Goal: Task Accomplishment & Management: Manage account settings

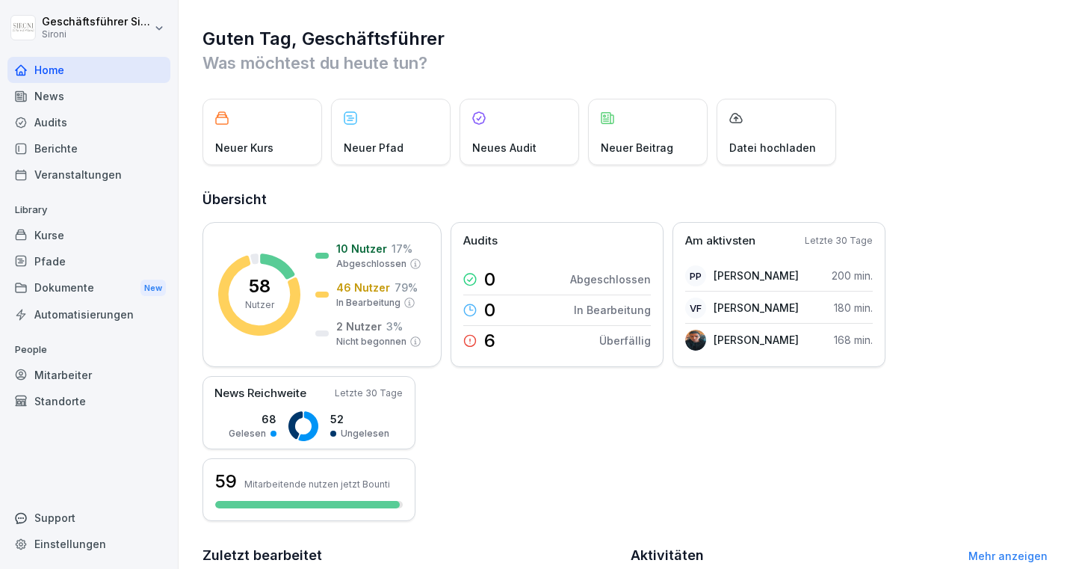
click at [42, 126] on div "Audits" at bounding box center [88, 122] width 163 height 26
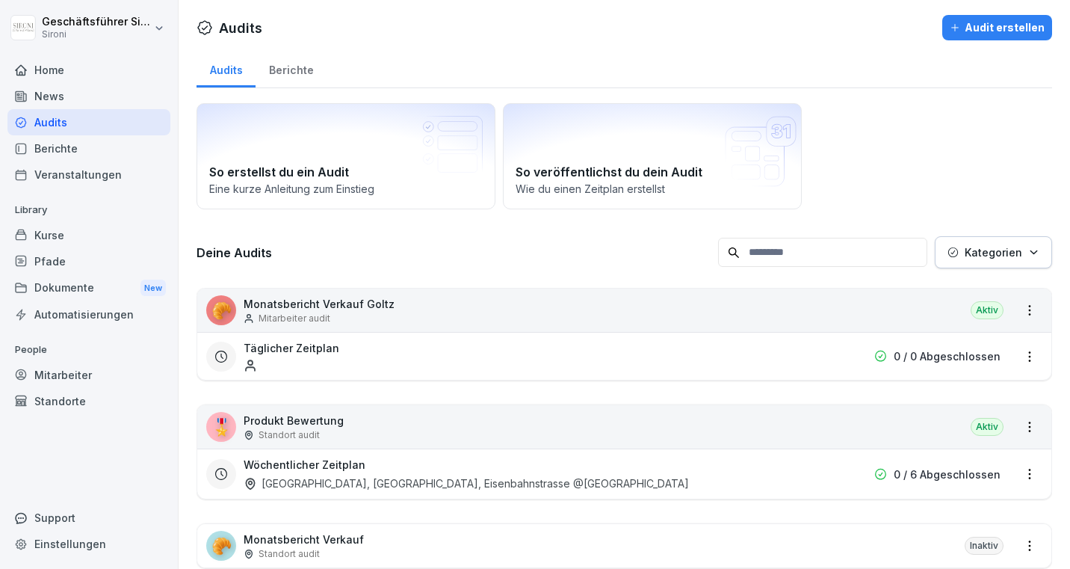
scroll to position [104, 0]
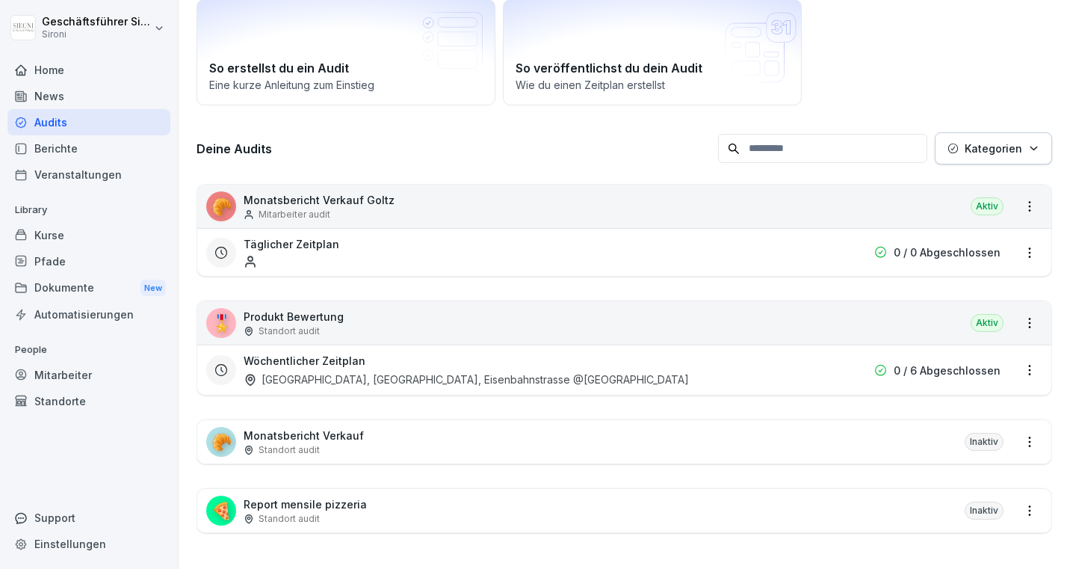
click at [577, 516] on div "🍕 Report mensile pizzeria Standort audit Inaktiv" at bounding box center [624, 510] width 854 height 43
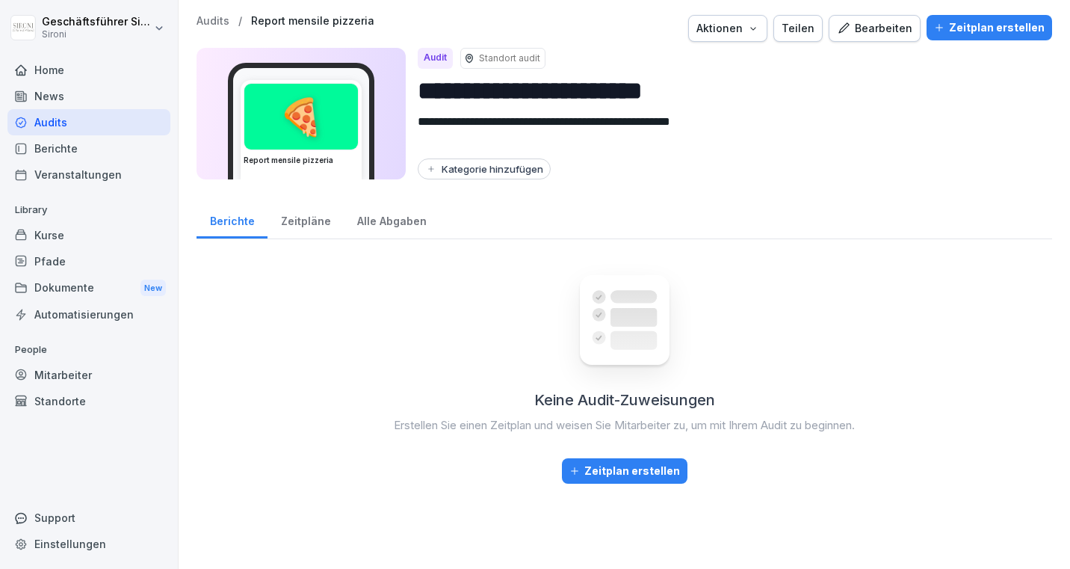
click at [307, 231] on div "Zeitpläne" at bounding box center [306, 219] width 76 height 38
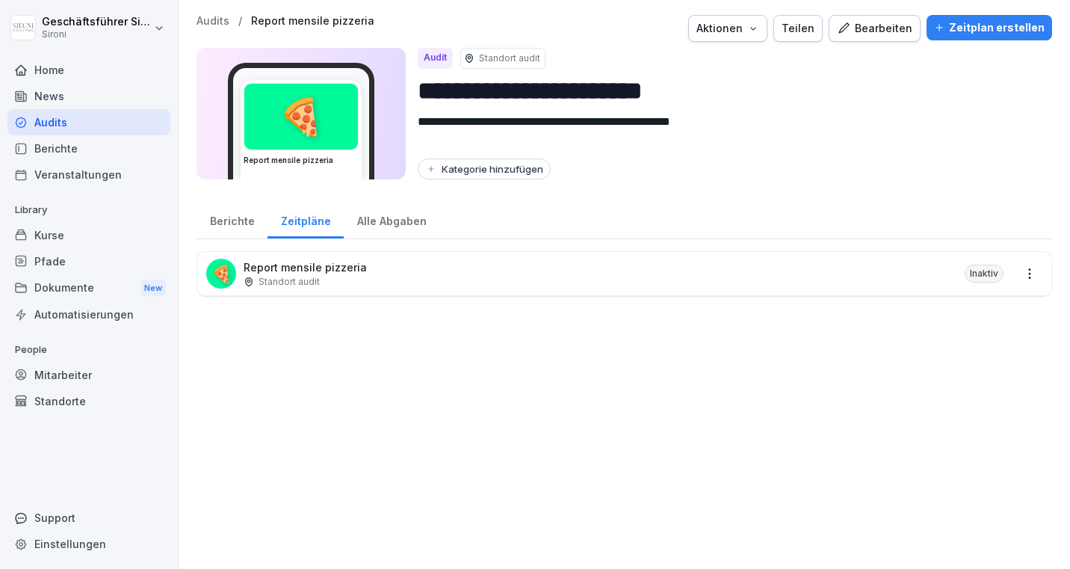
click at [241, 219] on div "Berichte" at bounding box center [232, 219] width 71 height 38
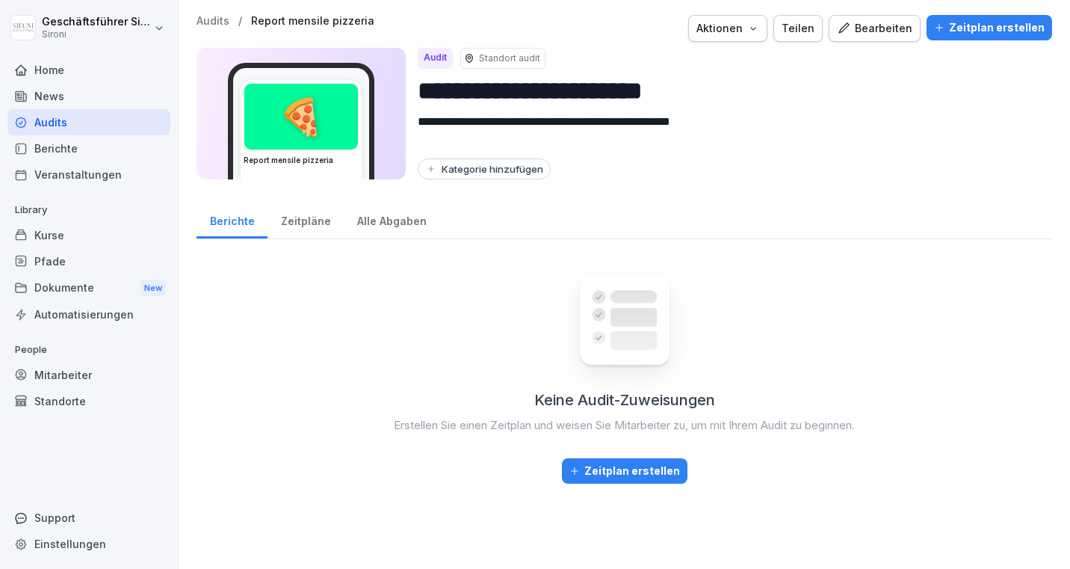
click at [875, 22] on div "Bearbeiten" at bounding box center [874, 28] width 75 height 16
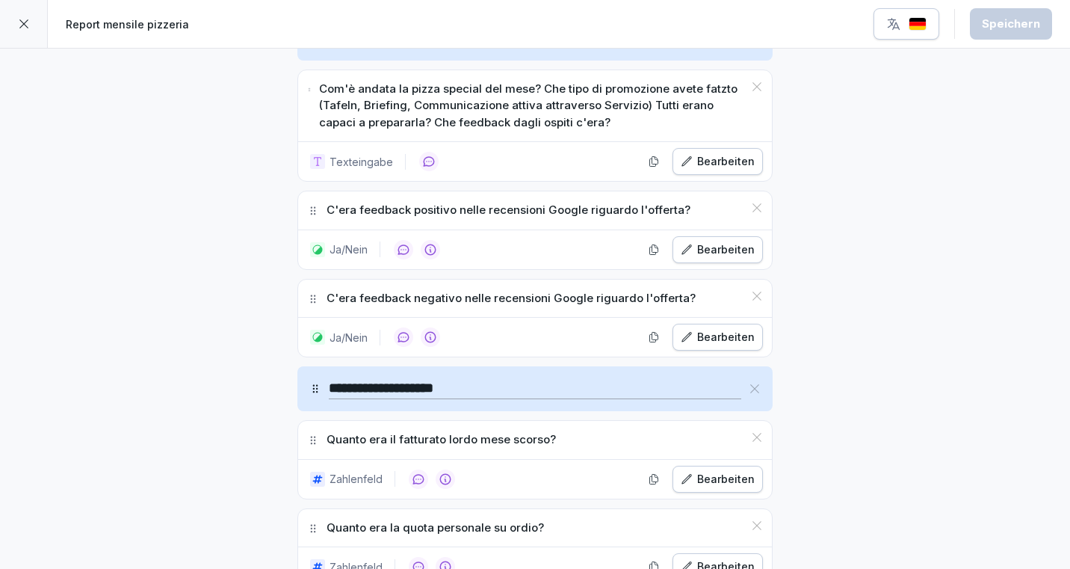
scroll to position [928, 0]
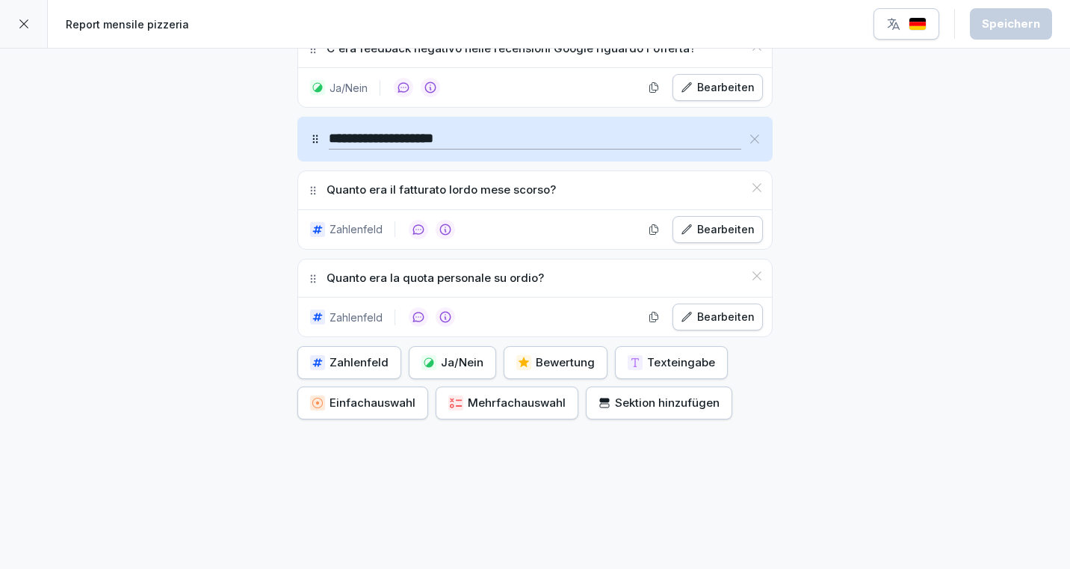
click at [22, 21] on icon at bounding box center [24, 24] width 12 height 12
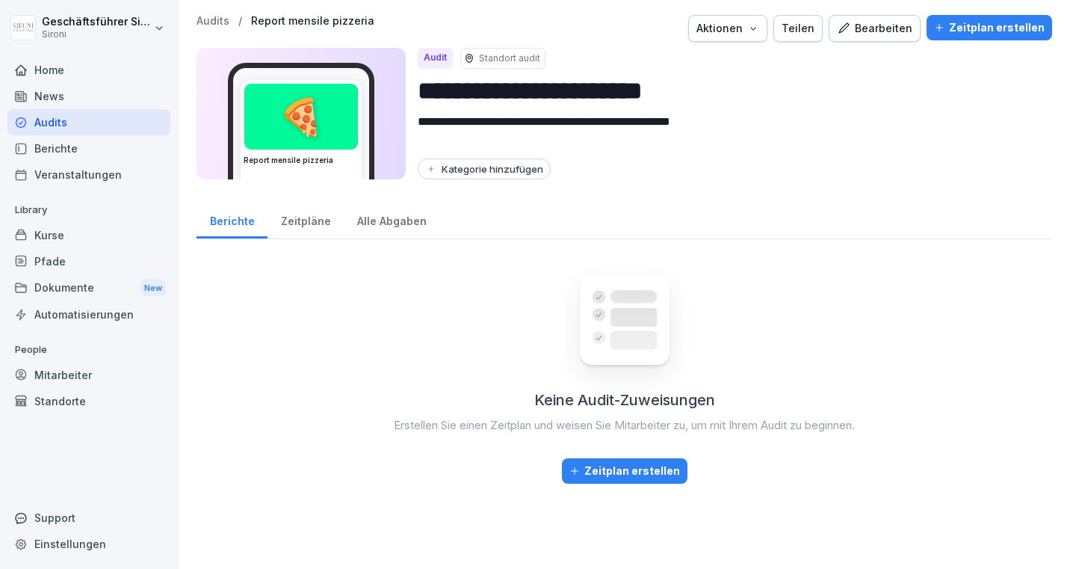
click at [637, 465] on div "Zeitplan erstellen" at bounding box center [625, 471] width 111 height 16
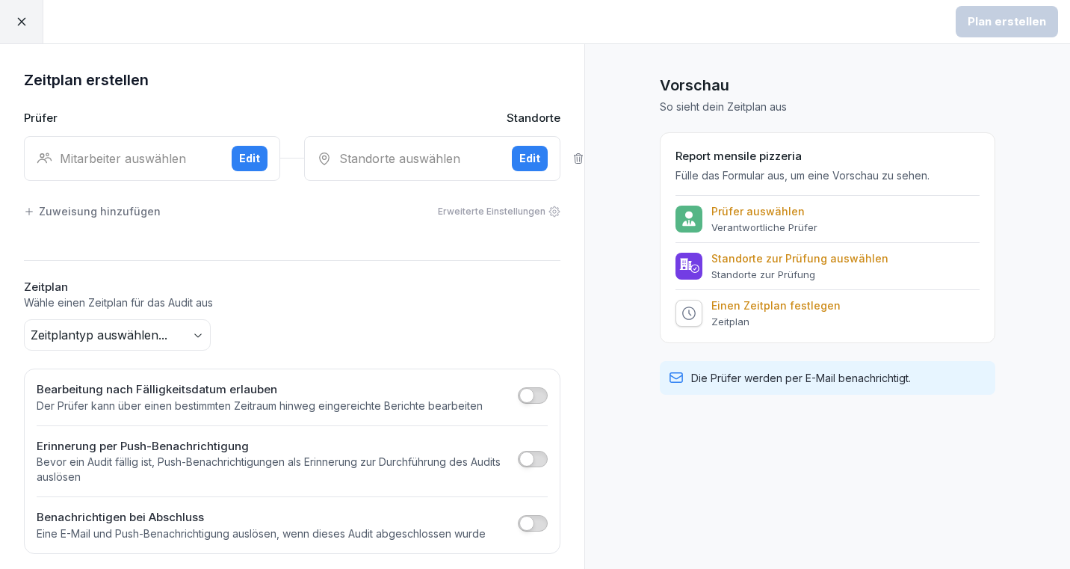
click at [13, 22] on div at bounding box center [21, 21] width 43 height 43
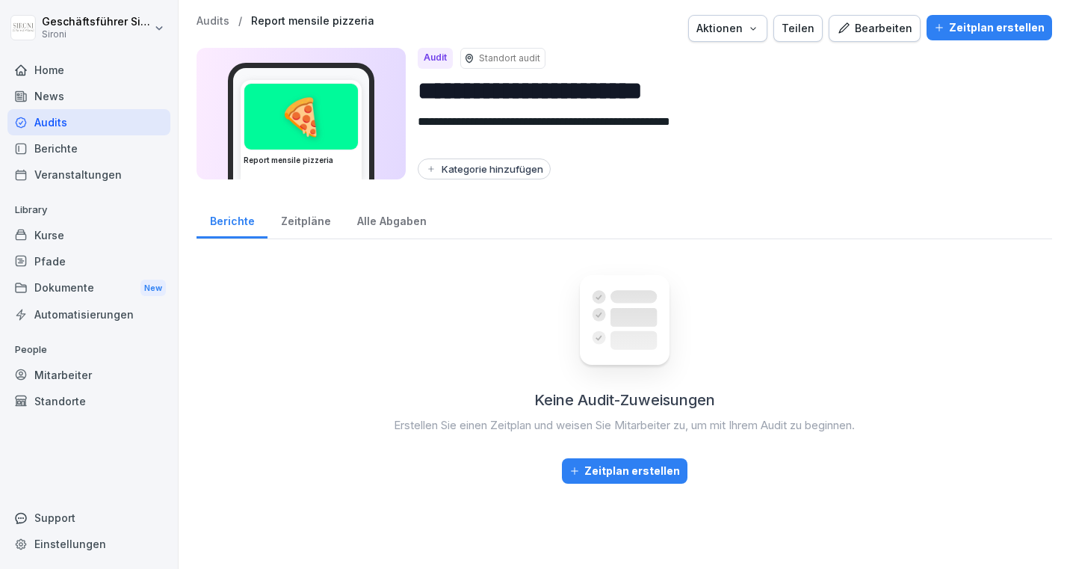
click at [54, 119] on div "Audits" at bounding box center [88, 122] width 163 height 26
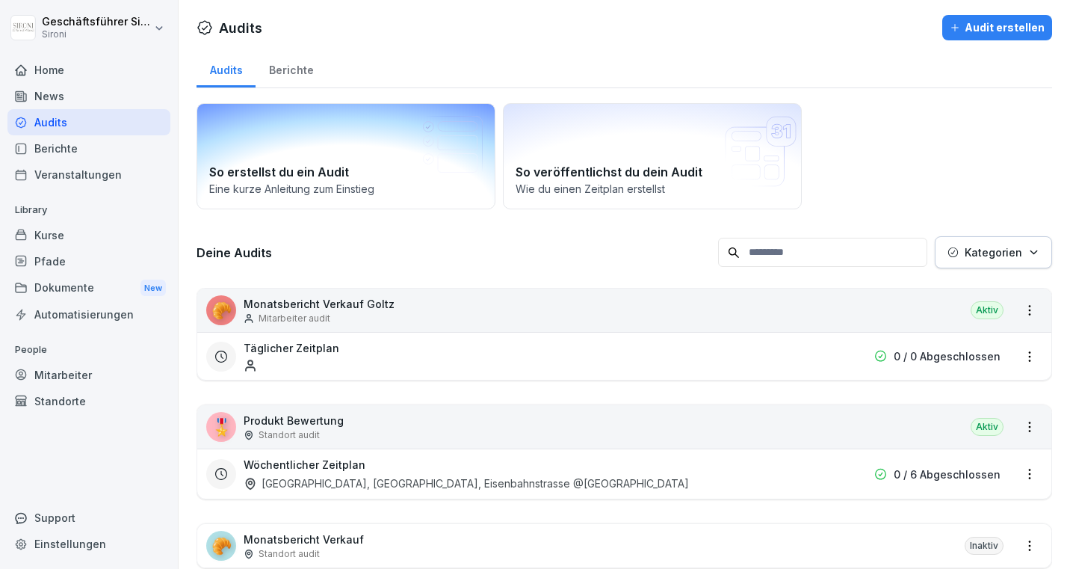
scroll to position [104, 0]
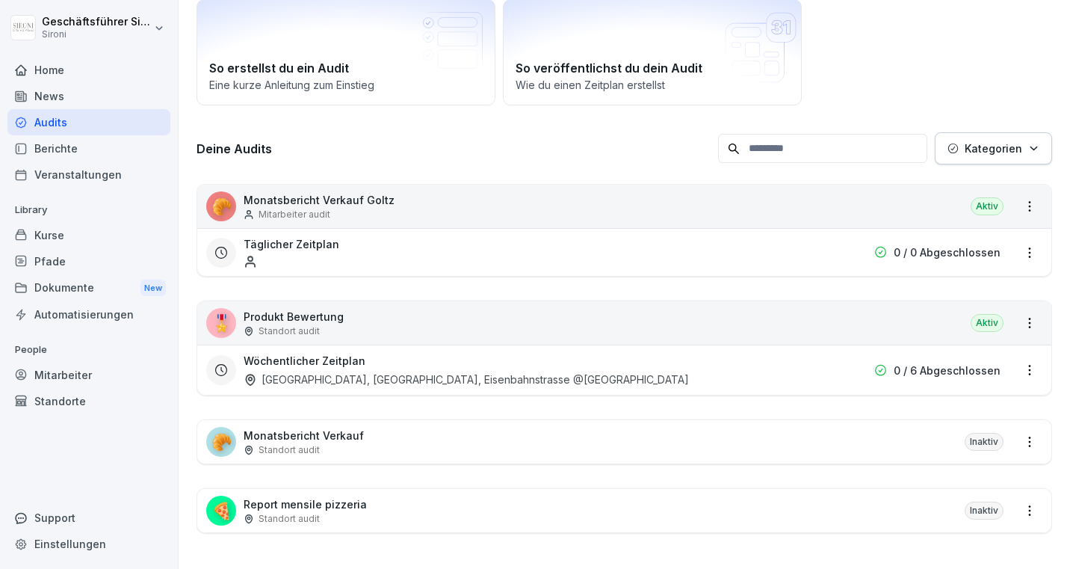
click at [409, 243] on div "Täglicher Zeitplan" at bounding box center [529, 252] width 570 height 32
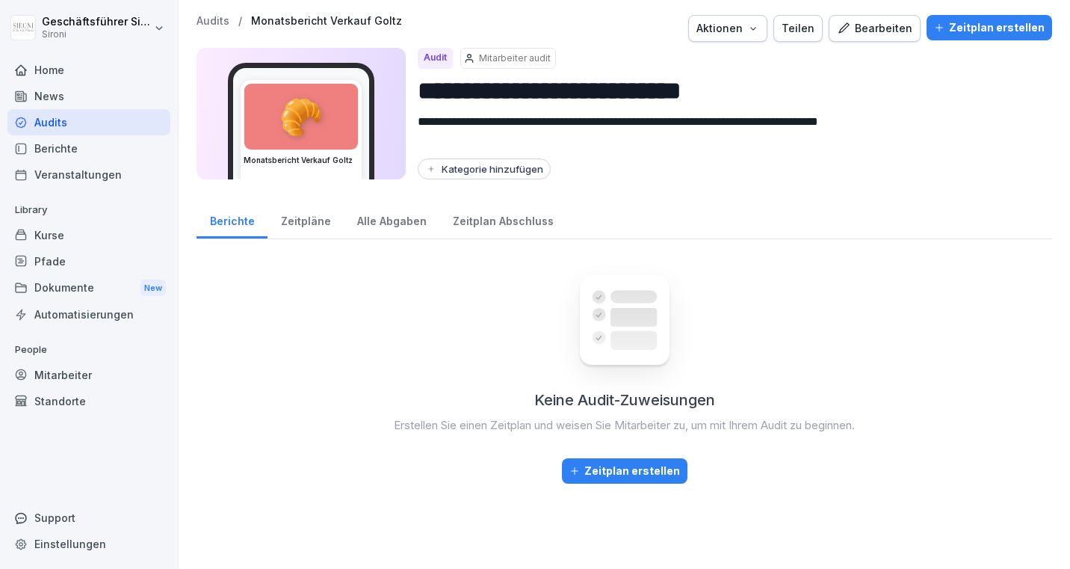
click at [310, 219] on div "Zeitpläne" at bounding box center [306, 219] width 76 height 38
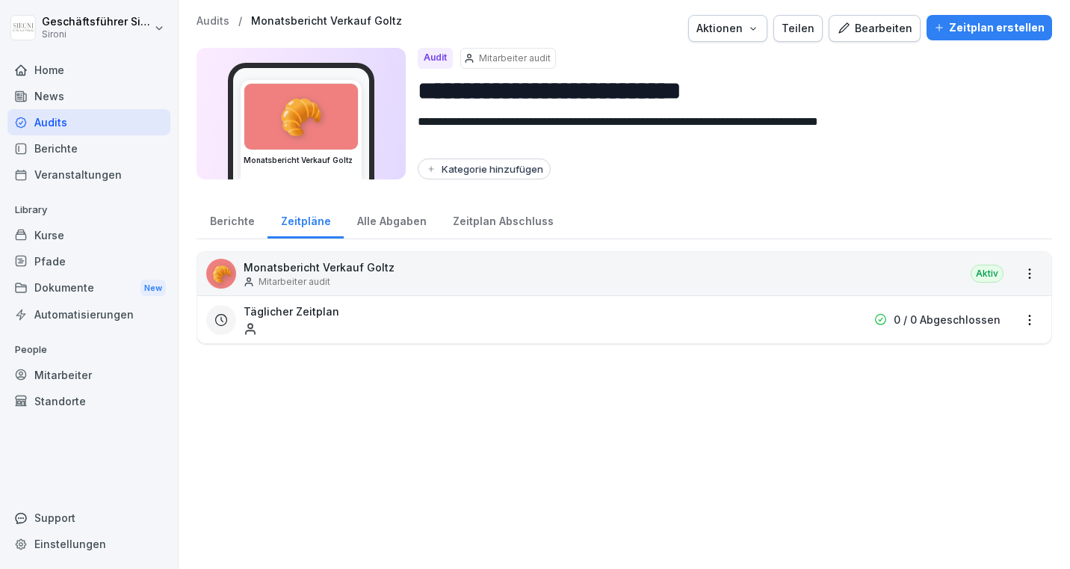
click at [882, 31] on div "Bearbeiten" at bounding box center [874, 28] width 75 height 16
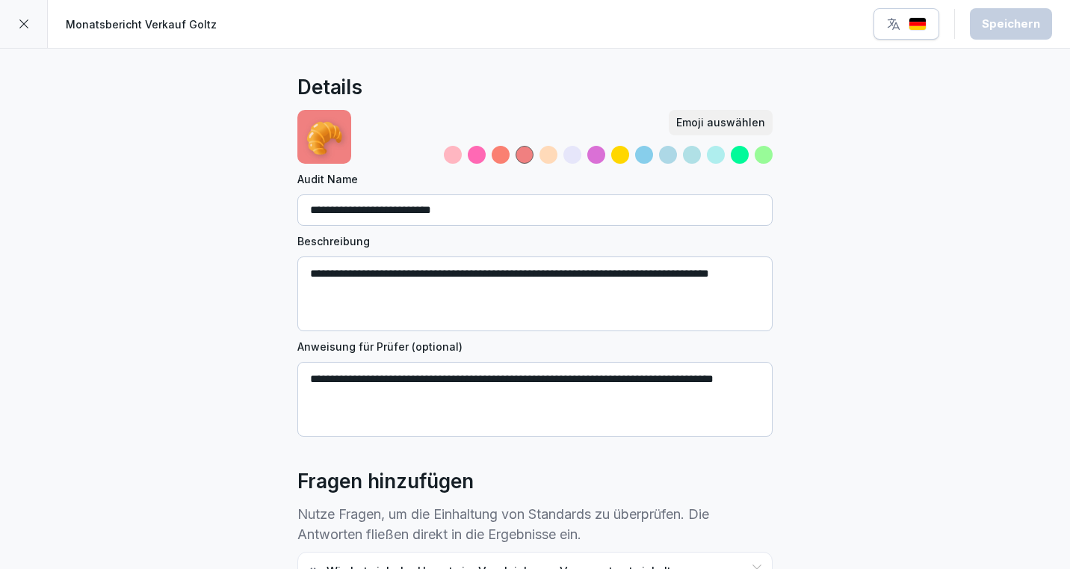
click at [20, 21] on icon at bounding box center [23, 23] width 9 height 9
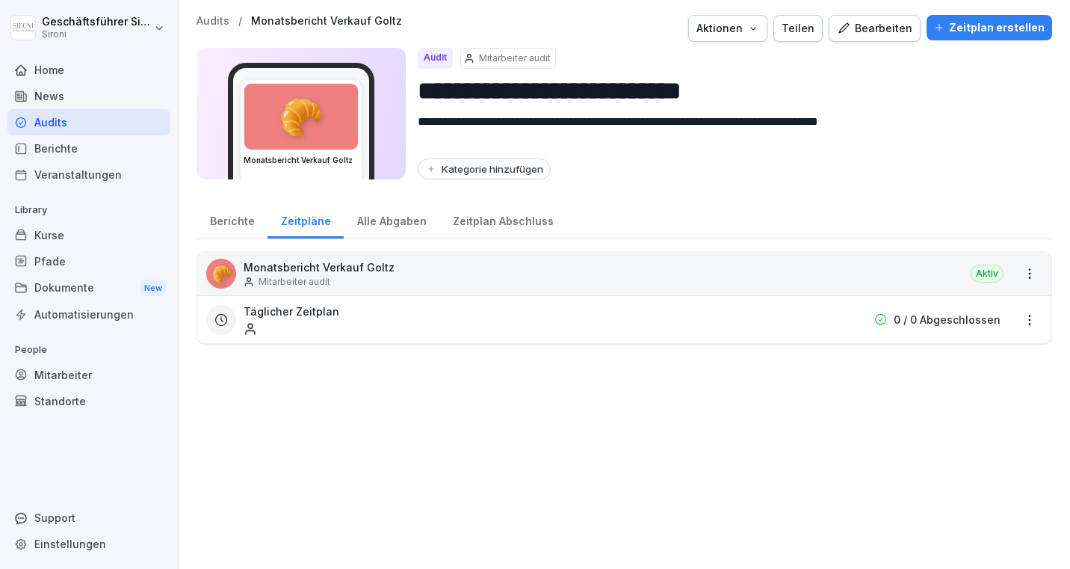
click at [760, 308] on div "Täglicher Zeitplan" at bounding box center [529, 319] width 570 height 32
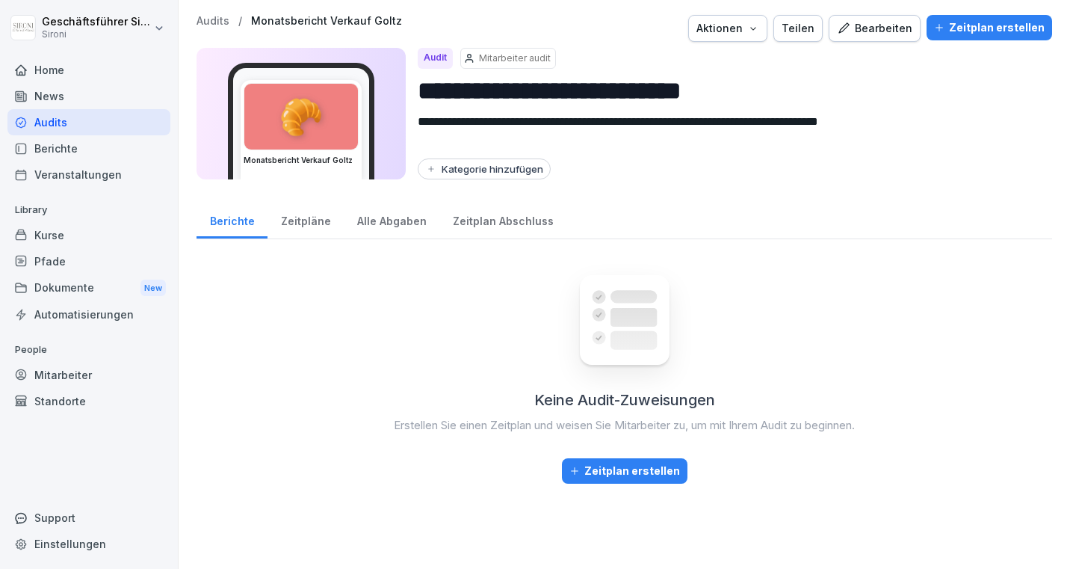
click at [301, 226] on div "Zeitpläne" at bounding box center [306, 219] width 76 height 38
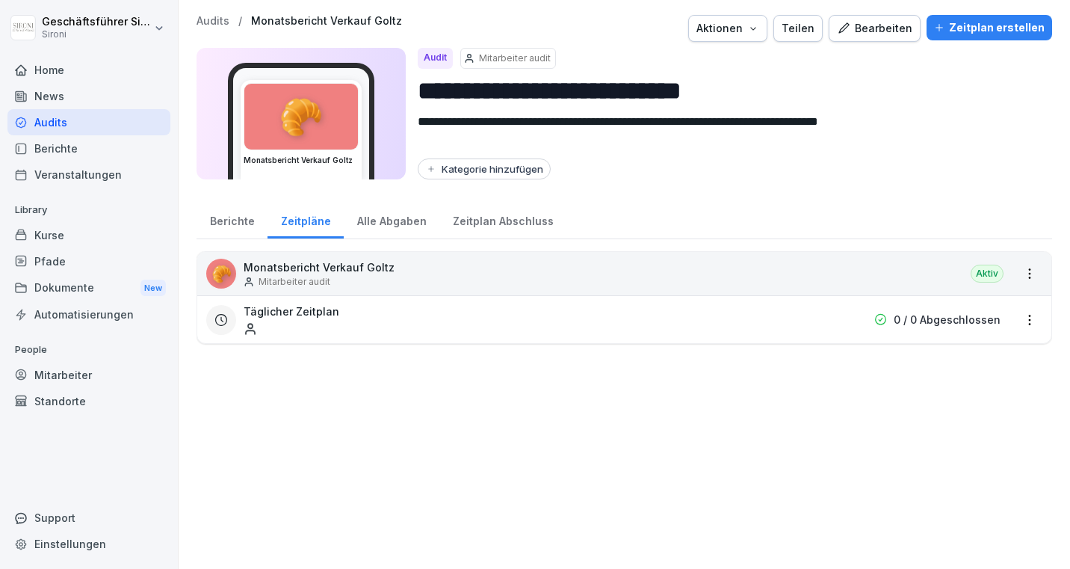
click at [325, 322] on div "Täglicher Zeitplan" at bounding box center [529, 319] width 570 height 32
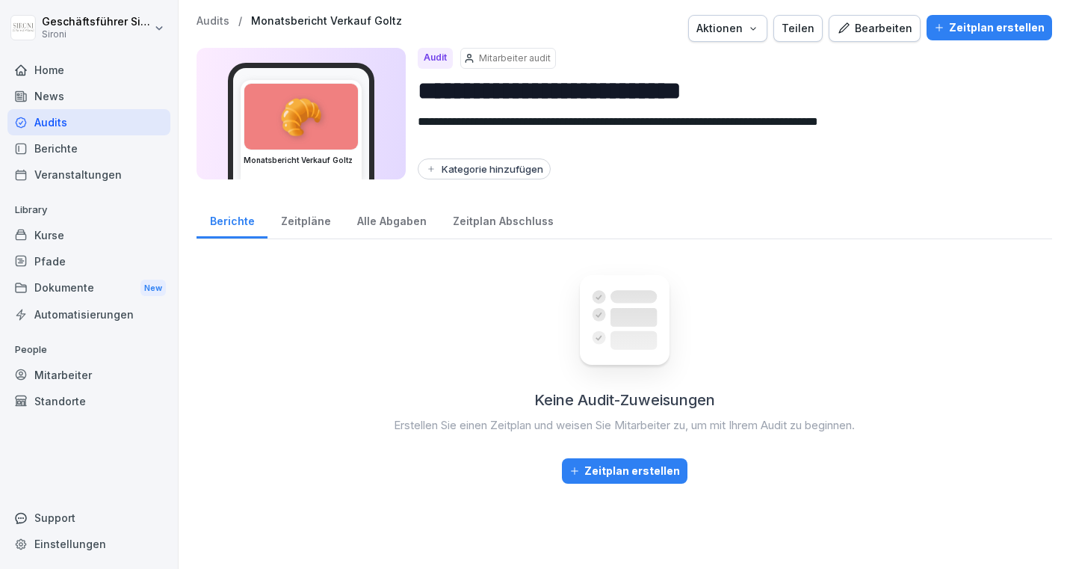
click at [296, 217] on div "Zeitpläne" at bounding box center [306, 219] width 76 height 38
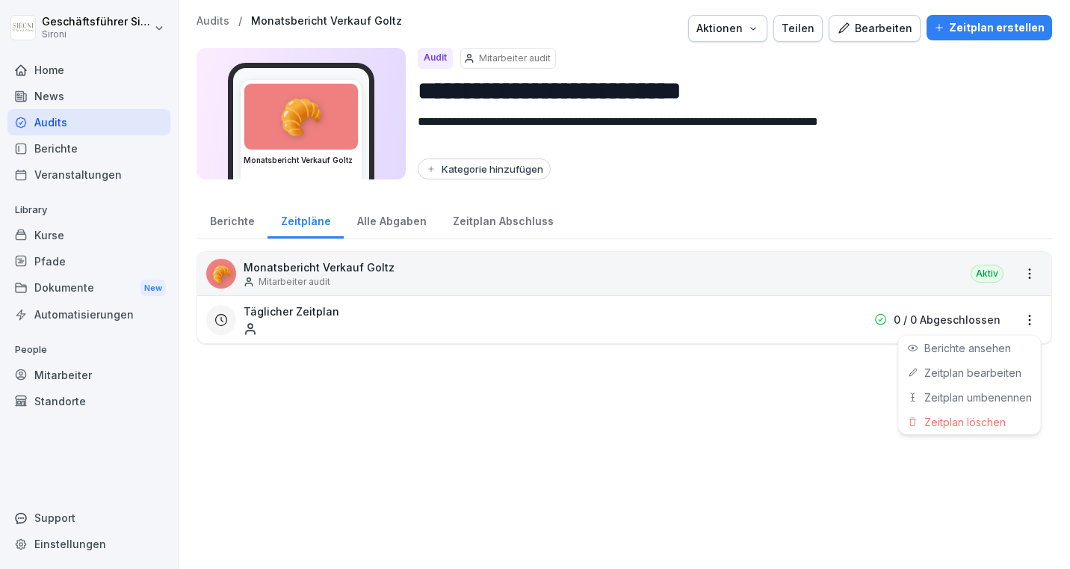
click at [1029, 320] on html "**********" at bounding box center [535, 284] width 1070 height 569
click at [0, 0] on link "Zeitplan bearbeiten" at bounding box center [0, 0] width 0 height 0
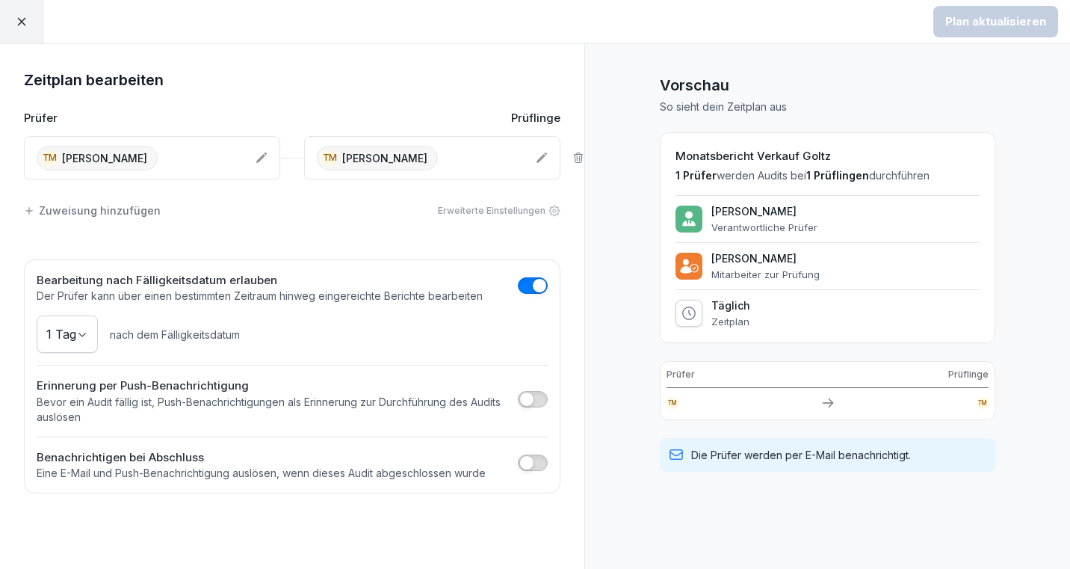
click at [182, 154] on div "TM [PERSON_NAME]" at bounding box center [140, 158] width 207 height 25
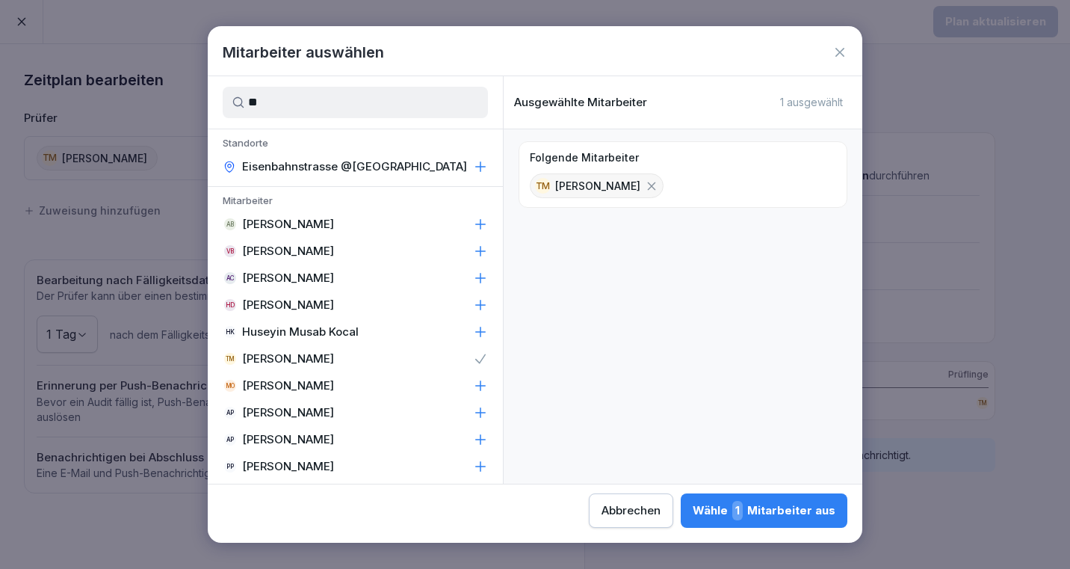
type input "*"
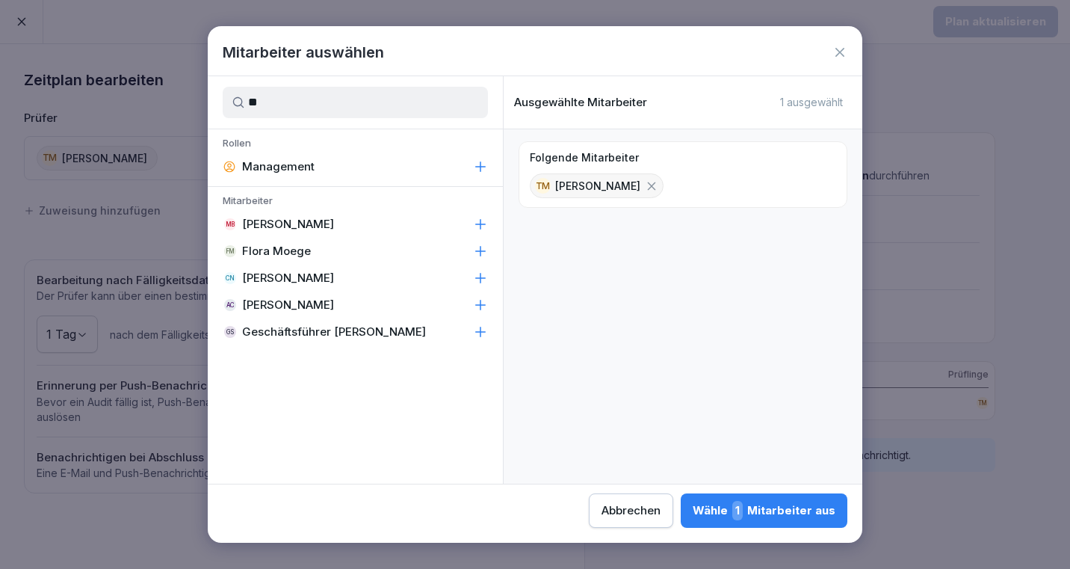
type input "**"
click at [338, 328] on p "Geschäftsführer [PERSON_NAME]" at bounding box center [334, 331] width 184 height 15
click at [630, 185] on div "TM [PERSON_NAME]" at bounding box center [597, 185] width 134 height 25
click at [645, 185] on icon at bounding box center [651, 185] width 13 height 13
click at [795, 513] on div "Wähle 1 Mitarbeiter aus" at bounding box center [764, 510] width 143 height 19
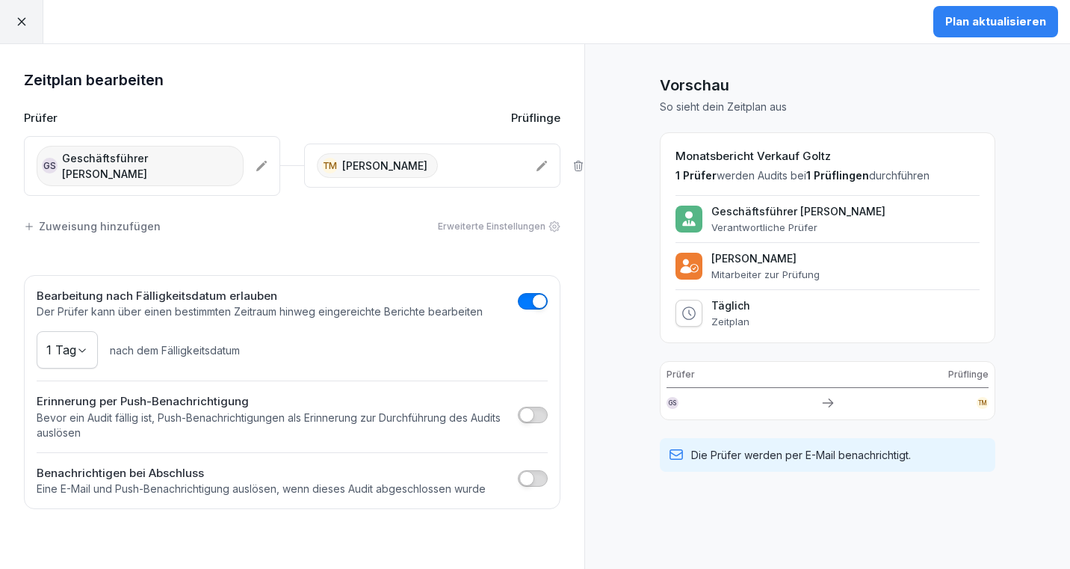
click at [976, 8] on button "Plan aktualisieren" at bounding box center [996, 21] width 125 height 31
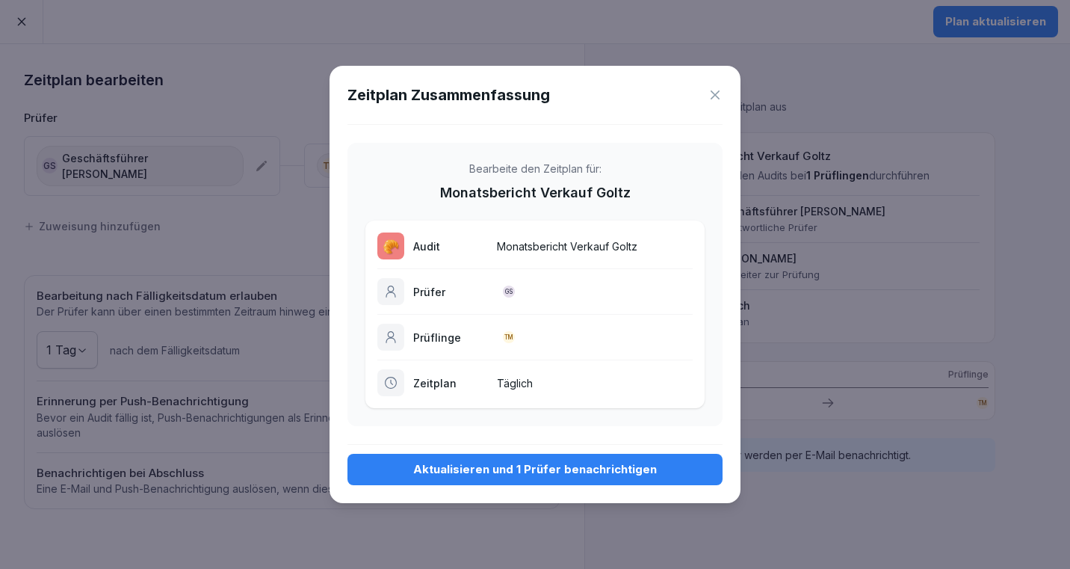
click at [540, 464] on div "Aktualisieren und 1 Prüfer benachrichtigen" at bounding box center [535, 469] width 351 height 16
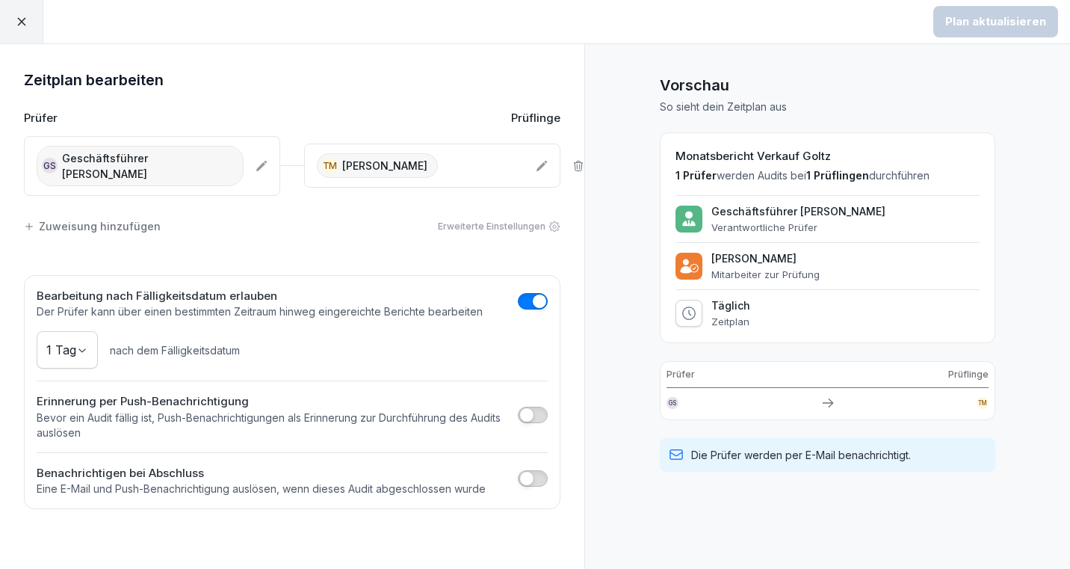
click at [17, 19] on icon at bounding box center [21, 21] width 13 height 13
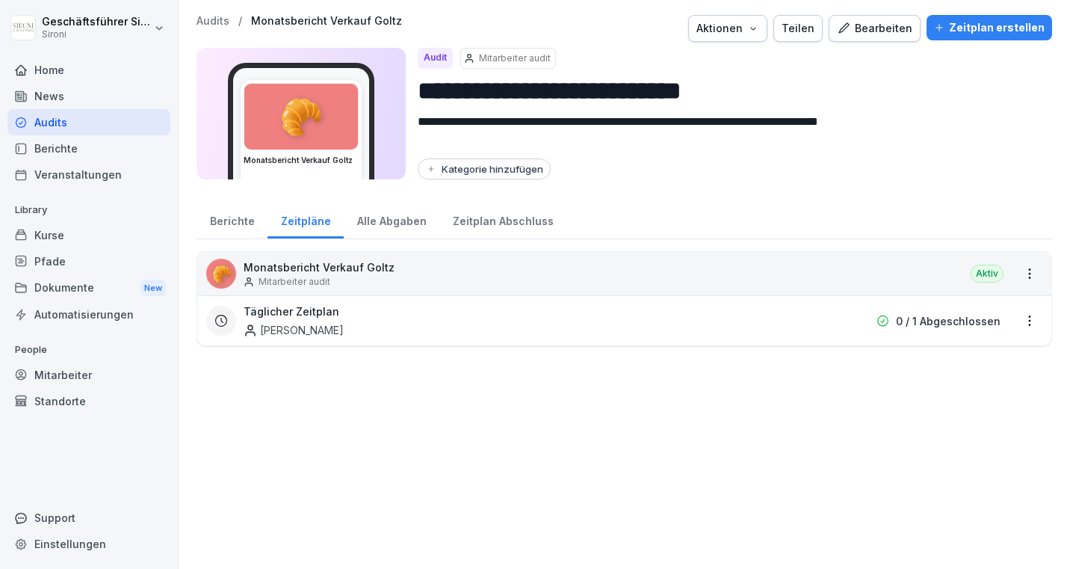
click at [214, 218] on div "Berichte" at bounding box center [232, 219] width 71 height 38
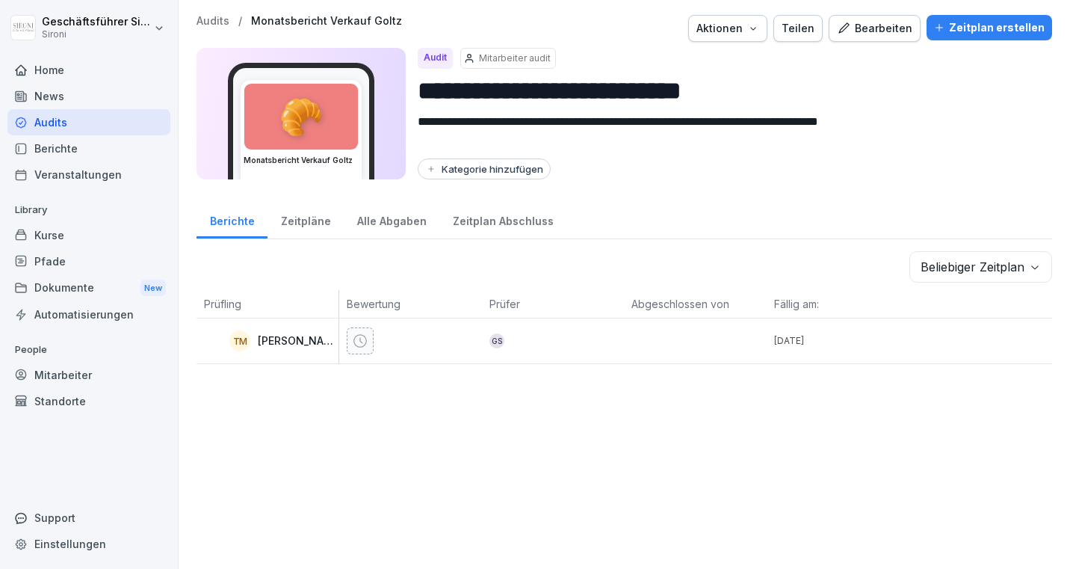
click at [294, 213] on div "Zeitpläne" at bounding box center [306, 219] width 76 height 38
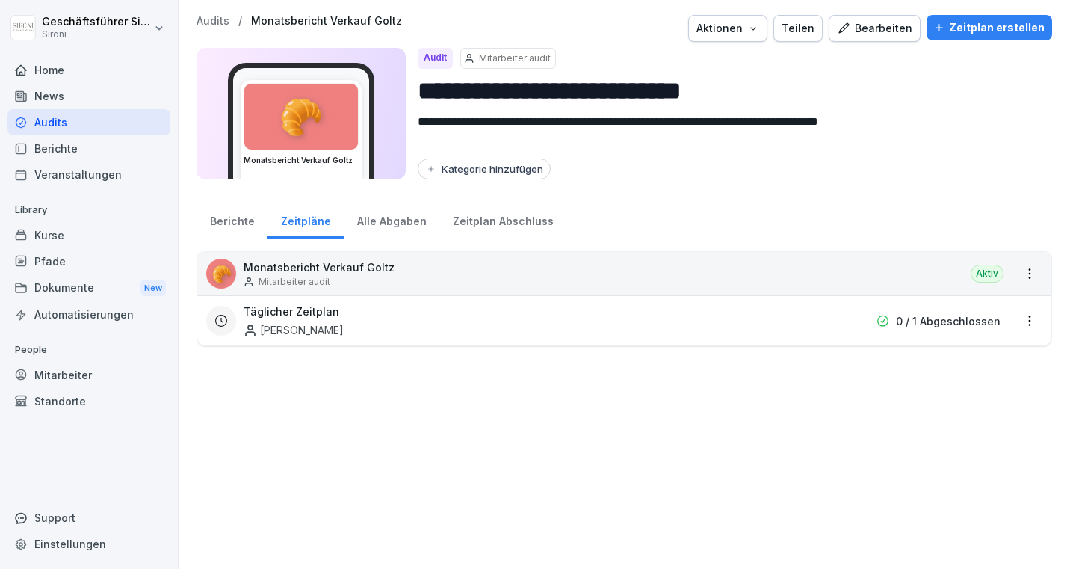
click at [228, 218] on div "Berichte" at bounding box center [232, 219] width 71 height 38
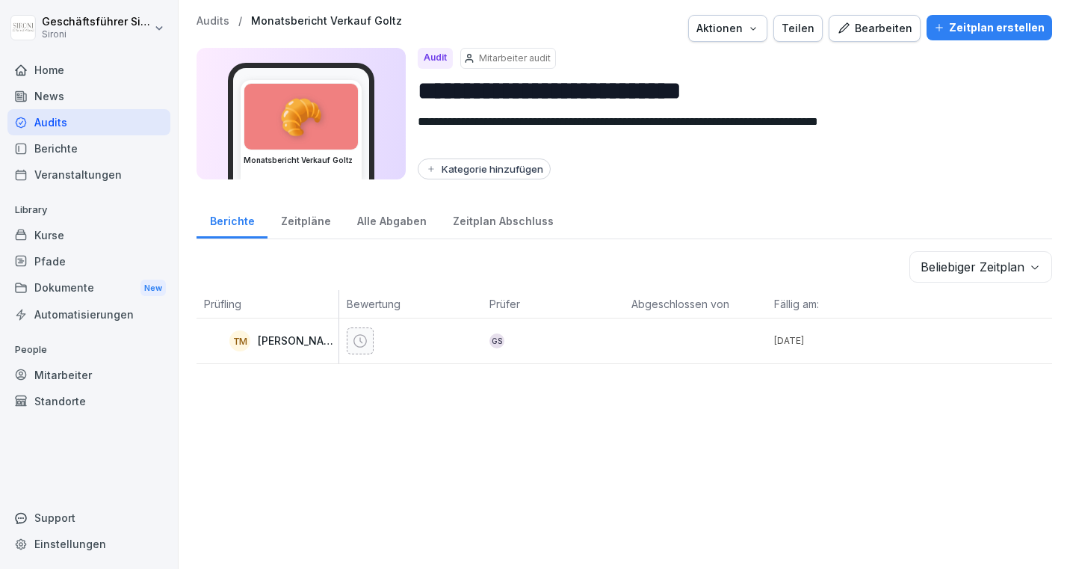
click at [291, 218] on div "Zeitpläne" at bounding box center [306, 219] width 76 height 38
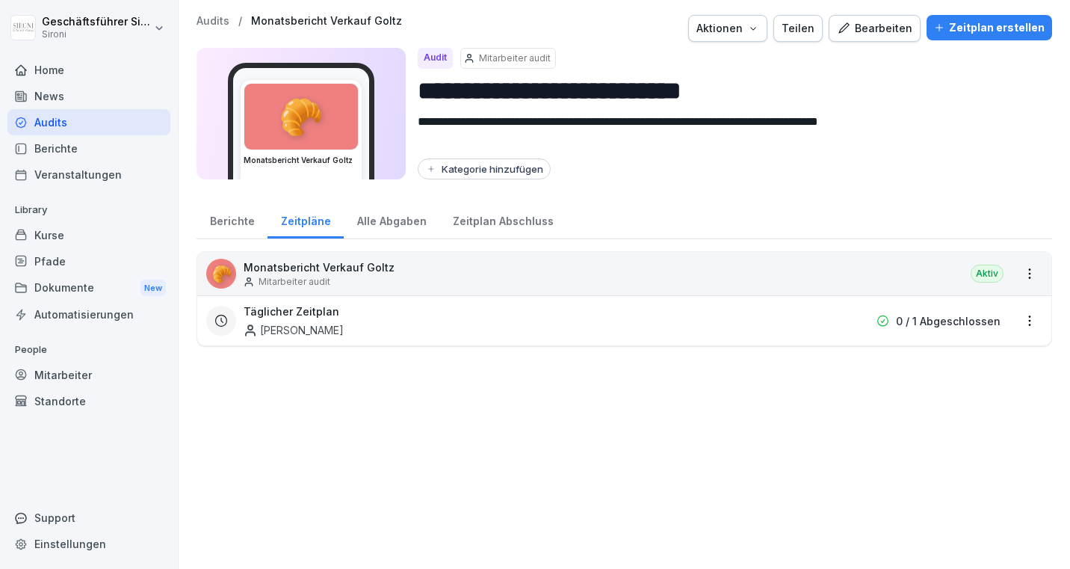
click at [405, 221] on div "Alle Abgaben" at bounding box center [392, 219] width 96 height 38
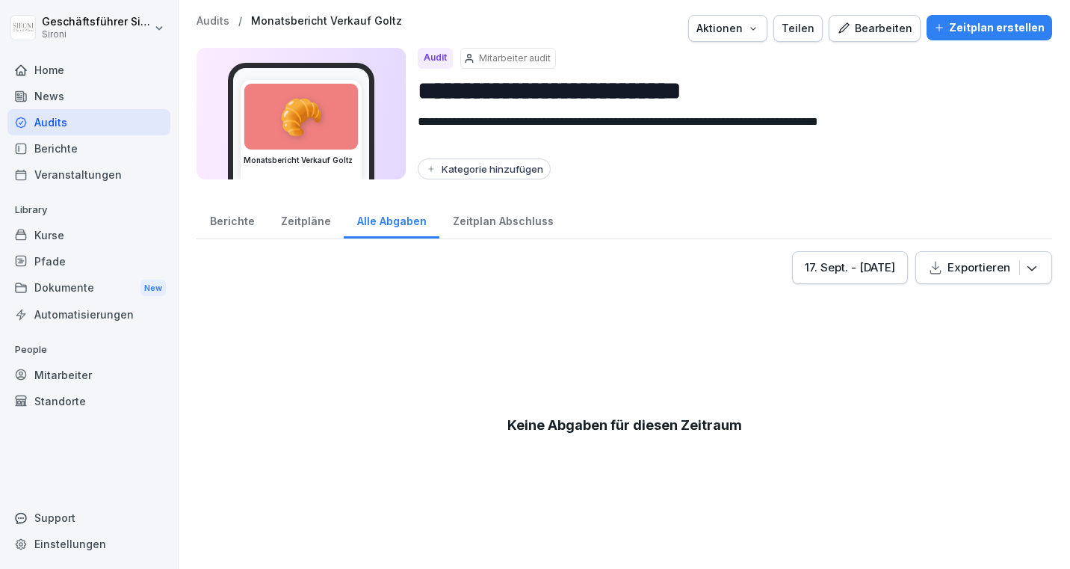
click at [511, 227] on div "Zeitplan Abschluss" at bounding box center [503, 219] width 127 height 38
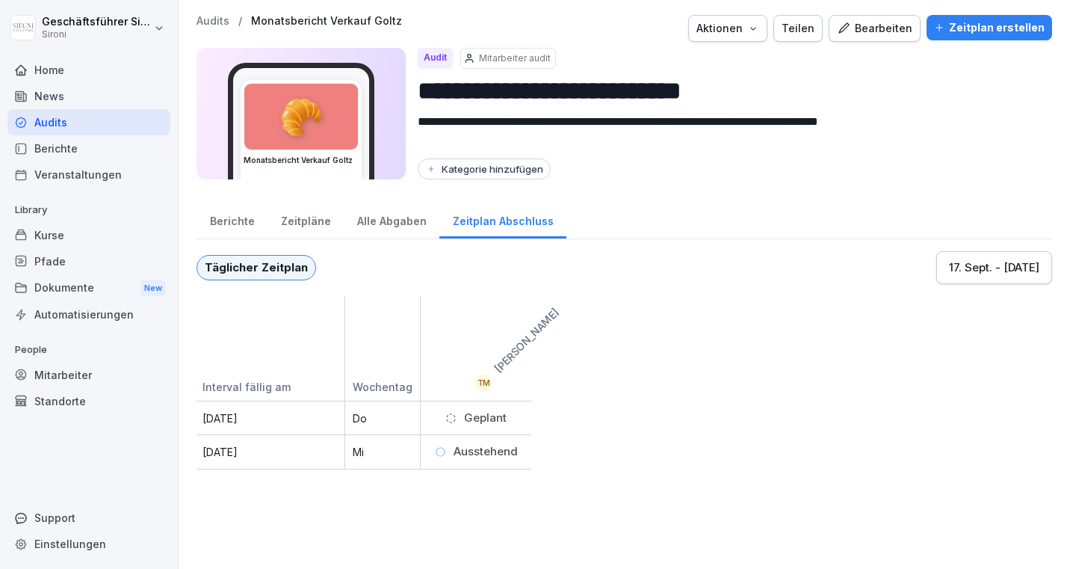
click at [372, 220] on div "Alle Abgaben" at bounding box center [392, 219] width 96 height 38
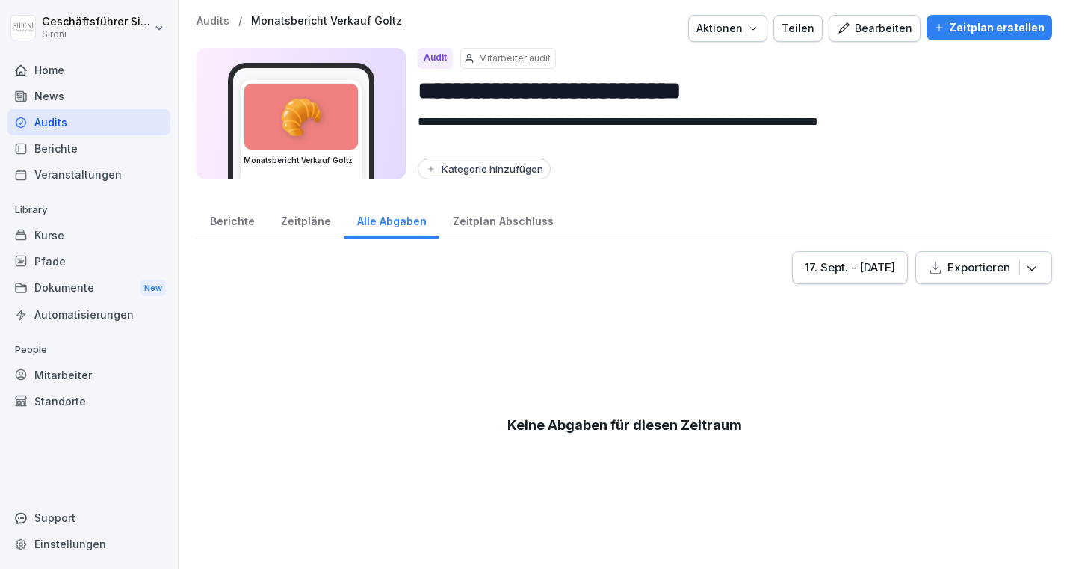
click at [214, 218] on div "Berichte" at bounding box center [232, 219] width 71 height 38
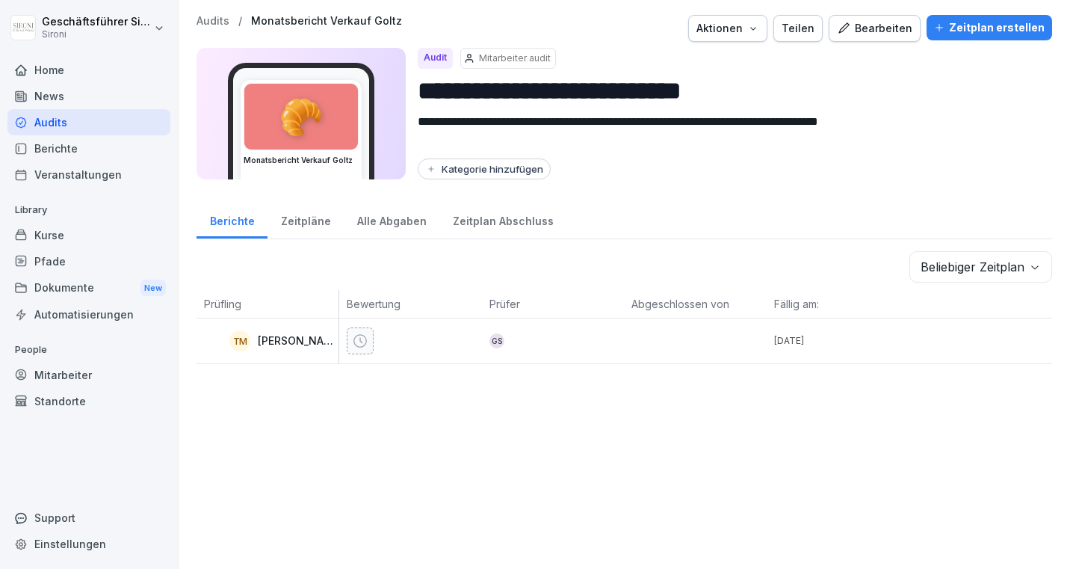
click at [290, 221] on div "Zeitpläne" at bounding box center [306, 219] width 76 height 38
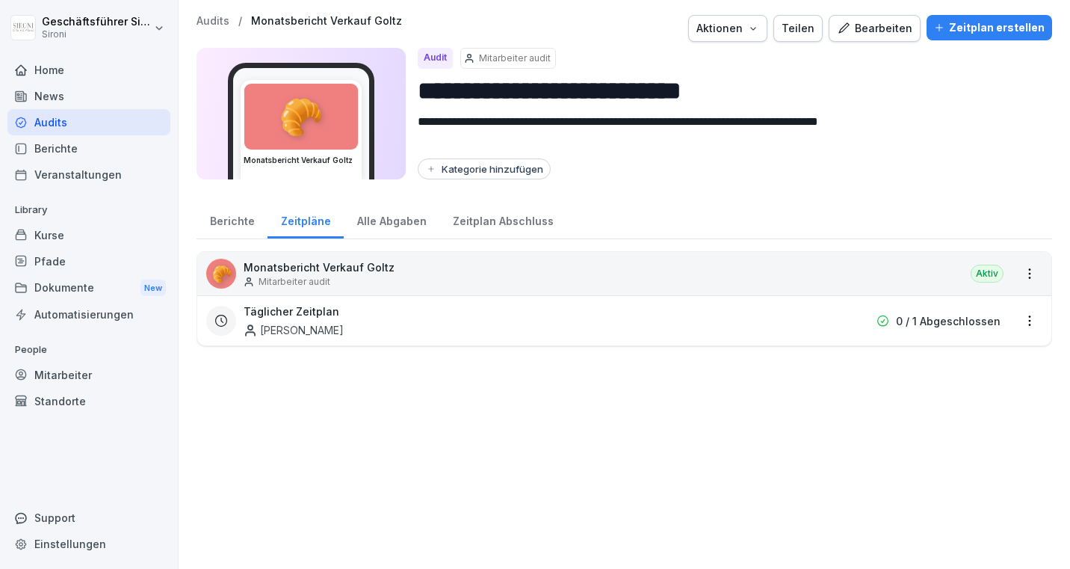
click at [355, 225] on div "Alle Abgaben" at bounding box center [392, 219] width 96 height 38
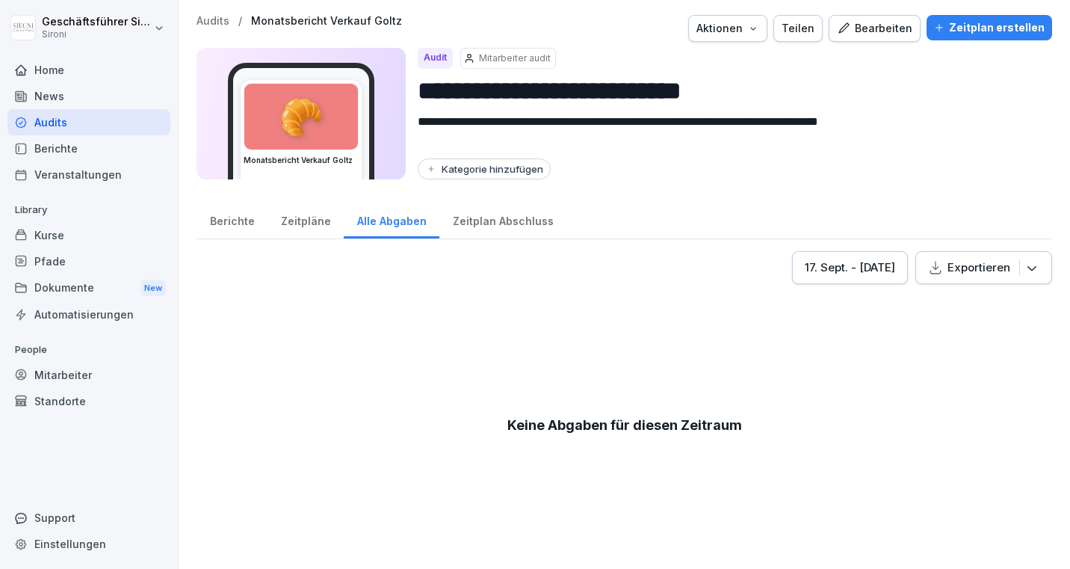
click at [491, 223] on div "Zeitplan Abschluss" at bounding box center [503, 219] width 127 height 38
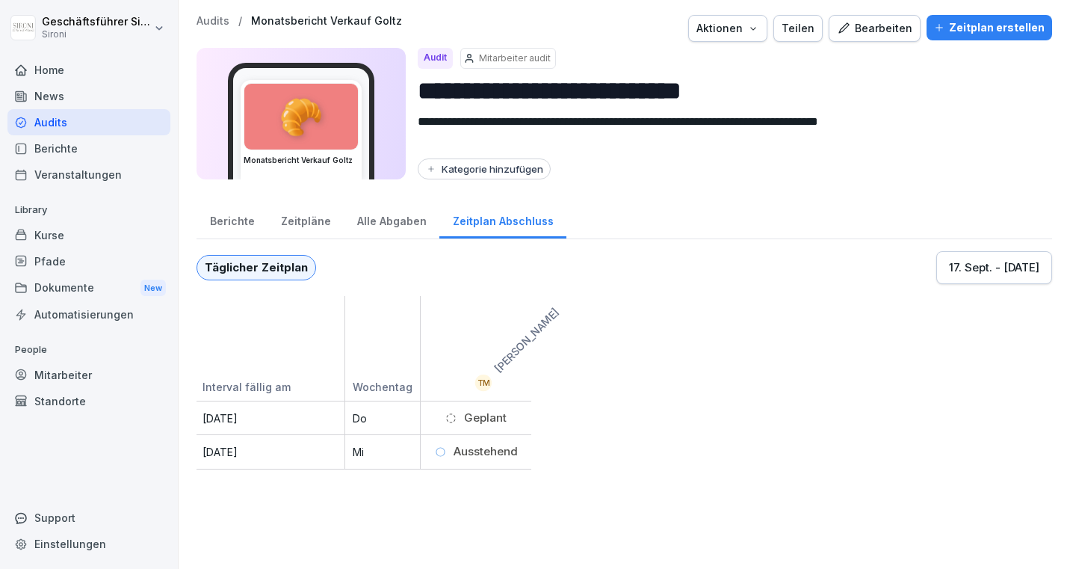
click at [397, 215] on div "Alle Abgaben" at bounding box center [392, 219] width 96 height 38
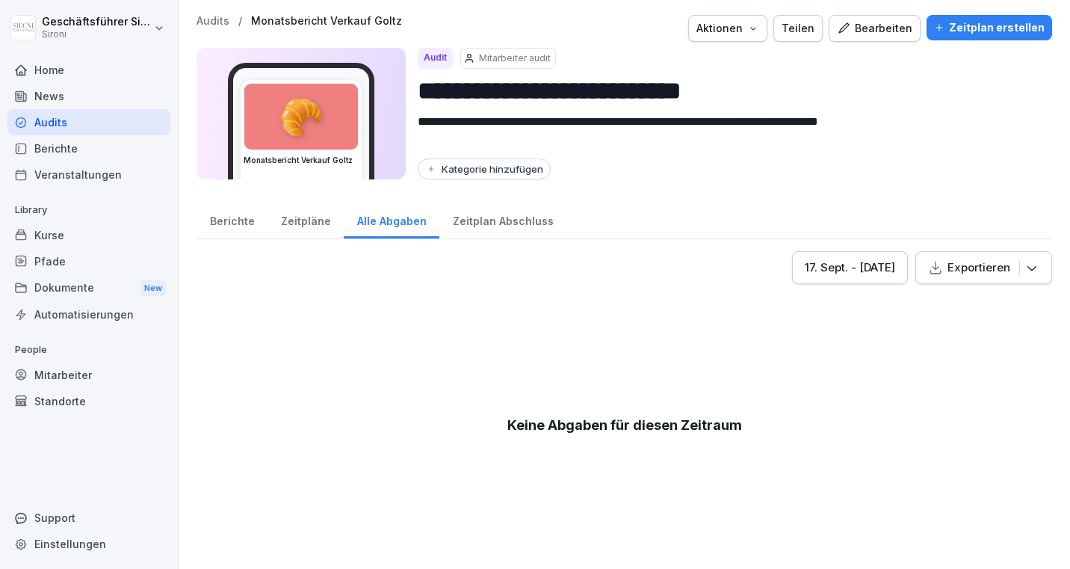
click at [302, 216] on div "Zeitpläne" at bounding box center [306, 219] width 76 height 38
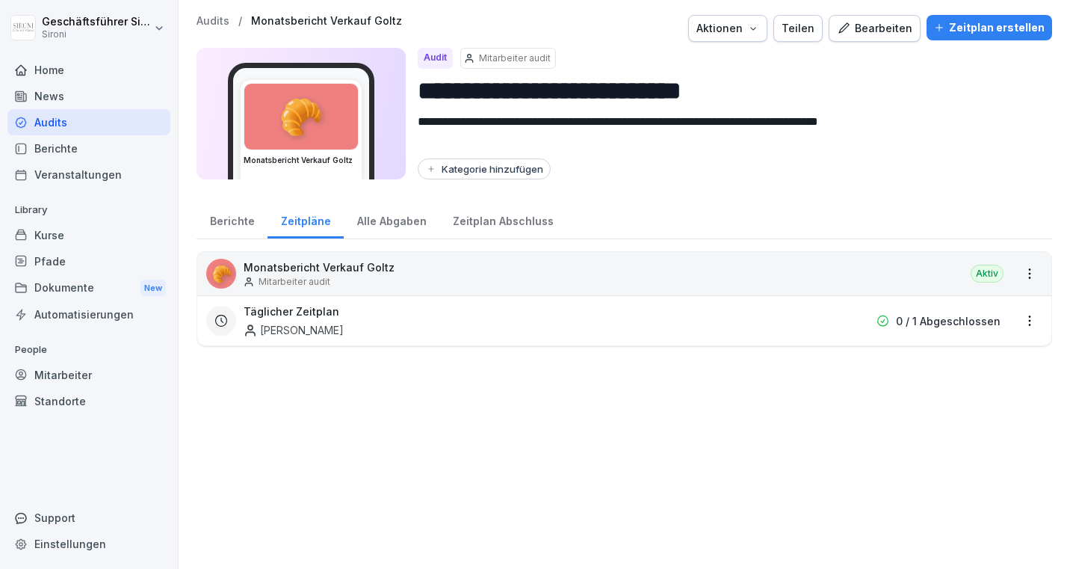
click at [211, 214] on div "Berichte" at bounding box center [232, 219] width 71 height 38
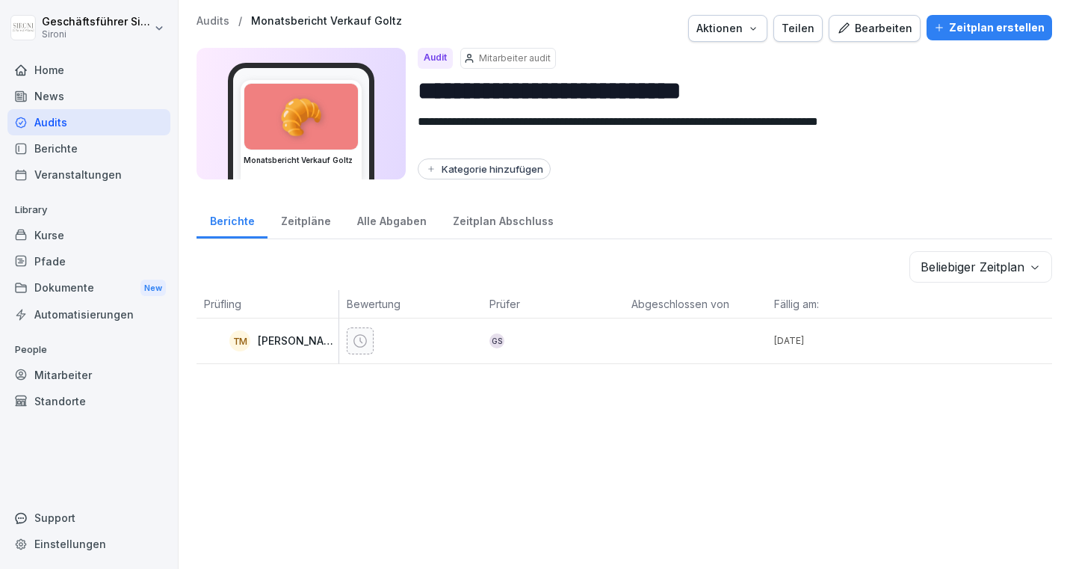
click at [313, 223] on div "Zeitpläne" at bounding box center [306, 219] width 76 height 38
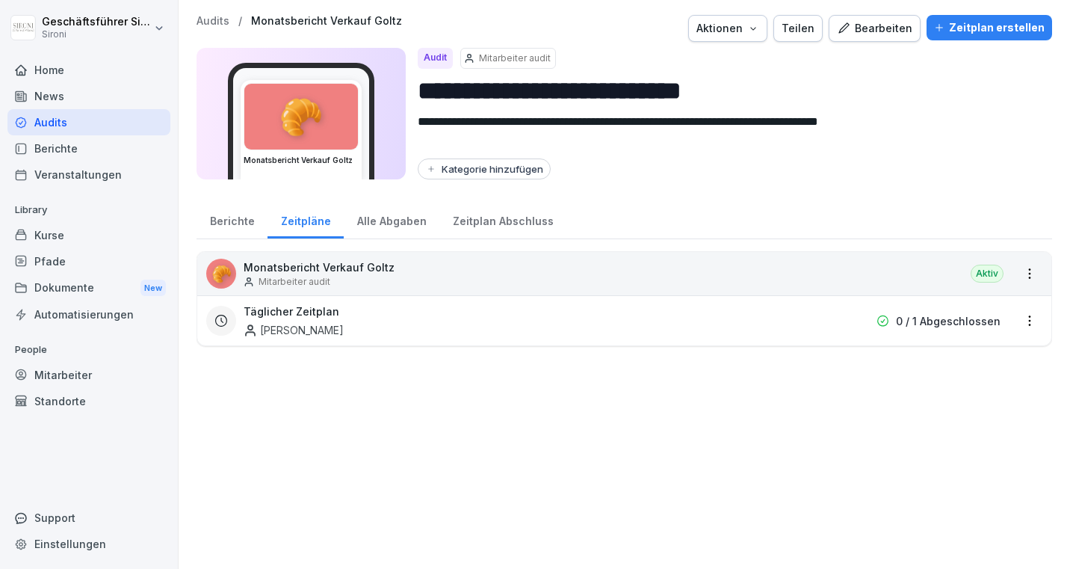
click at [395, 224] on div "Alle Abgaben" at bounding box center [392, 219] width 96 height 38
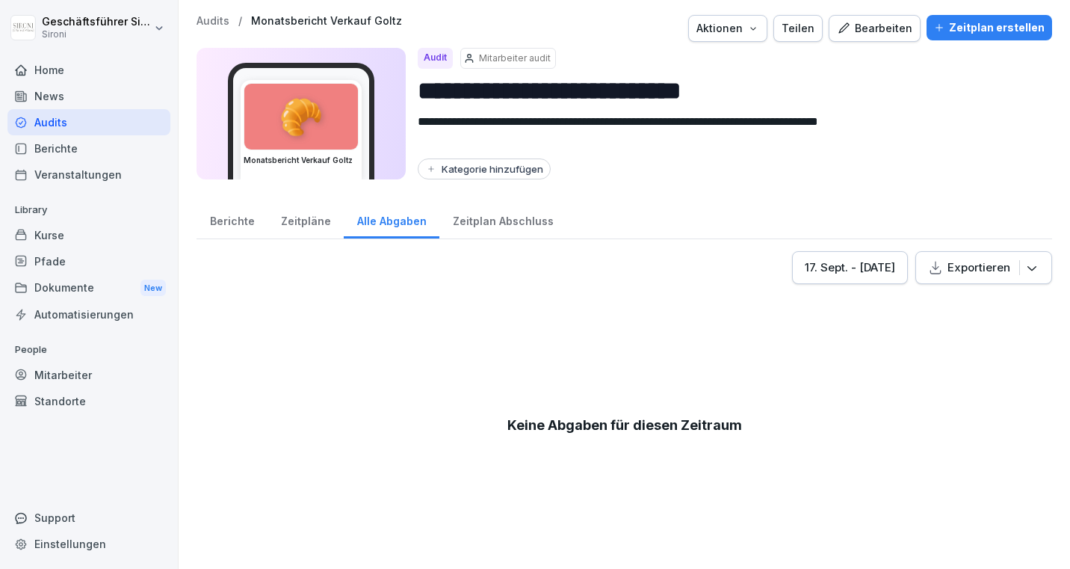
click at [508, 221] on div "Zeitplan Abschluss" at bounding box center [503, 219] width 127 height 38
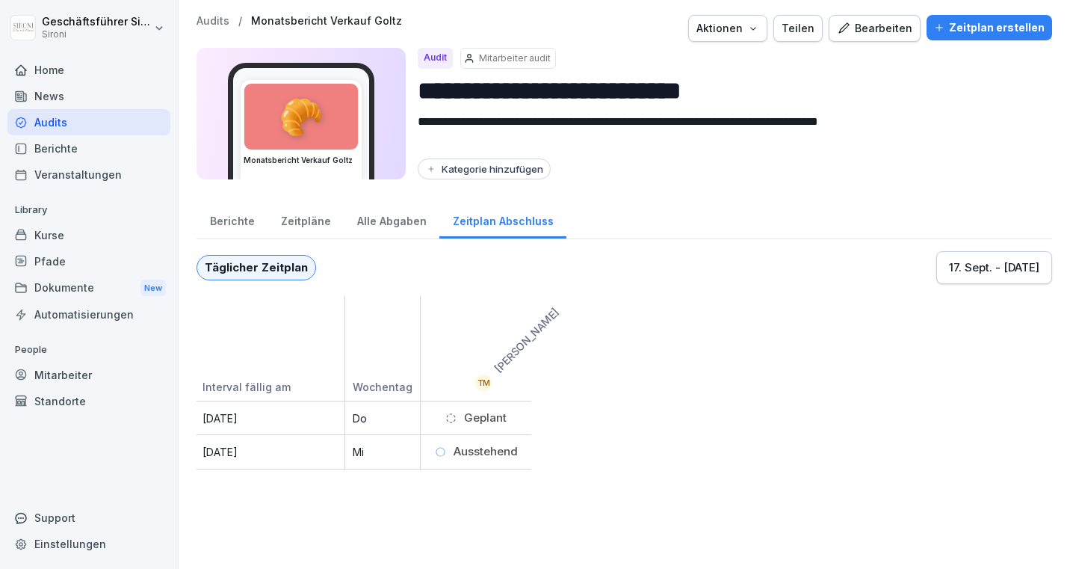
click at [380, 223] on div "Alle Abgaben" at bounding box center [392, 219] width 96 height 38
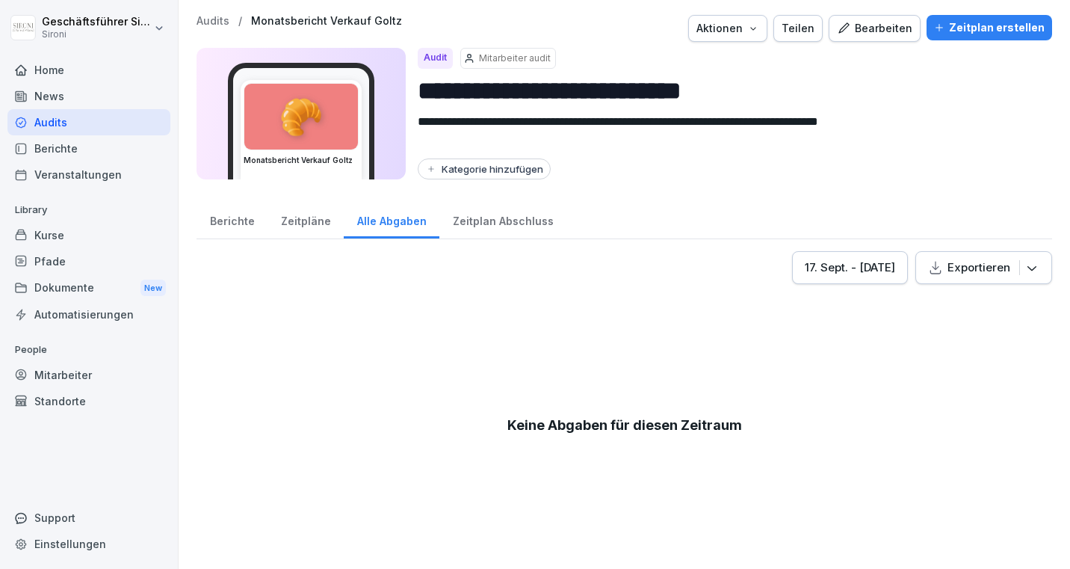
click at [299, 218] on div "Zeitpläne" at bounding box center [306, 219] width 76 height 38
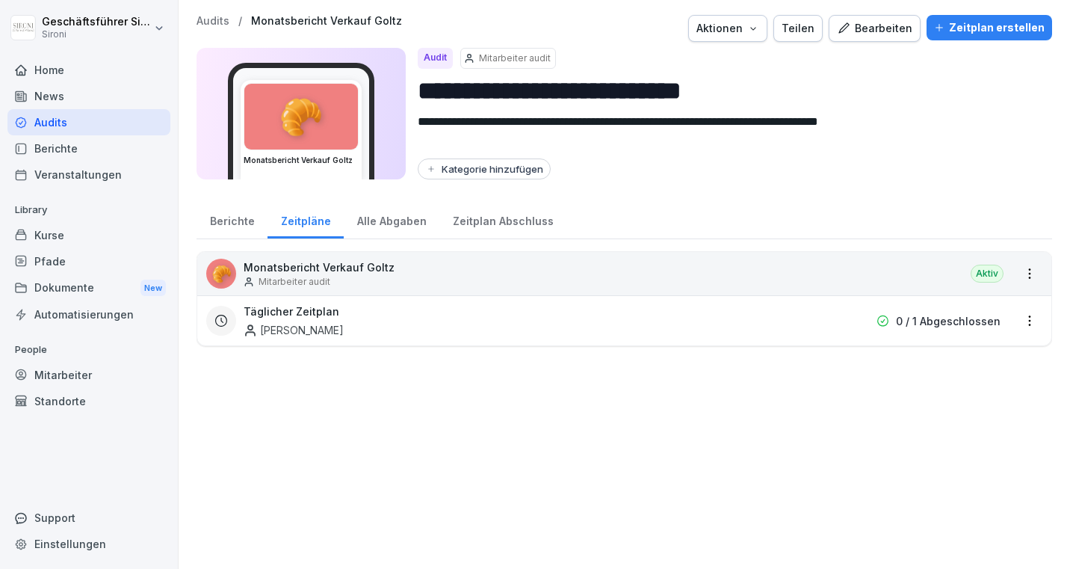
click at [221, 226] on div "Berichte" at bounding box center [232, 219] width 71 height 38
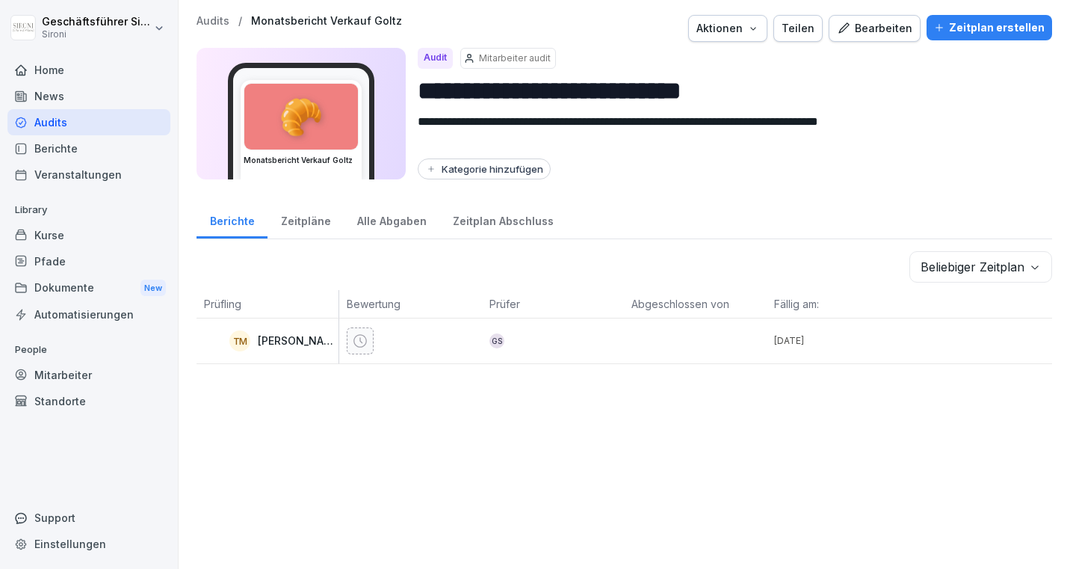
click at [295, 221] on div "Zeitpläne" at bounding box center [306, 219] width 76 height 38
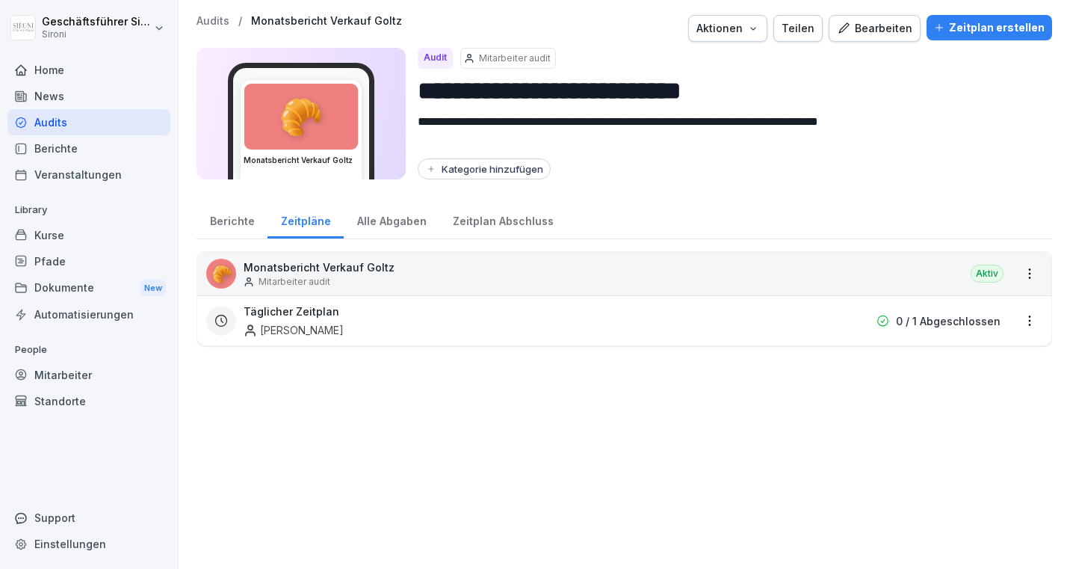
click at [399, 223] on div "Alle Abgaben" at bounding box center [392, 219] width 96 height 38
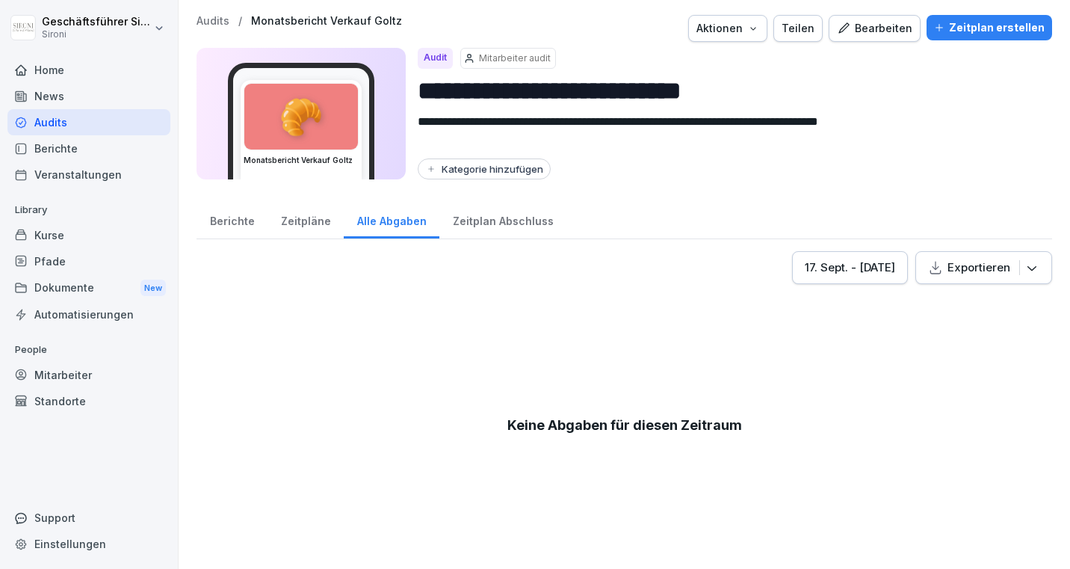
click at [509, 223] on div "Zeitplan Abschluss" at bounding box center [503, 219] width 127 height 38
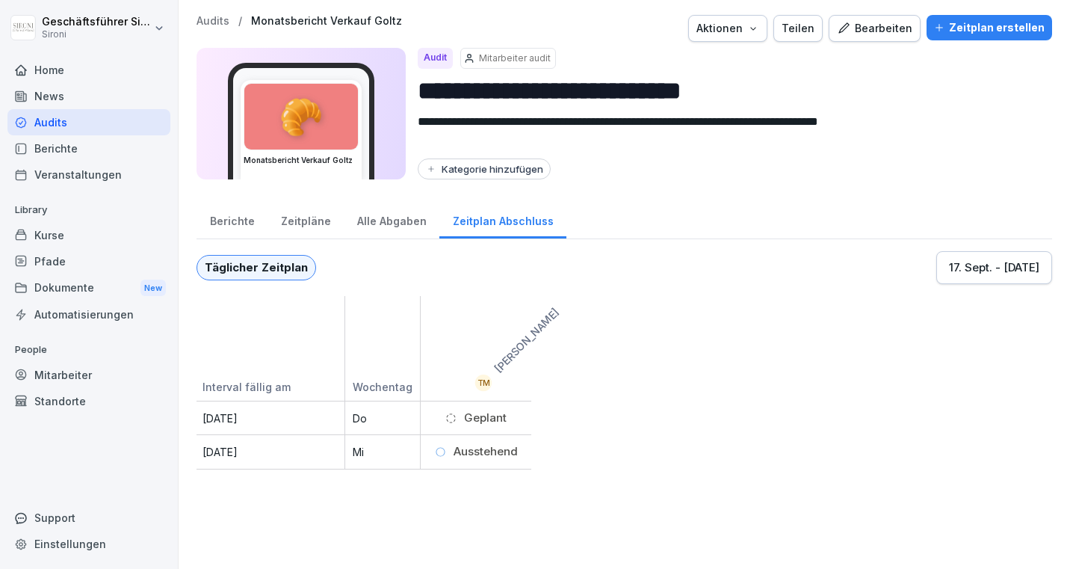
click at [247, 223] on div "Berichte" at bounding box center [232, 219] width 71 height 38
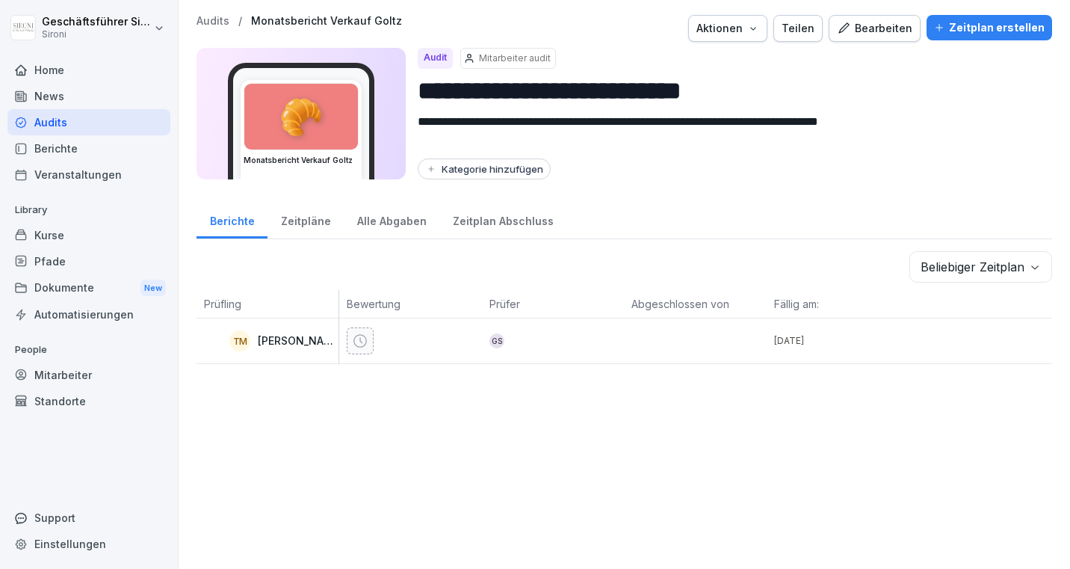
click at [303, 215] on div "Zeitpläne" at bounding box center [306, 219] width 76 height 38
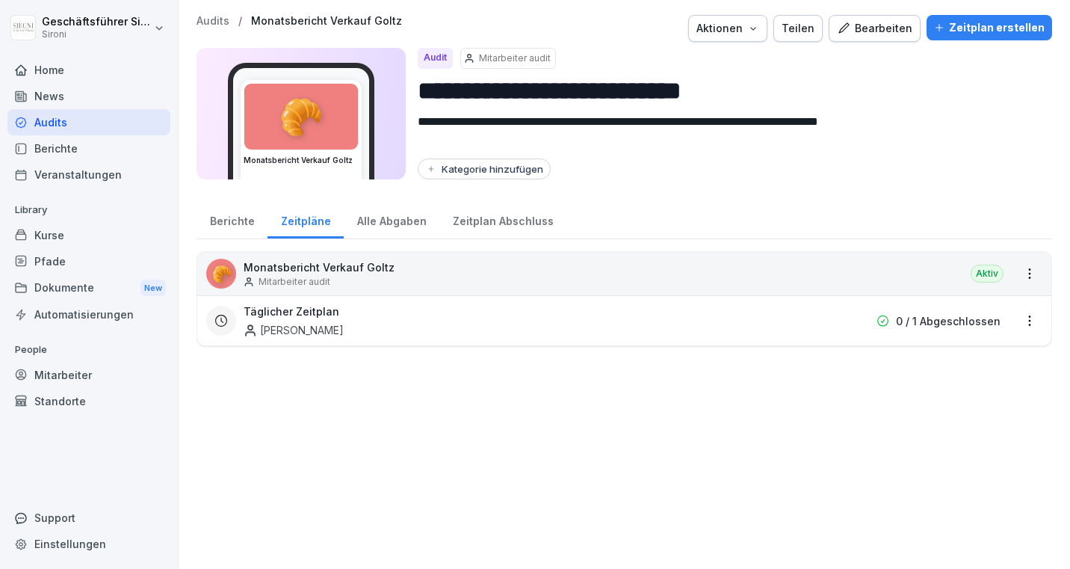
click at [392, 221] on div "Alle Abgaben" at bounding box center [392, 219] width 96 height 38
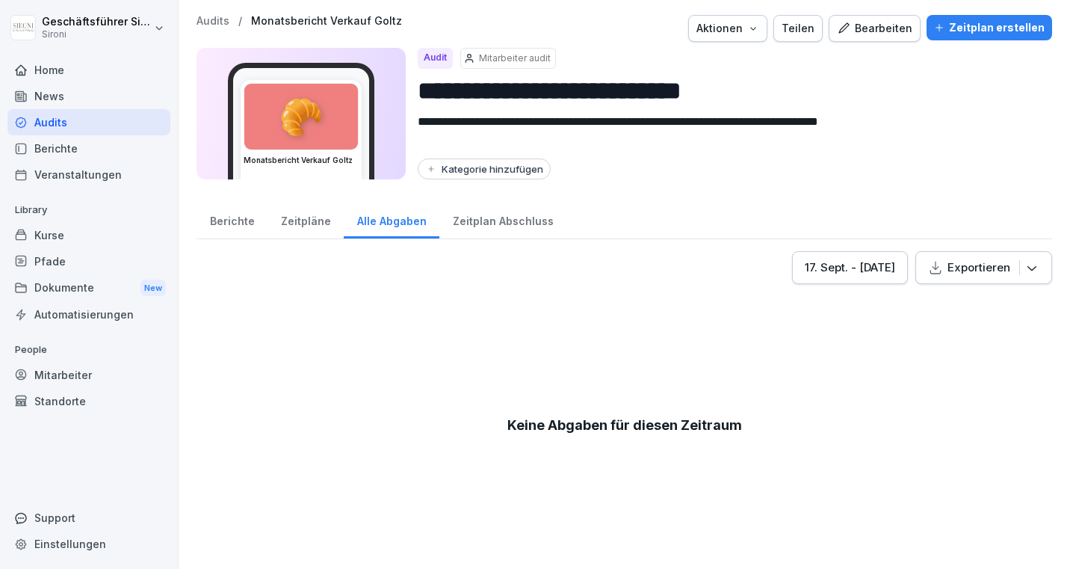
click at [488, 222] on div "Zeitplan Abschluss" at bounding box center [503, 219] width 127 height 38
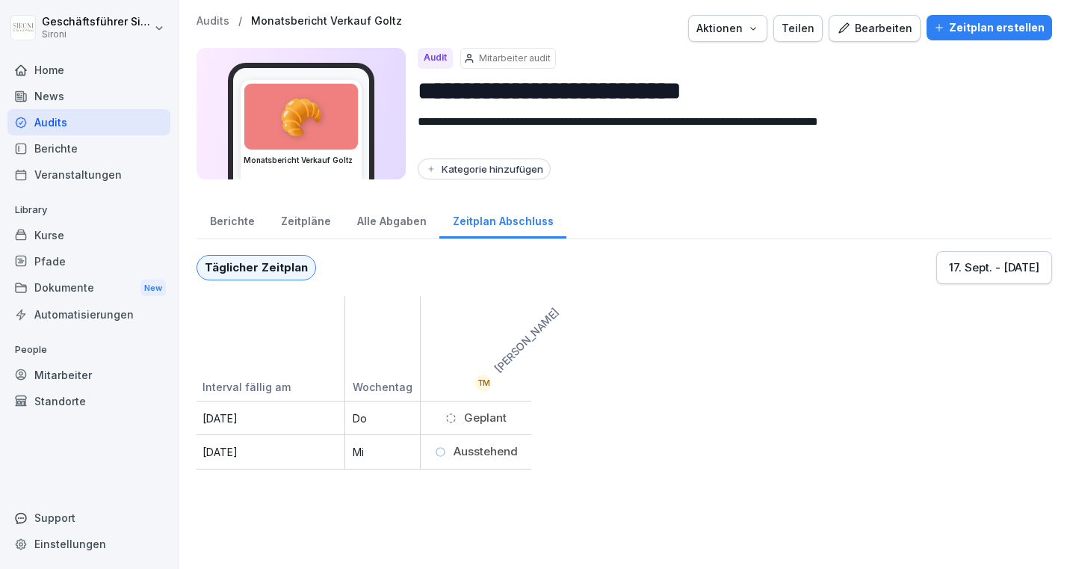
click at [228, 215] on div "Berichte" at bounding box center [232, 219] width 71 height 38
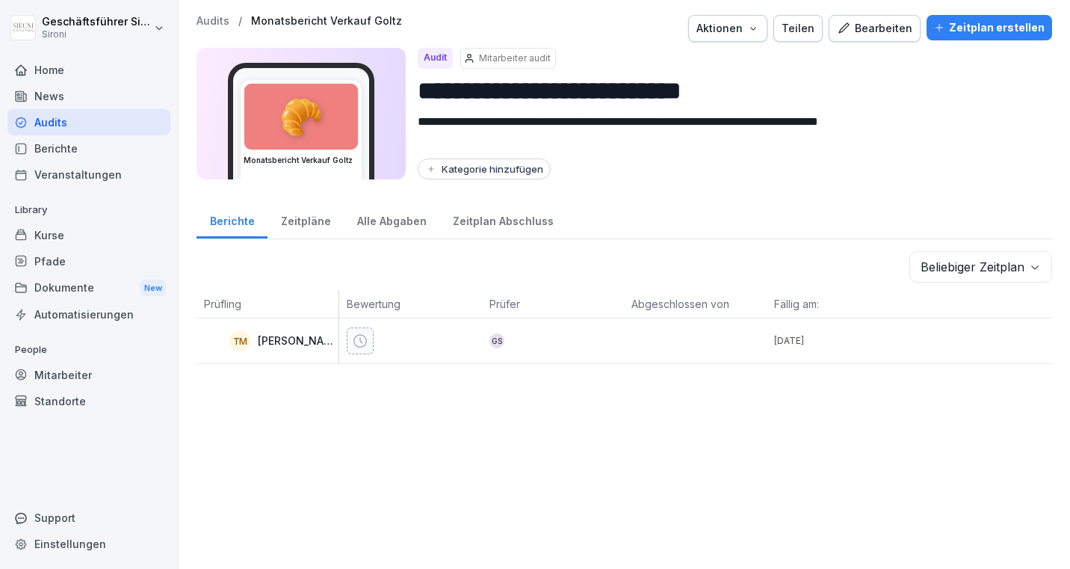
click at [1019, 22] on div "Zeitplan erstellen" at bounding box center [989, 27] width 111 height 16
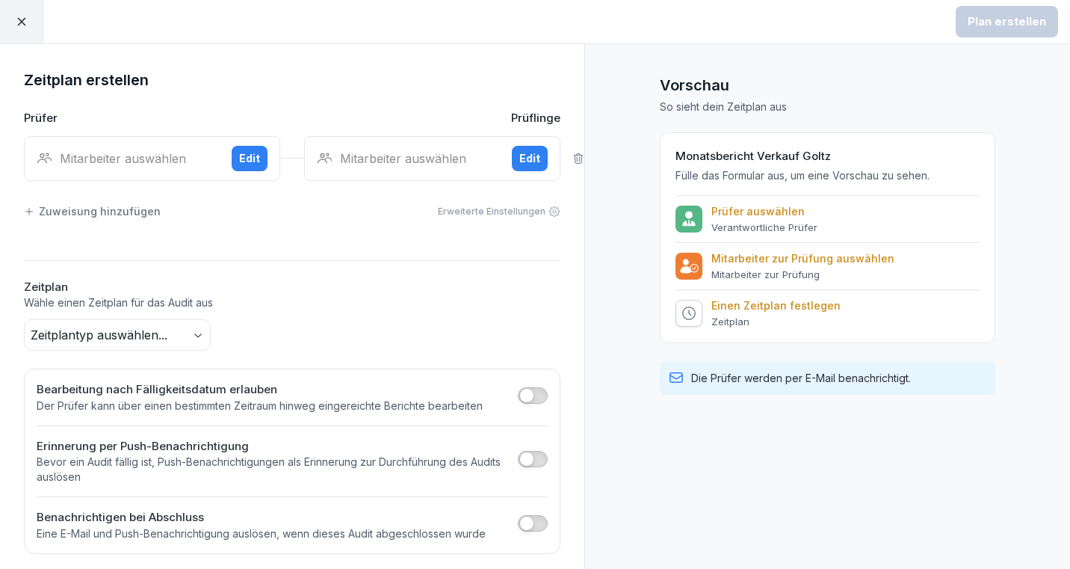
click at [133, 150] on div "Mitarbeiter auswählen" at bounding box center [128, 158] width 183 height 18
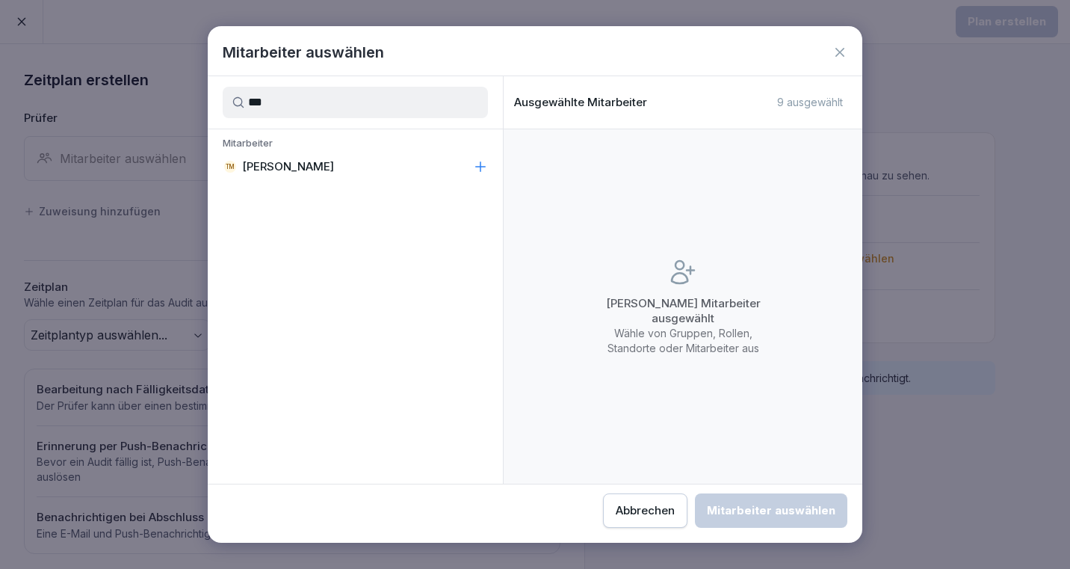
type input "***"
click at [305, 184] on div "Mitarbeiter TM [PERSON_NAME]" at bounding box center [355, 157] width 295 height 57
click at [298, 173] on p "[PERSON_NAME]" at bounding box center [288, 166] width 92 height 15
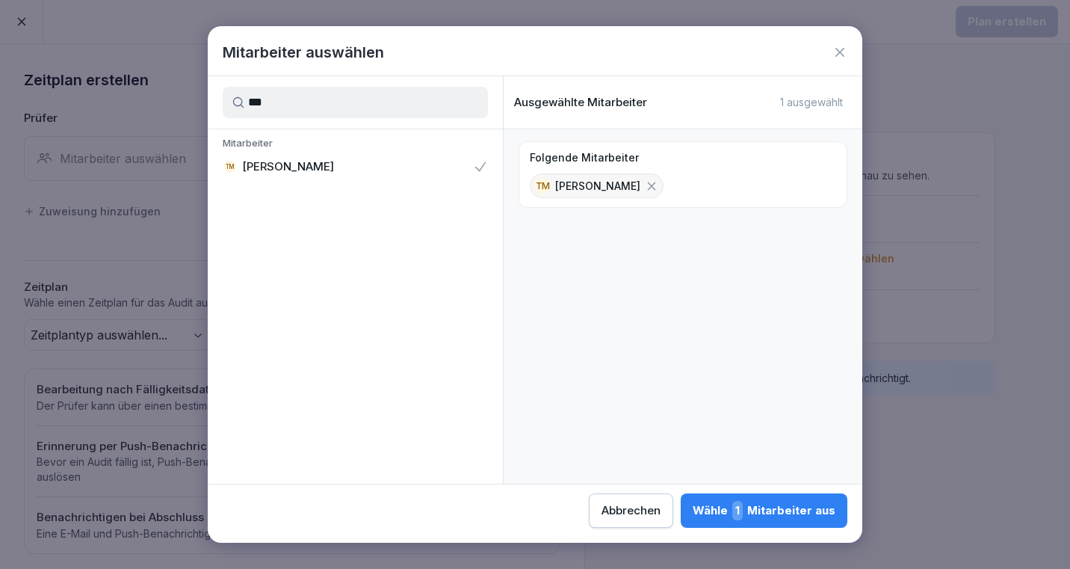
click at [759, 496] on button "Wähle 1 Mitarbeiter aus" at bounding box center [764, 510] width 167 height 34
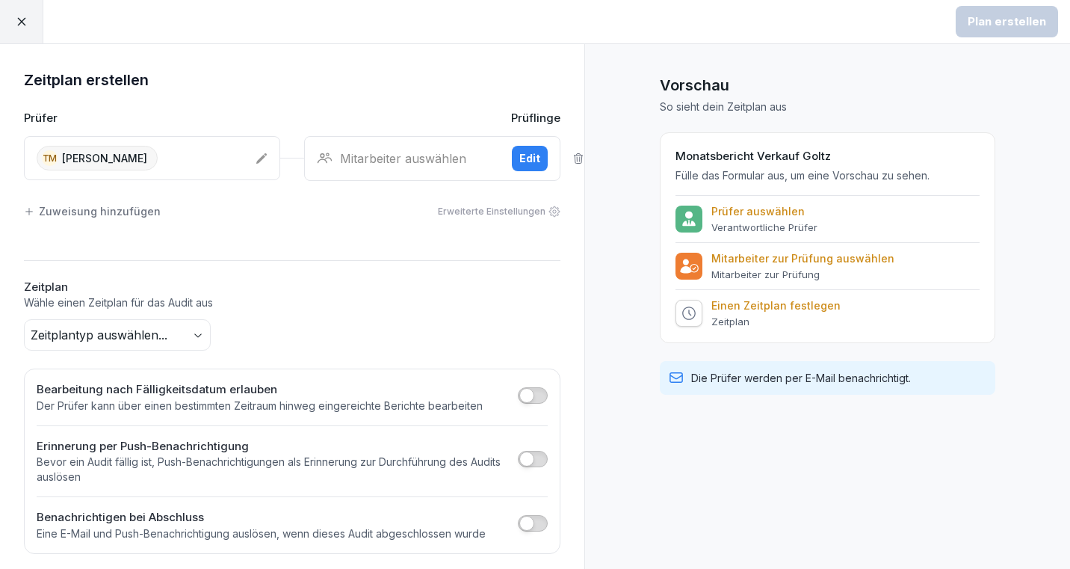
click at [415, 152] on div "Mitarbeiter auswählen" at bounding box center [408, 158] width 183 height 18
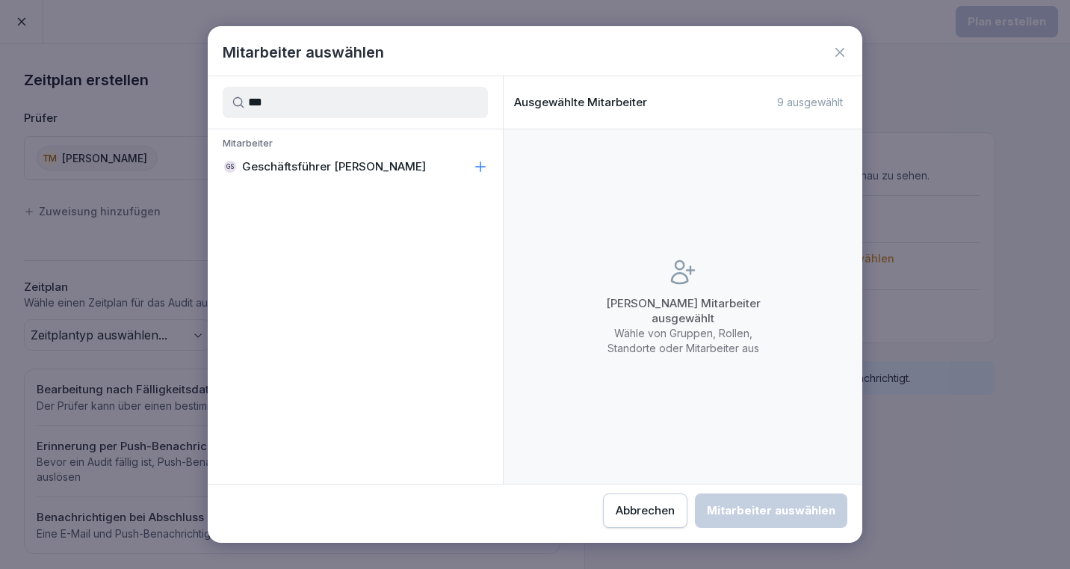
type input "***"
click at [386, 168] on div "GS Geschäftsführer [PERSON_NAME]" at bounding box center [355, 166] width 295 height 27
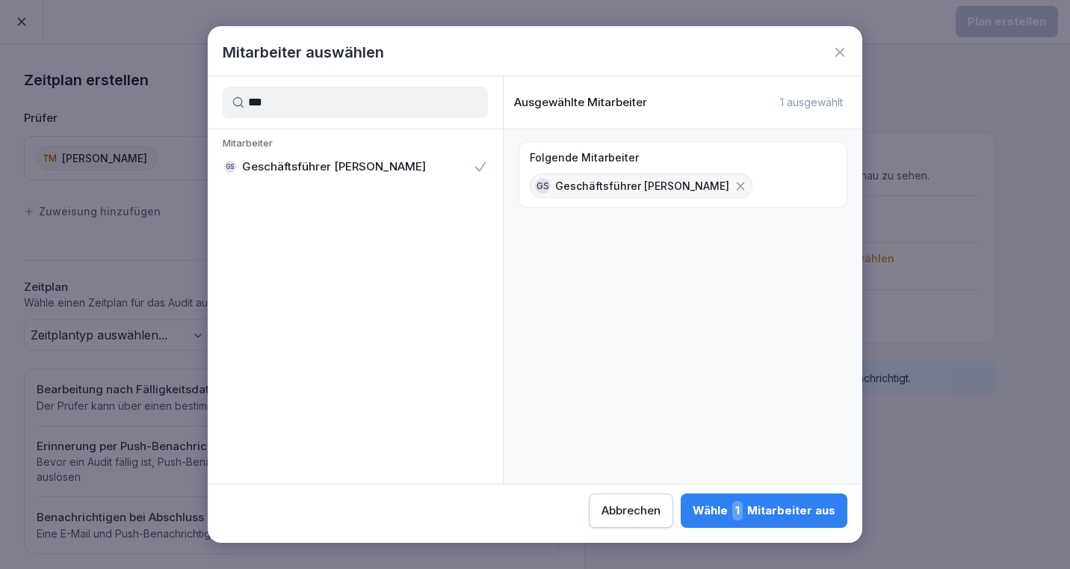
click at [753, 512] on div "Wähle 1 Mitarbeiter aus" at bounding box center [764, 510] width 143 height 19
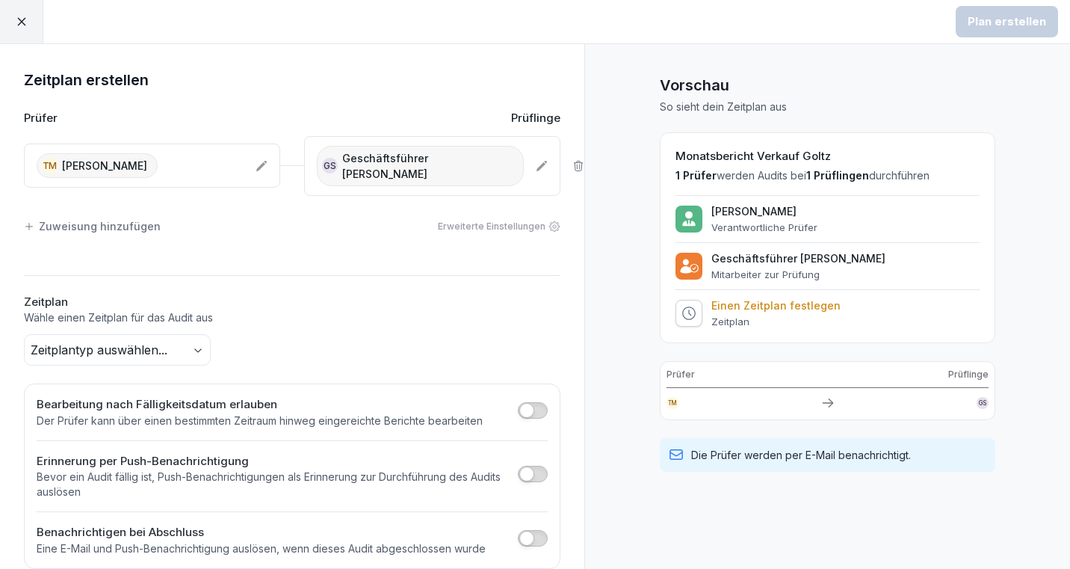
click at [551, 220] on icon at bounding box center [555, 226] width 12 height 12
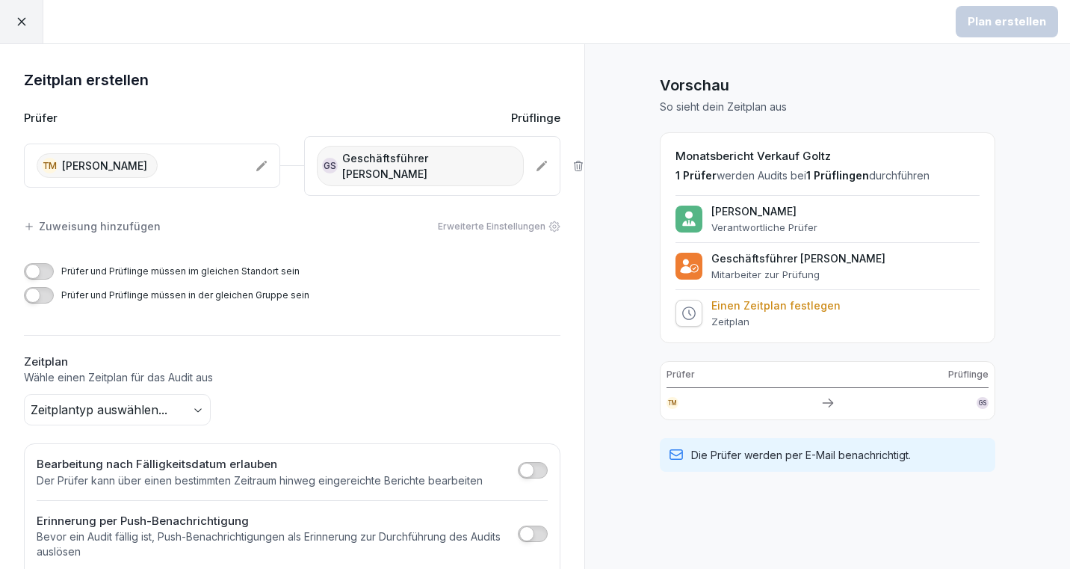
scroll to position [67, 0]
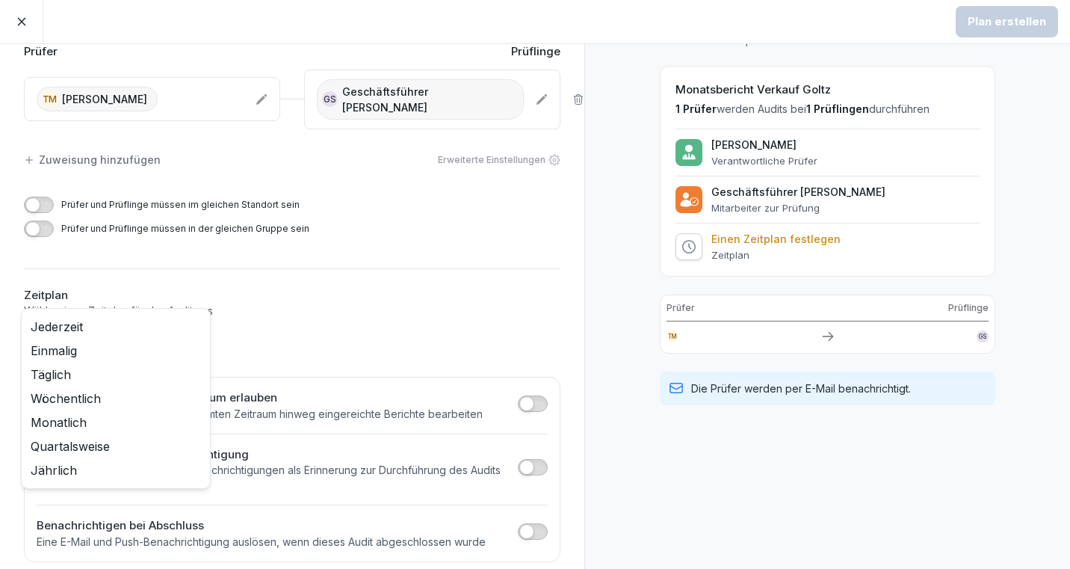
click at [201, 329] on body "Plan erstellen Zeitplan erstellen Prüfer Prüflinge TM [PERSON_NAME] GS Geschäft…" at bounding box center [535, 284] width 1070 height 569
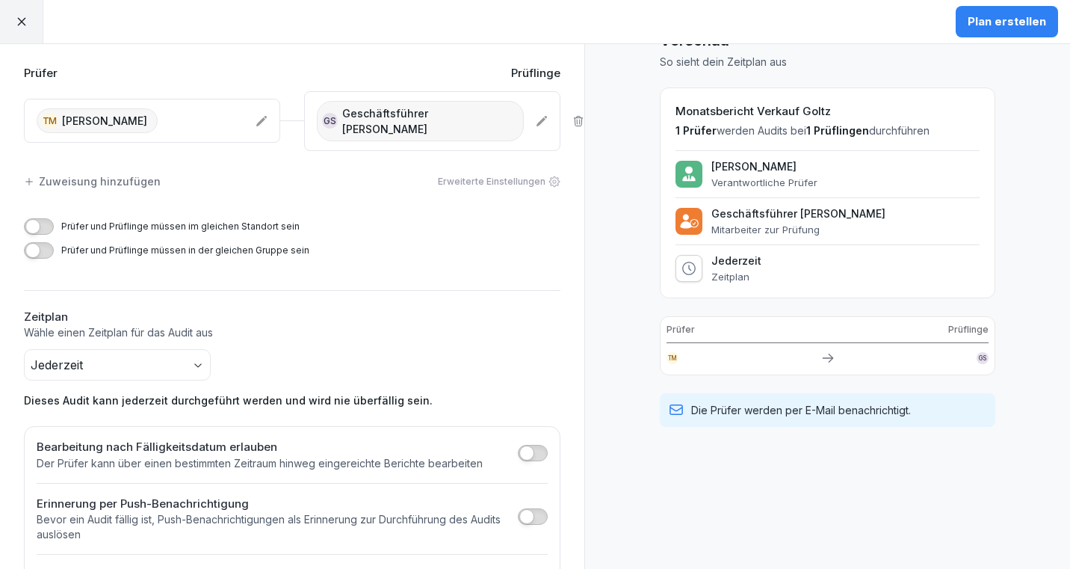
scroll to position [0, 0]
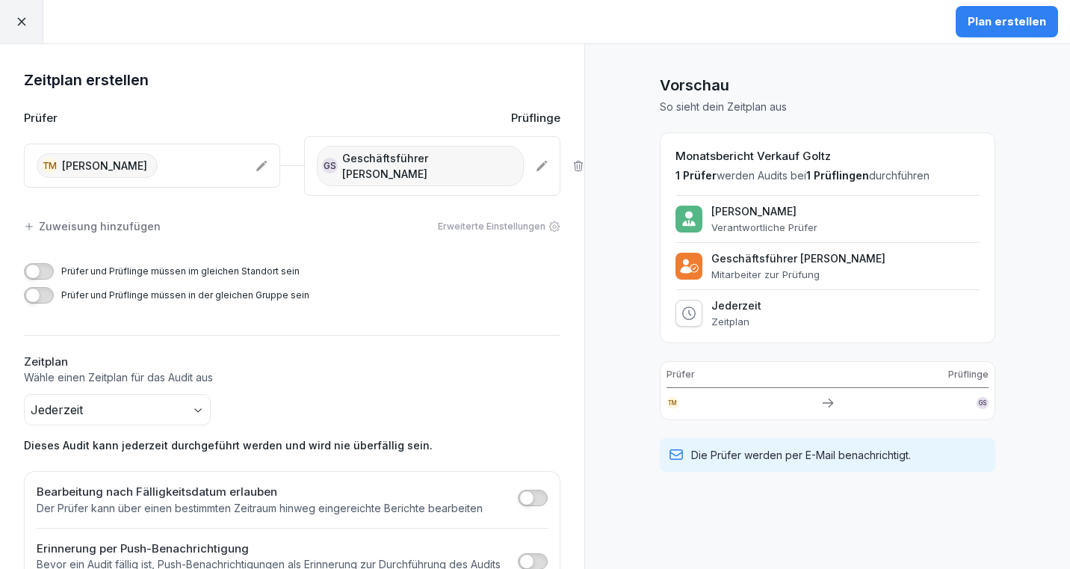
click at [997, 16] on div "Plan erstellen" at bounding box center [1007, 21] width 78 height 16
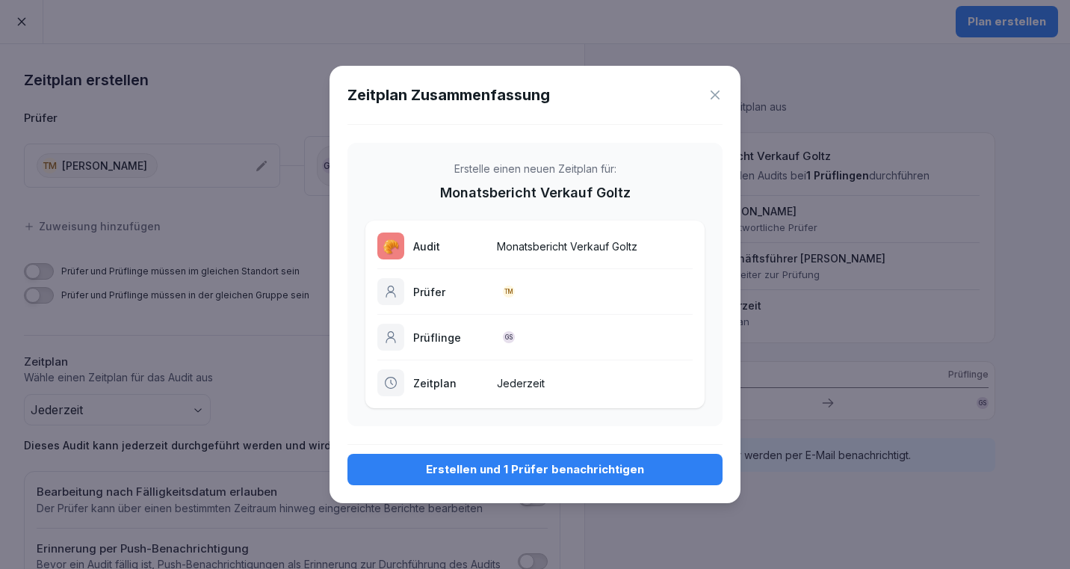
click at [557, 467] on div "Erstellen und 1 Prüfer benachrichtigen" at bounding box center [535, 469] width 351 height 16
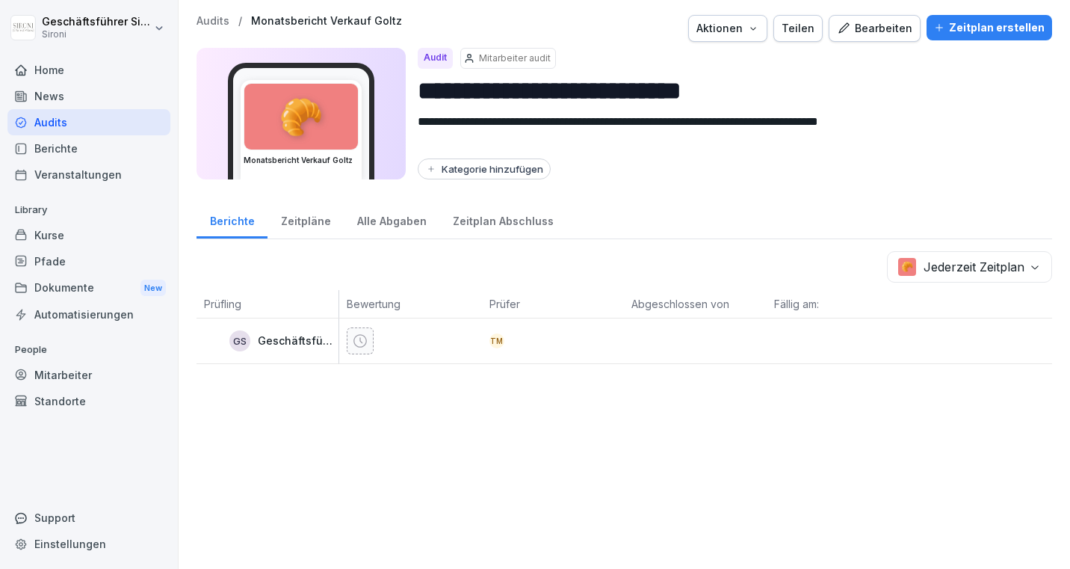
click at [300, 222] on div "Zeitpläne" at bounding box center [306, 219] width 76 height 38
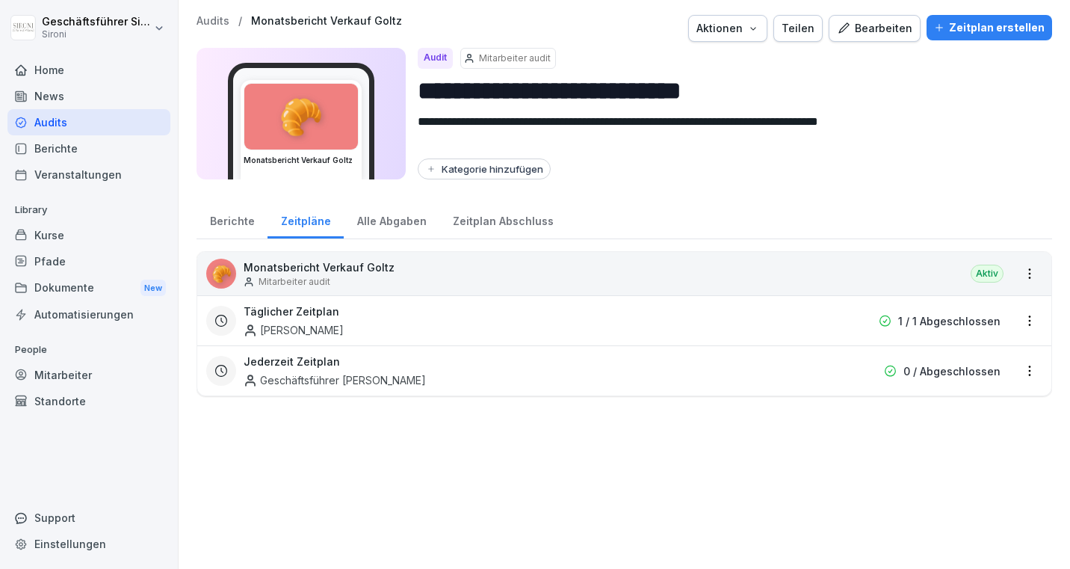
click at [241, 219] on div "Berichte" at bounding box center [232, 219] width 71 height 38
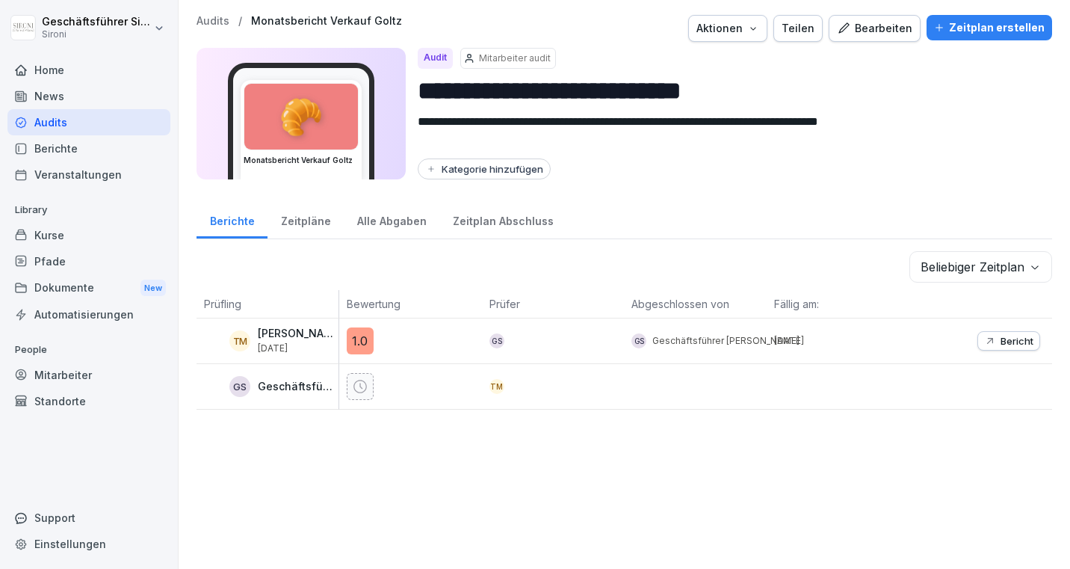
click at [878, 26] on div "Bearbeiten" at bounding box center [874, 28] width 75 height 16
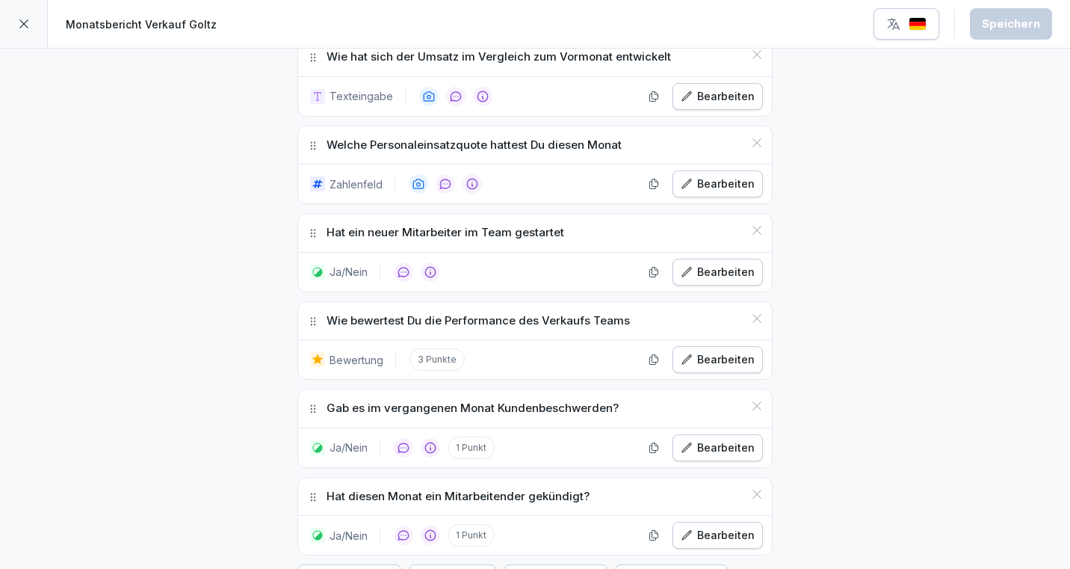
scroll to position [568, 0]
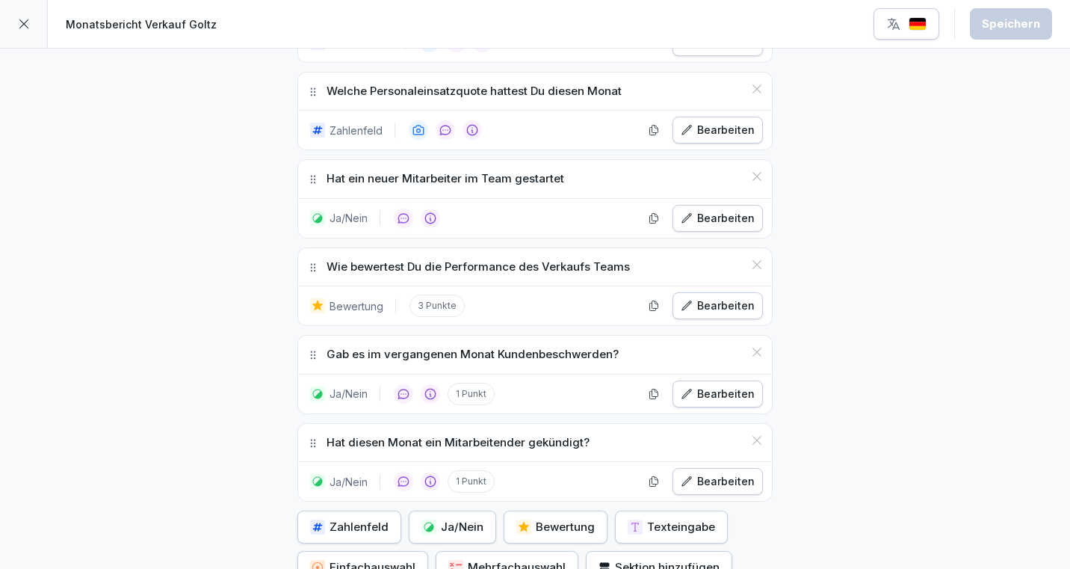
click at [351, 126] on p "Zahlenfeld" at bounding box center [356, 131] width 53 height 16
click at [355, 127] on p "Zahlenfeld" at bounding box center [356, 131] width 53 height 16
click at [736, 125] on div "Bearbeiten" at bounding box center [718, 130] width 74 height 16
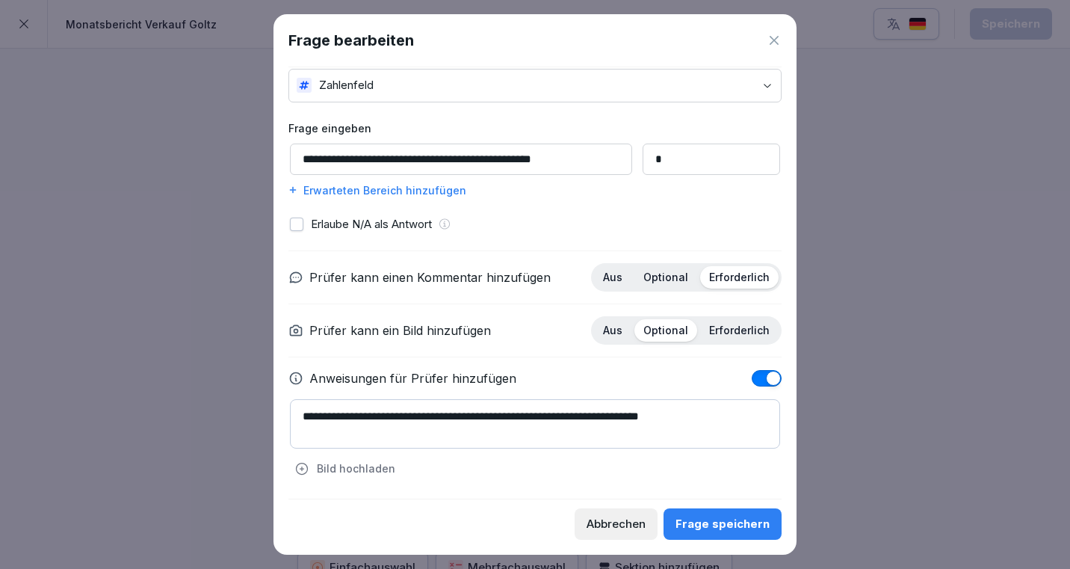
scroll to position [0, 0]
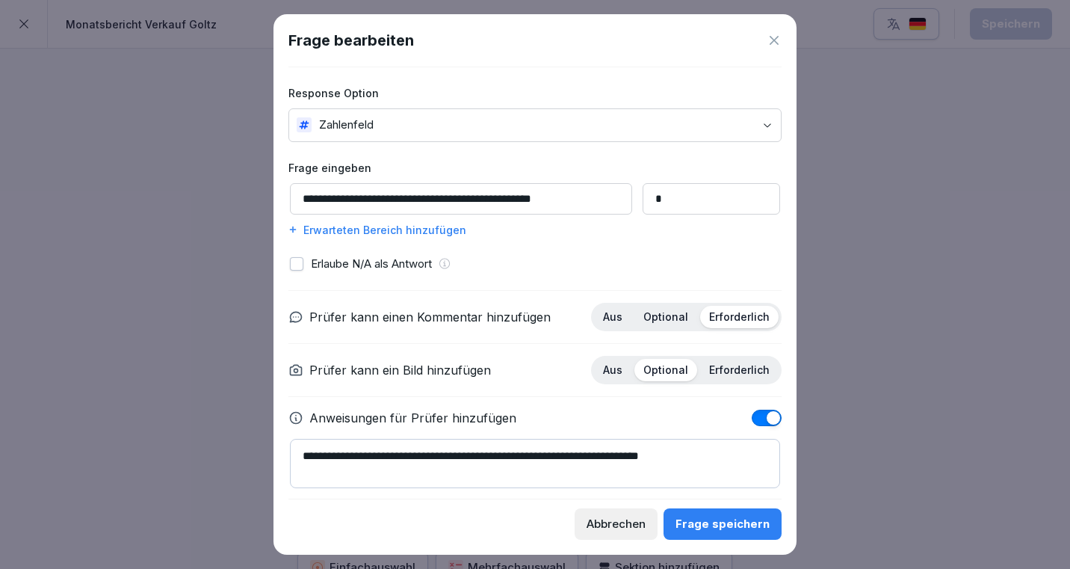
click at [593, 150] on div "**********" at bounding box center [535, 282] width 493 height 431
click at [586, 137] on body "**********" at bounding box center [535, 284] width 1070 height 569
click at [774, 43] on icon at bounding box center [774, 40] width 15 height 15
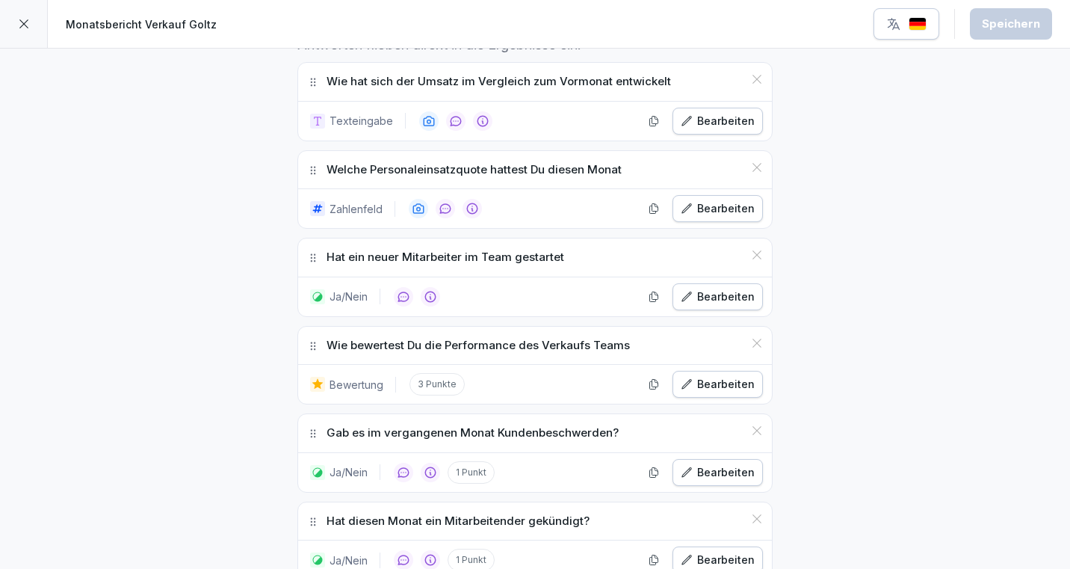
scroll to position [491, 0]
click at [20, 23] on icon at bounding box center [24, 24] width 12 height 12
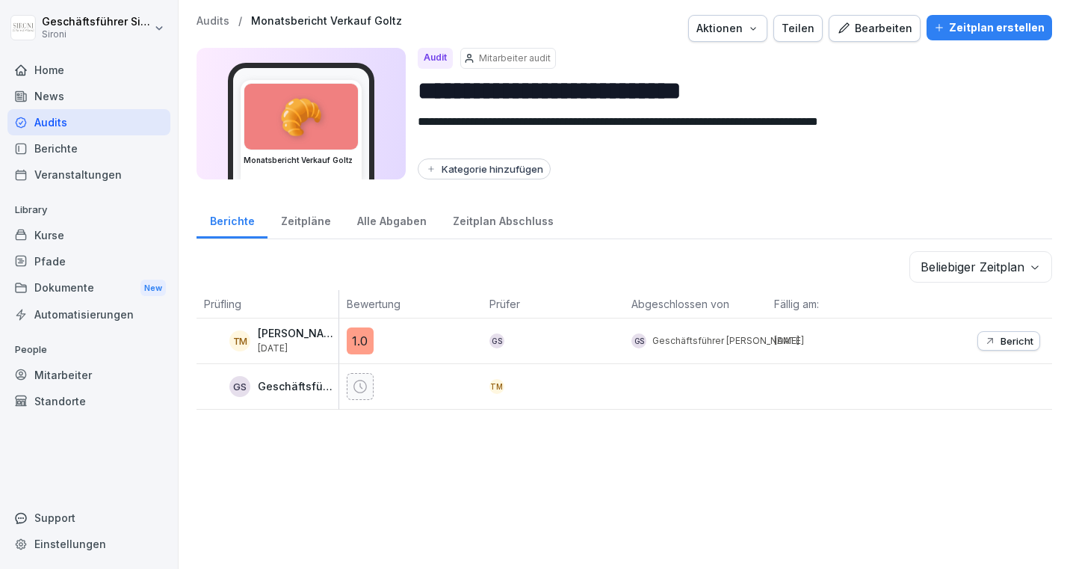
click at [72, 123] on div "Audits" at bounding box center [88, 122] width 163 height 26
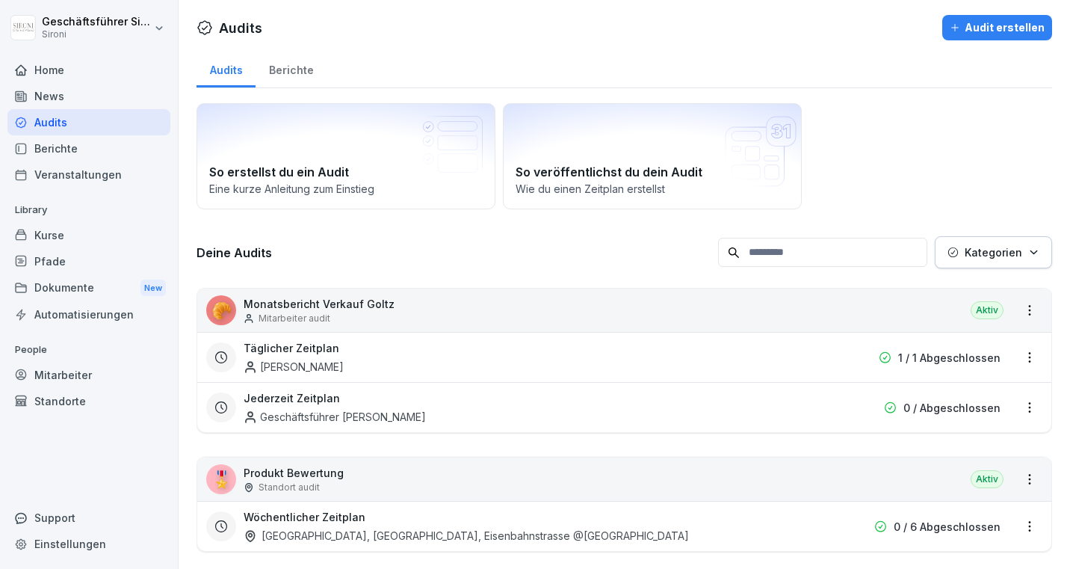
scroll to position [156, 0]
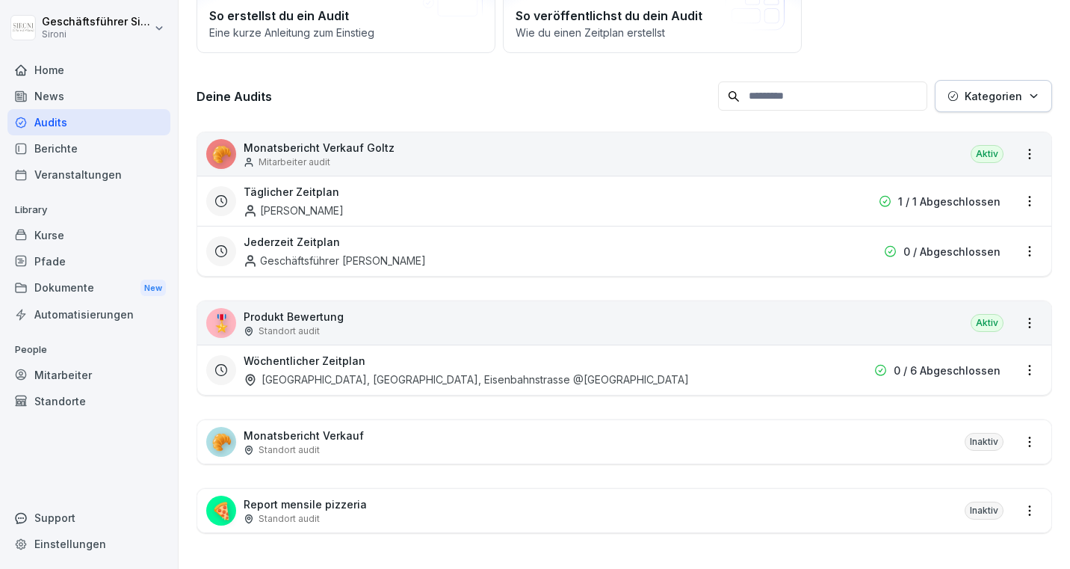
click at [392, 517] on div "🍕 Report mensile pizzeria Standort audit Inaktiv" at bounding box center [624, 510] width 854 height 43
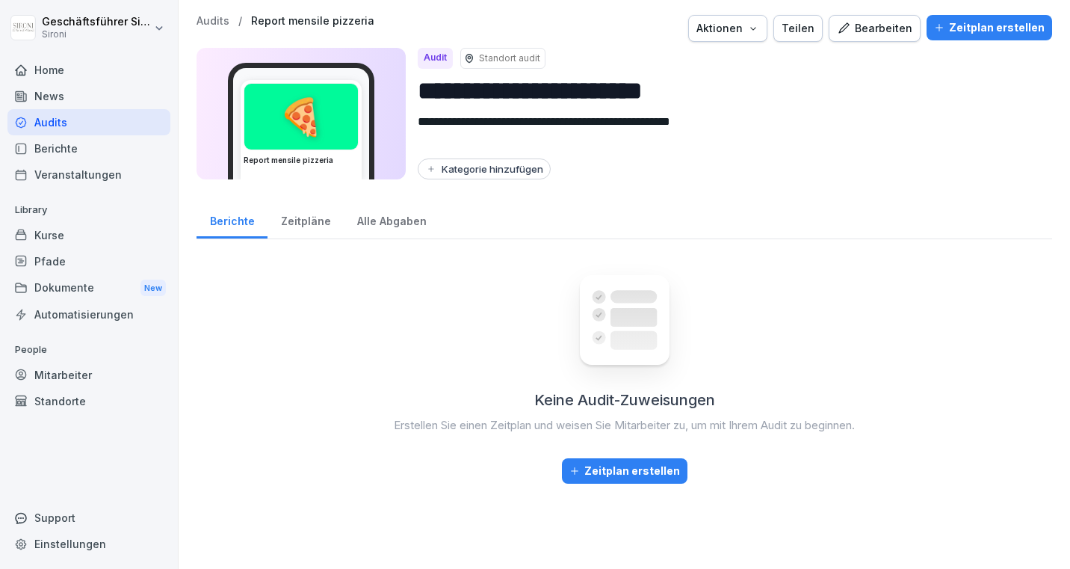
click at [960, 26] on div "Zeitplan erstellen" at bounding box center [989, 27] width 111 height 16
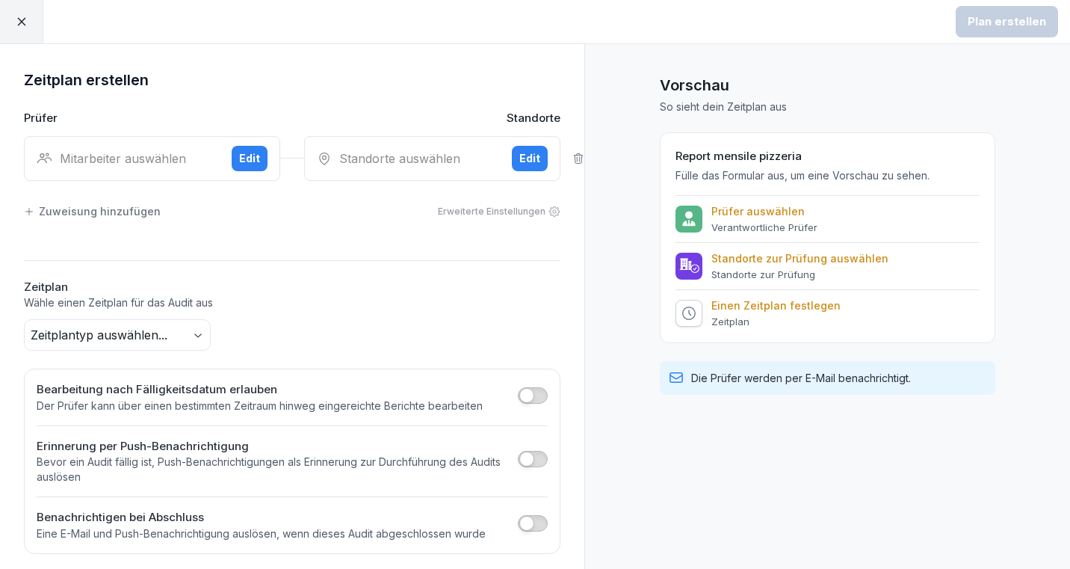
click at [148, 147] on div "Mitarbeiter auswählen Edit" at bounding box center [152, 158] width 256 height 45
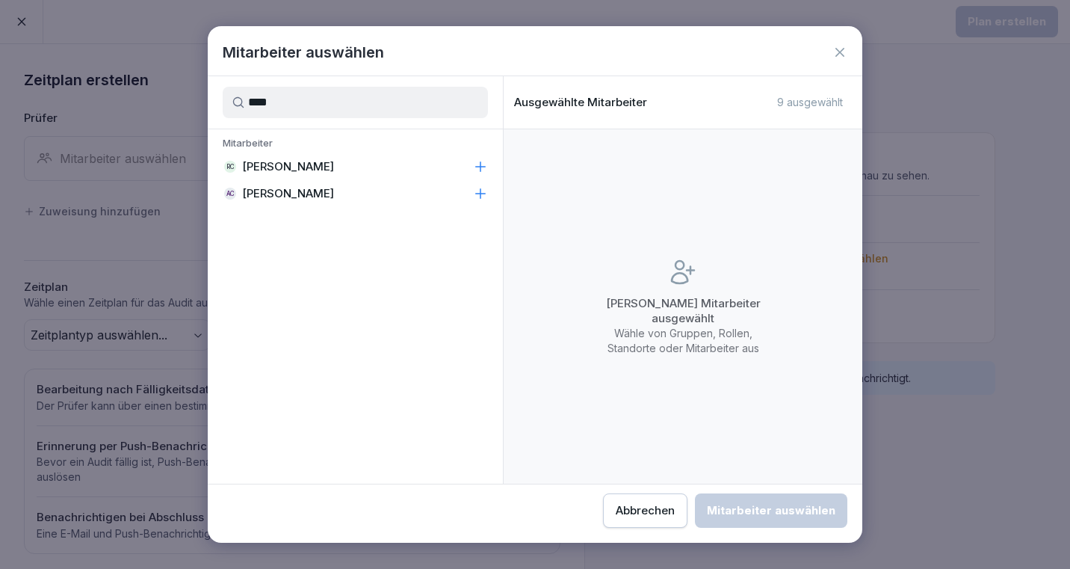
type input "****"
click at [334, 193] on p "[PERSON_NAME]" at bounding box center [288, 193] width 92 height 15
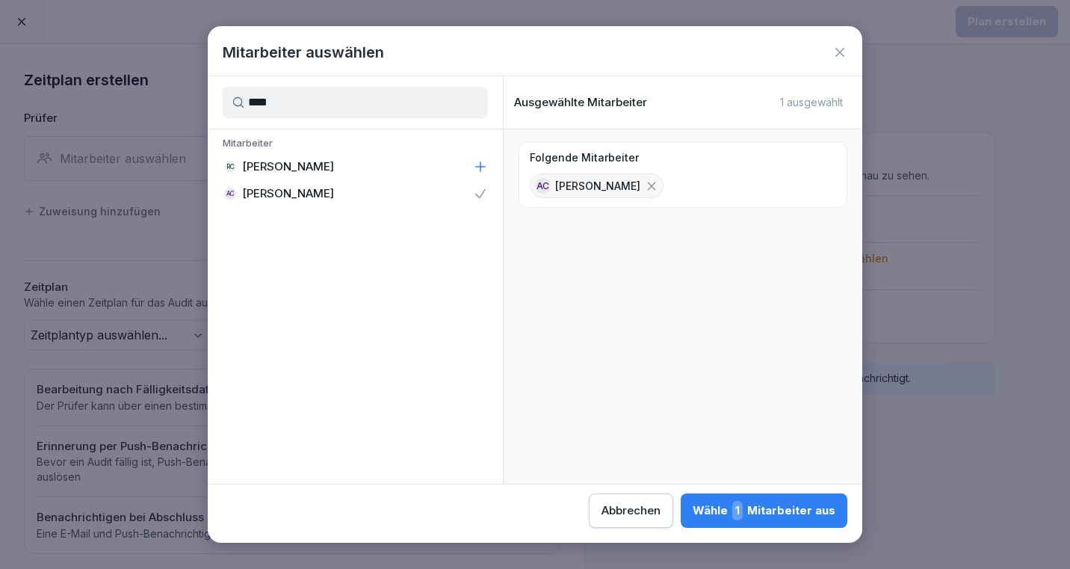
click at [782, 500] on button "Wähle 1 Mitarbeiter aus" at bounding box center [764, 510] width 167 height 34
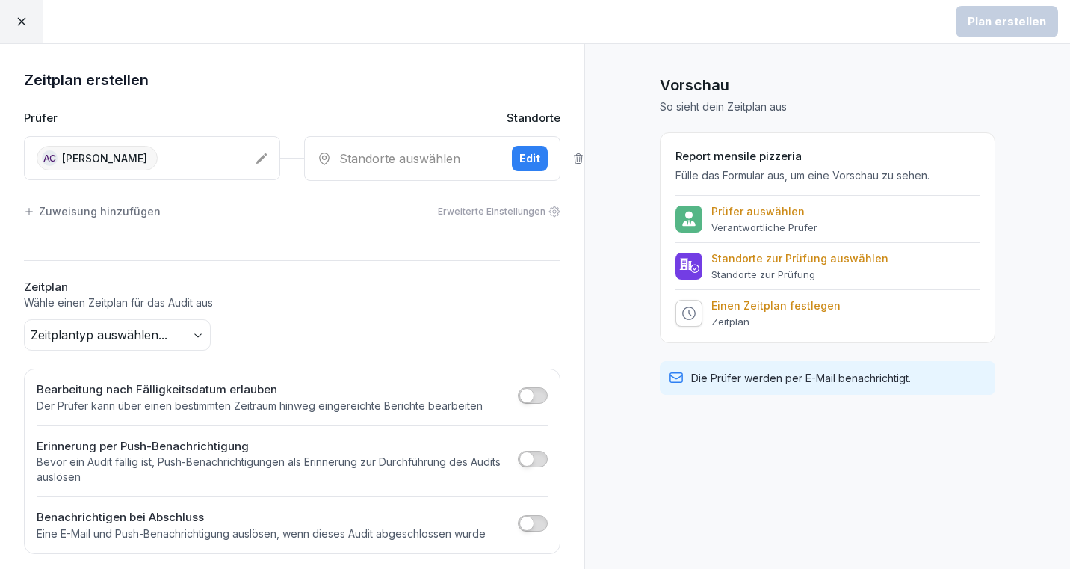
click at [386, 155] on div "Standorte auswählen" at bounding box center [408, 158] width 183 height 18
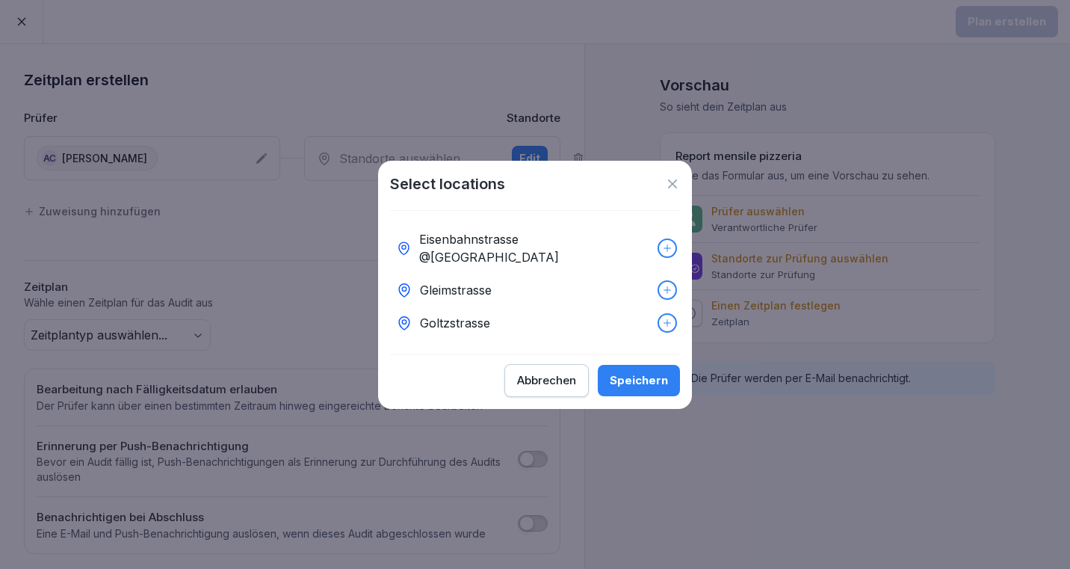
click at [675, 188] on icon at bounding box center [672, 183] width 15 height 15
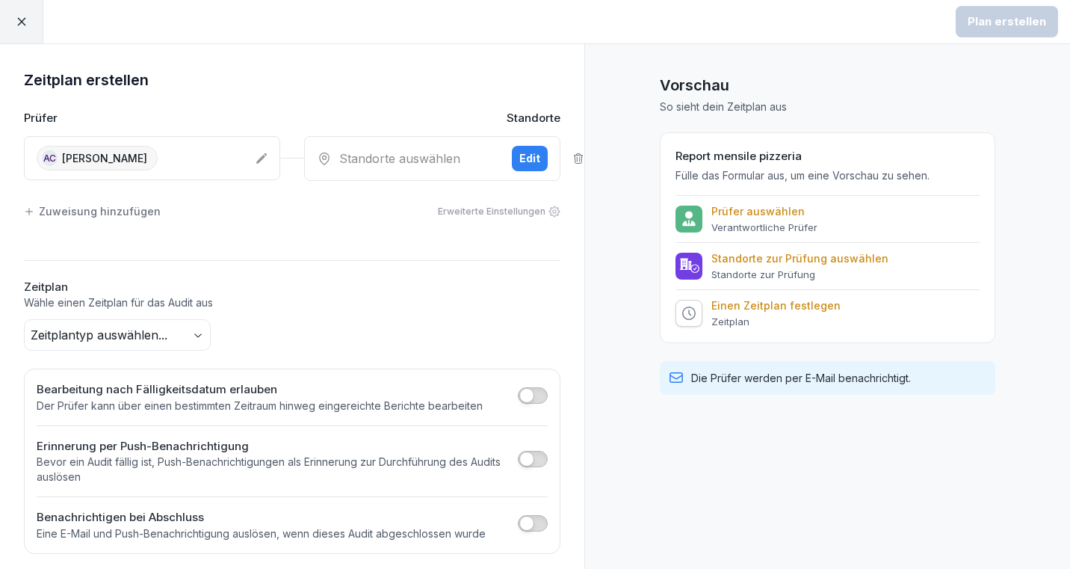
click at [404, 159] on div "Standorte auswählen" at bounding box center [408, 158] width 183 height 18
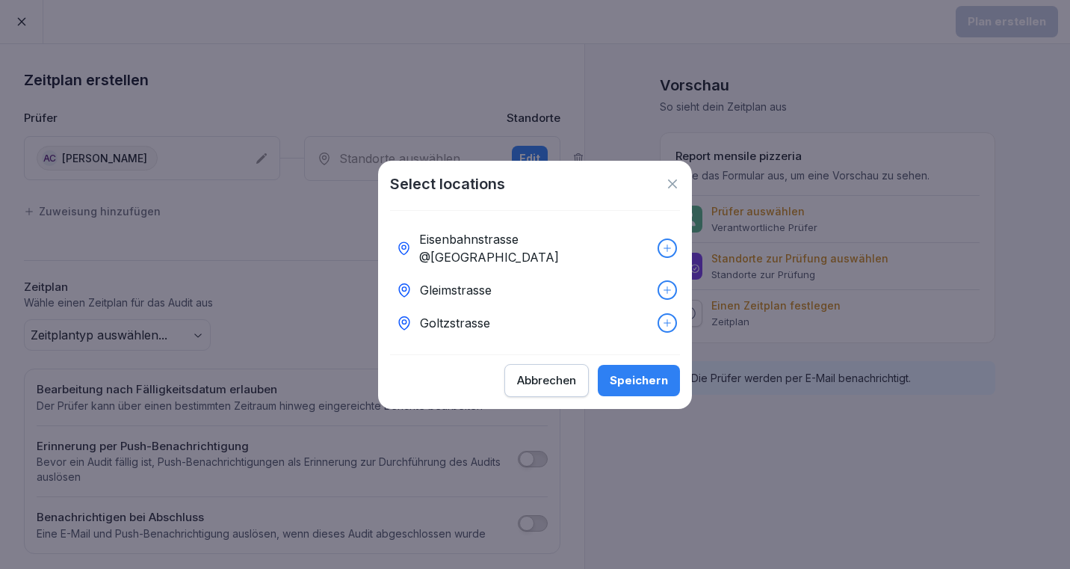
click at [667, 315] on div at bounding box center [667, 323] width 16 height 16
click at [649, 372] on div "Speichern" at bounding box center [639, 380] width 58 height 16
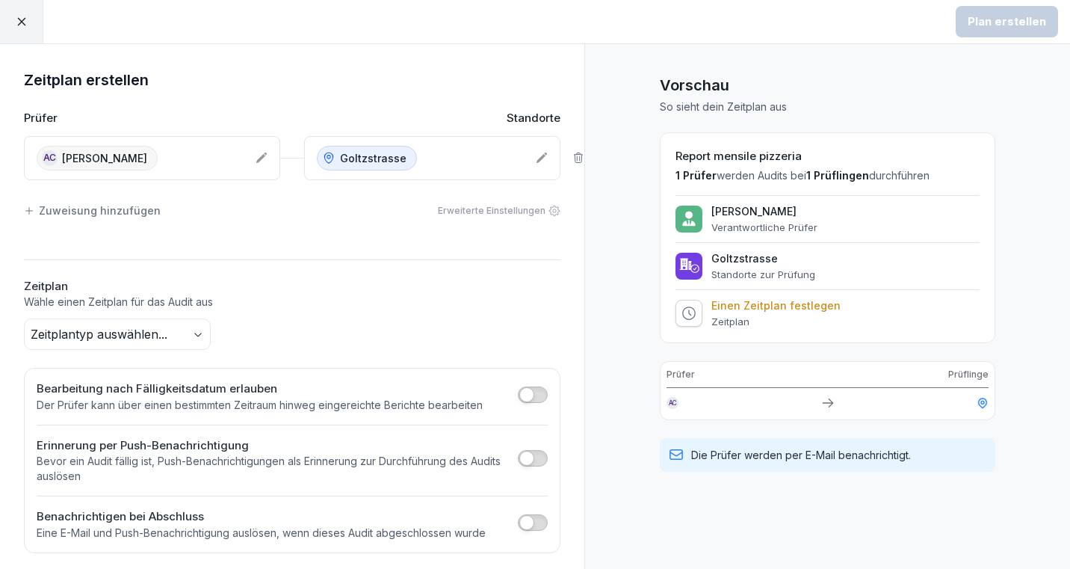
click at [540, 158] on icon at bounding box center [542, 157] width 10 height 10
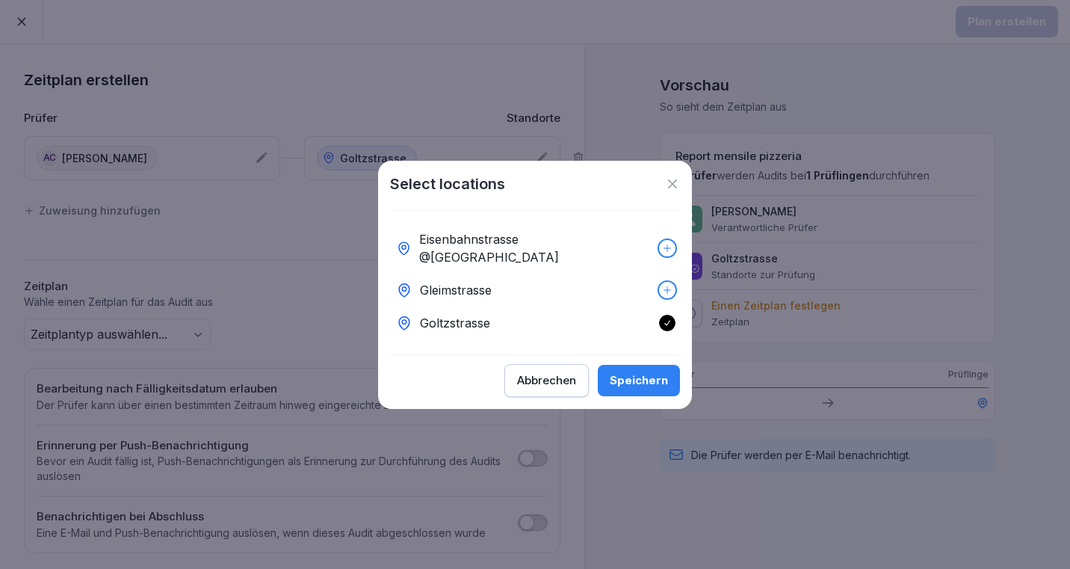
click at [456, 315] on p "Goltzstrasse" at bounding box center [455, 323] width 70 height 18
click at [456, 314] on p "Goltzstrasse" at bounding box center [455, 323] width 70 height 18
click at [665, 318] on icon at bounding box center [667, 323] width 10 height 10
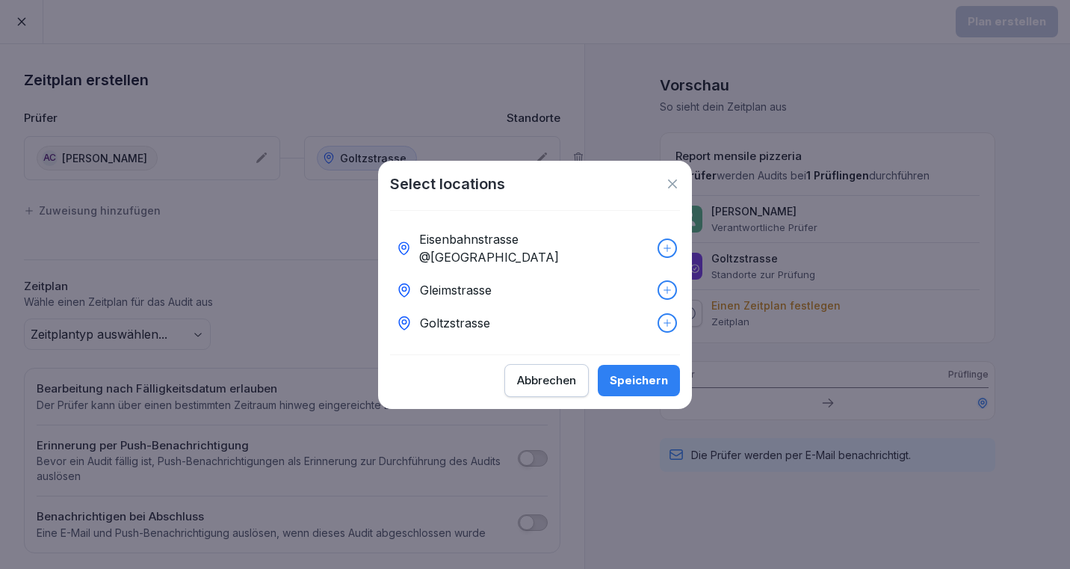
click at [670, 188] on icon at bounding box center [672, 183] width 15 height 15
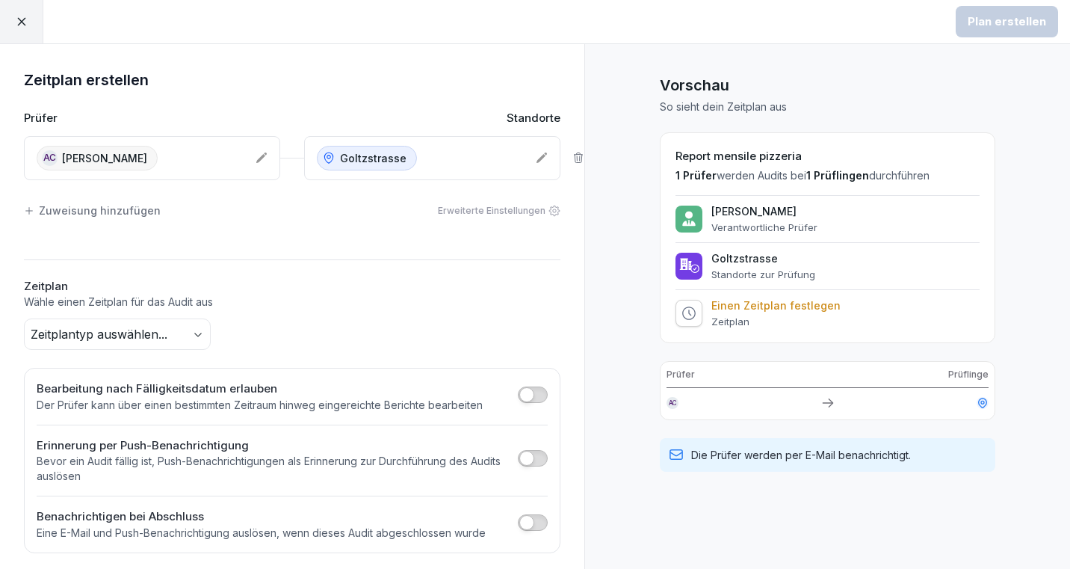
click at [24, 16] on icon at bounding box center [21, 21] width 13 height 13
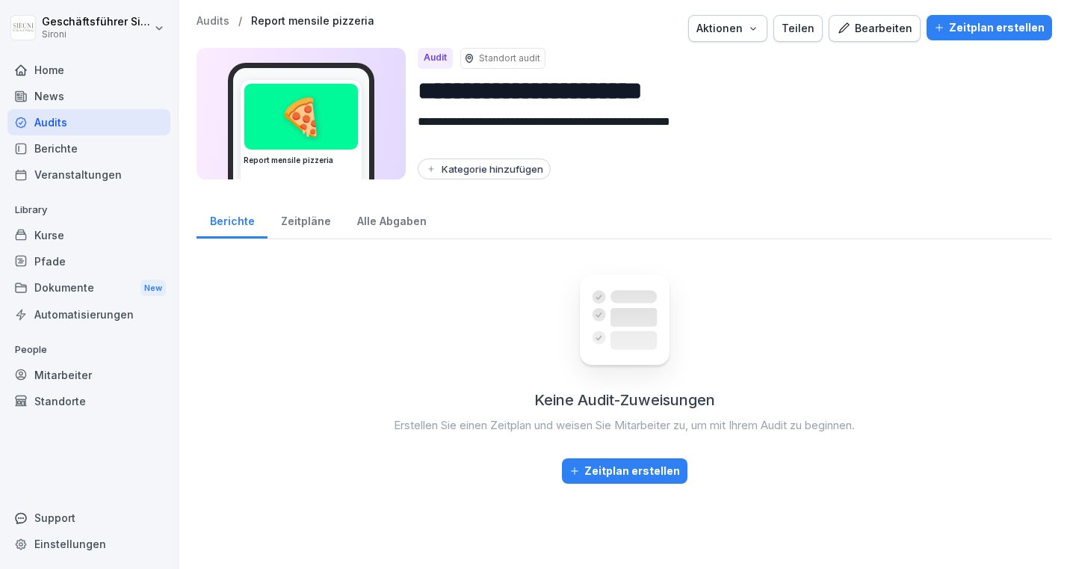
click at [220, 24] on p "Audits" at bounding box center [213, 21] width 33 height 13
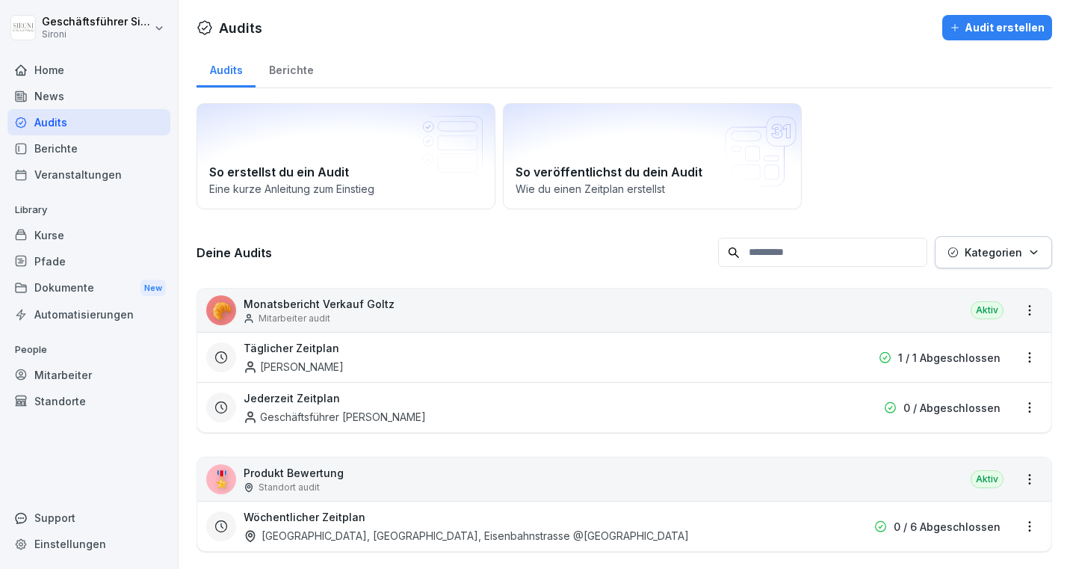
click at [984, 34] on div "Audit erstellen" at bounding box center [997, 27] width 95 height 16
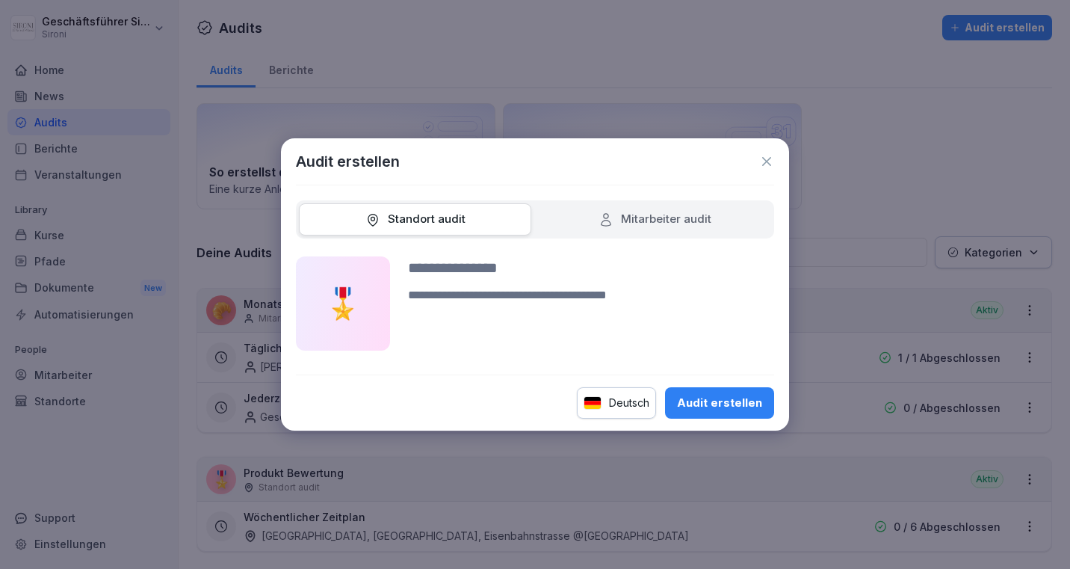
click at [641, 214] on div "Mitarbeiter audit" at bounding box center [655, 219] width 113 height 17
click at [768, 159] on icon at bounding box center [766, 161] width 15 height 15
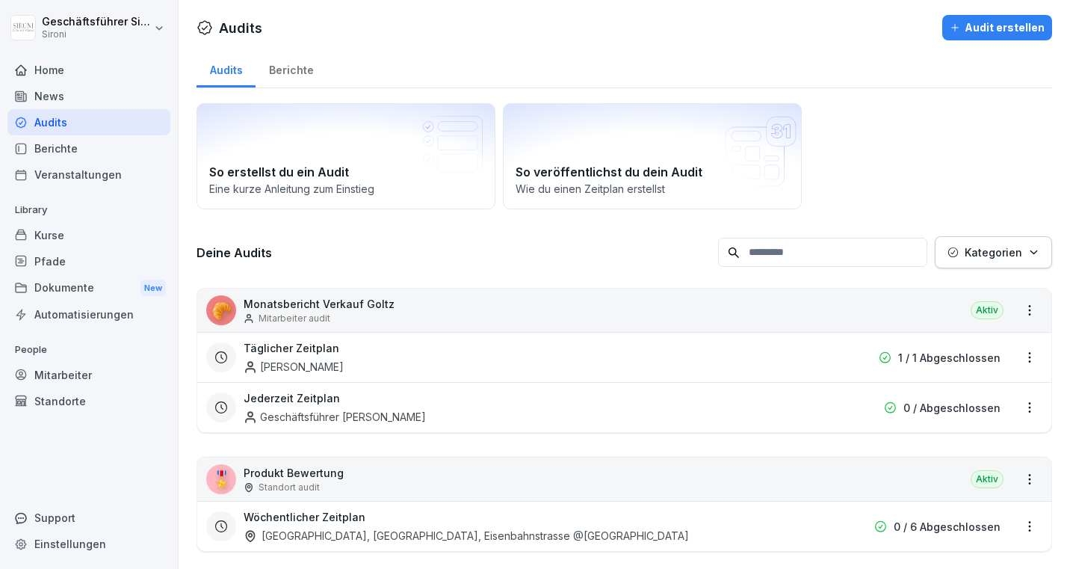
scroll to position [156, 0]
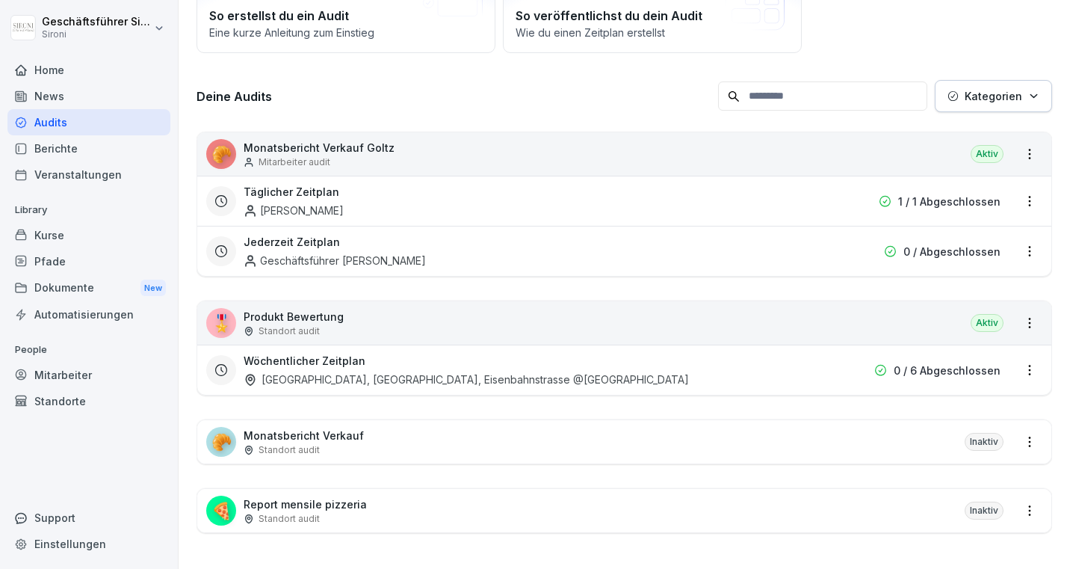
click at [348, 156] on div "Mitarbeiter audit" at bounding box center [319, 161] width 151 height 13
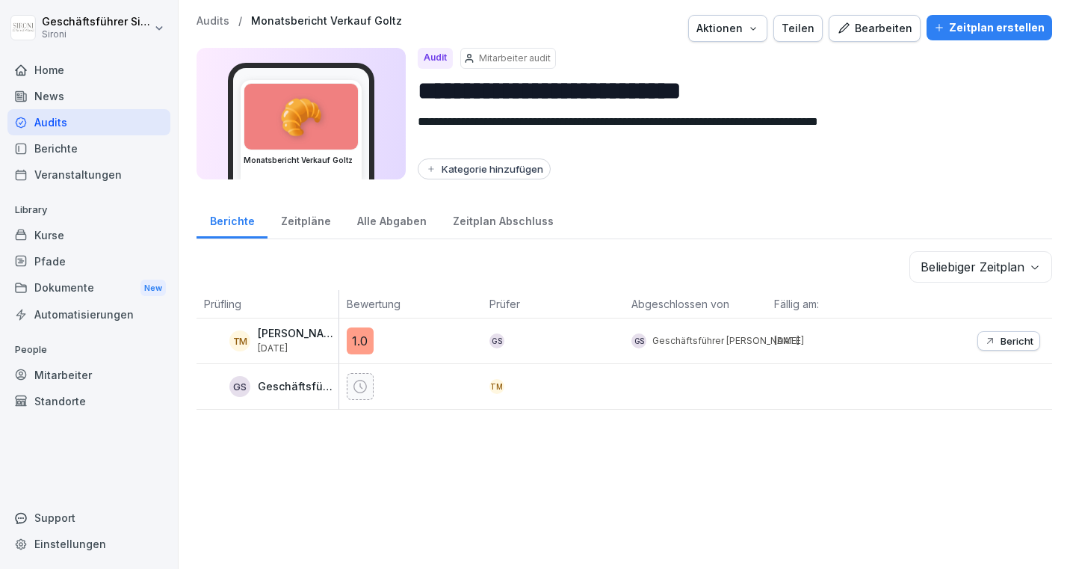
click at [210, 19] on p "Audits" at bounding box center [213, 21] width 33 height 13
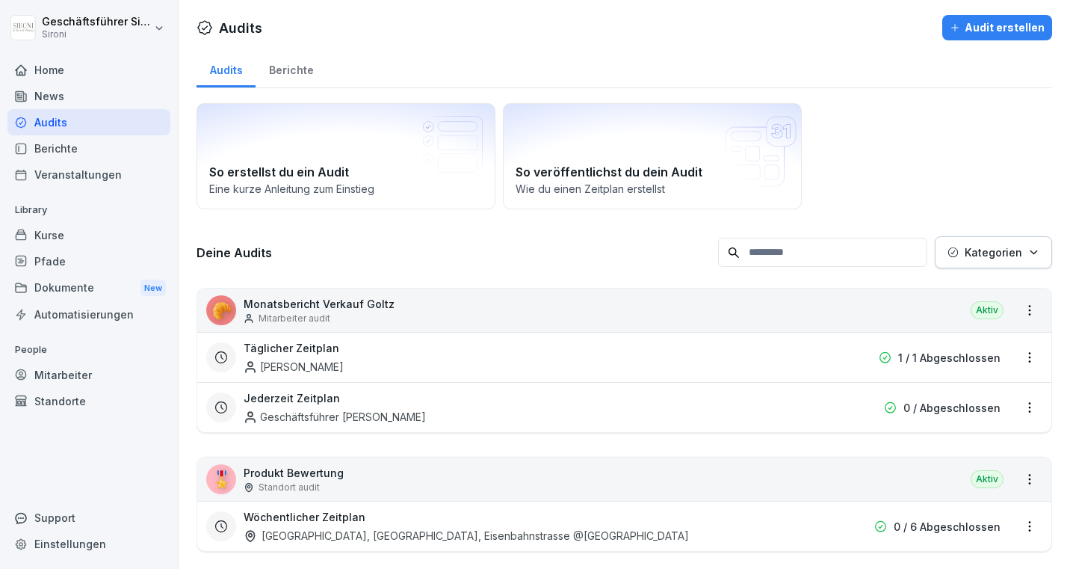
click at [972, 21] on div "Audit erstellen" at bounding box center [997, 27] width 95 height 16
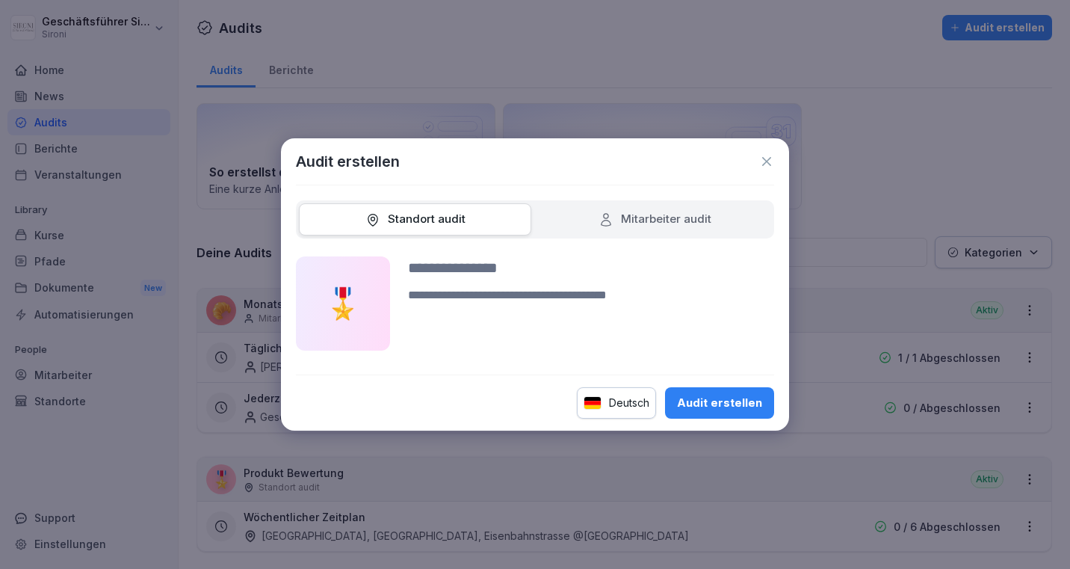
click at [596, 214] on div "Mitarbeiter audit" at bounding box center [655, 219] width 232 height 32
click at [764, 158] on icon at bounding box center [766, 161] width 15 height 15
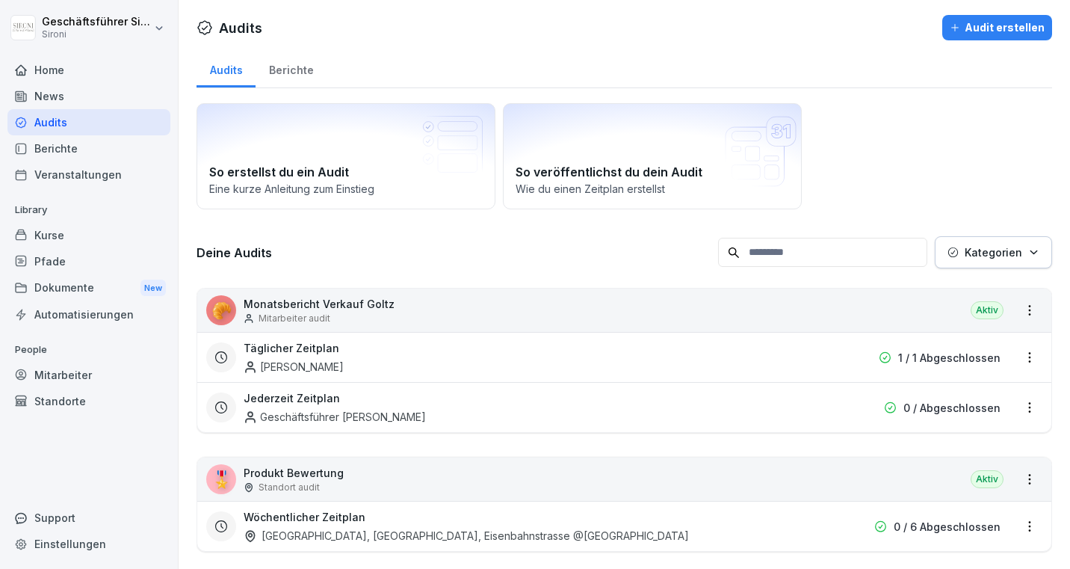
click at [441, 297] on div "🥐 Monatsbericht Verkauf Goltz Mitarbeiter audit Aktiv" at bounding box center [624, 310] width 854 height 43
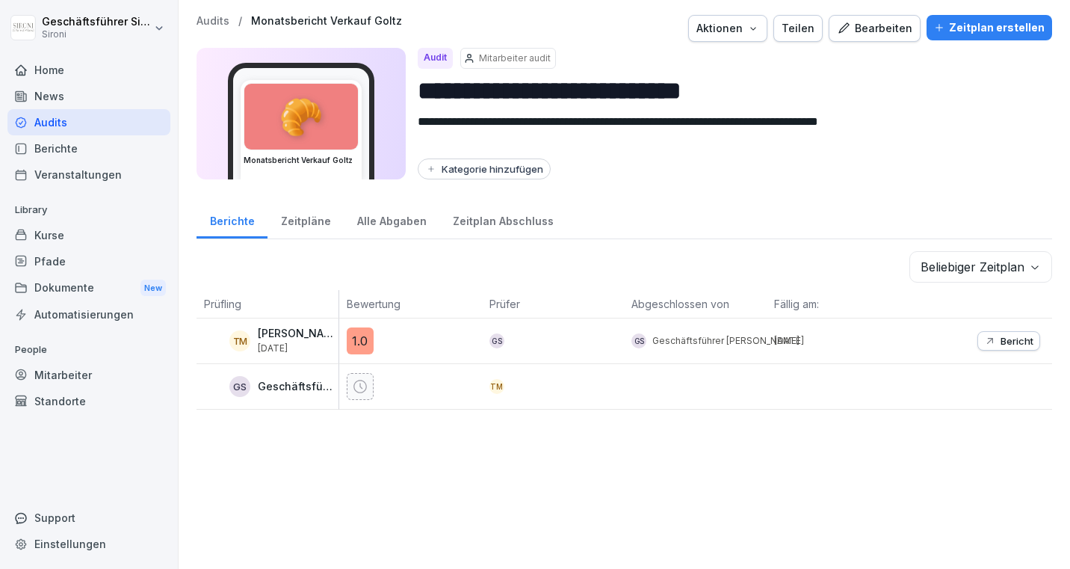
click at [964, 35] on div "Zeitplan erstellen" at bounding box center [989, 27] width 111 height 16
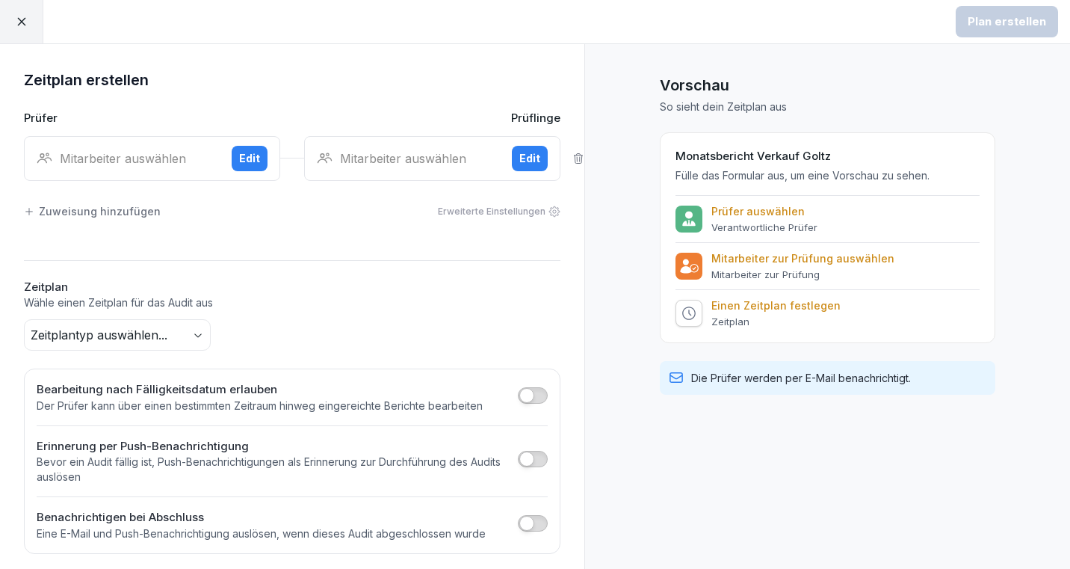
click at [160, 163] on div "Mitarbeiter auswählen" at bounding box center [128, 158] width 183 height 18
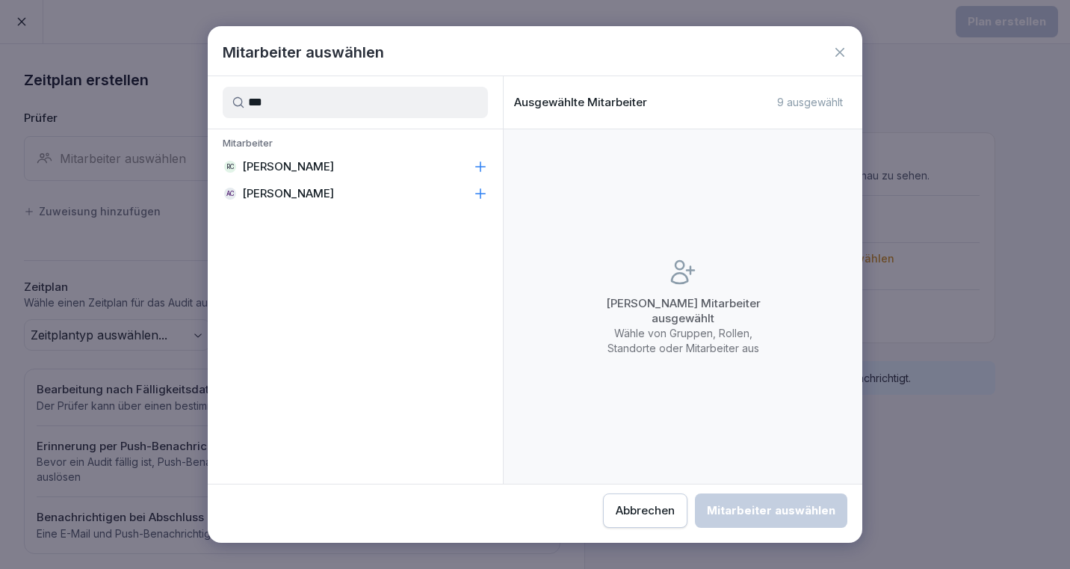
type input "***"
click at [333, 199] on p "[PERSON_NAME]" at bounding box center [288, 193] width 92 height 15
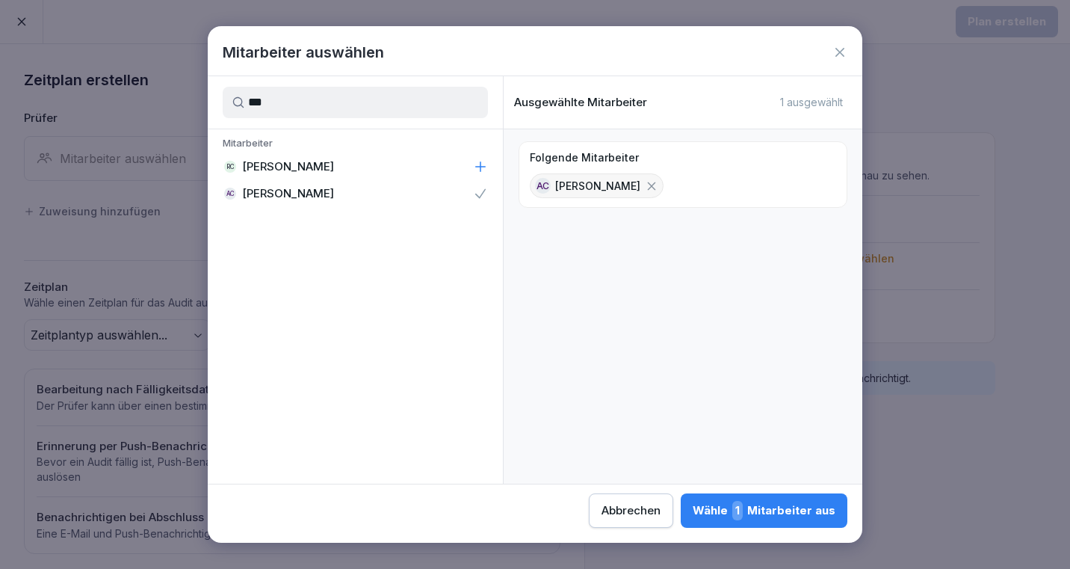
click at [781, 511] on div "Wähle 1 Mitarbeiter aus" at bounding box center [764, 510] width 143 height 19
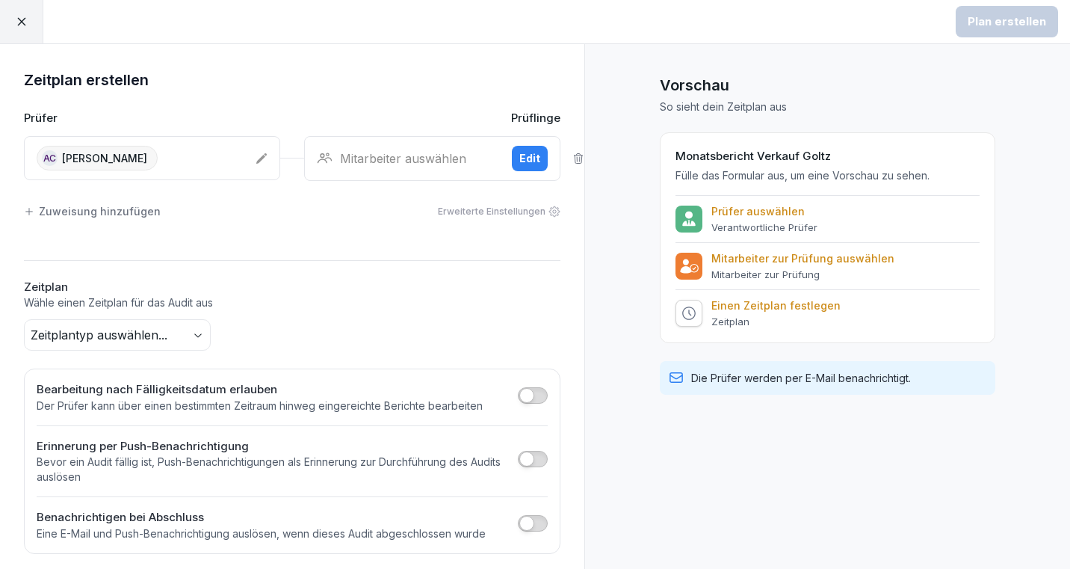
click at [389, 152] on div "Mitarbeiter auswählen" at bounding box center [408, 158] width 183 height 18
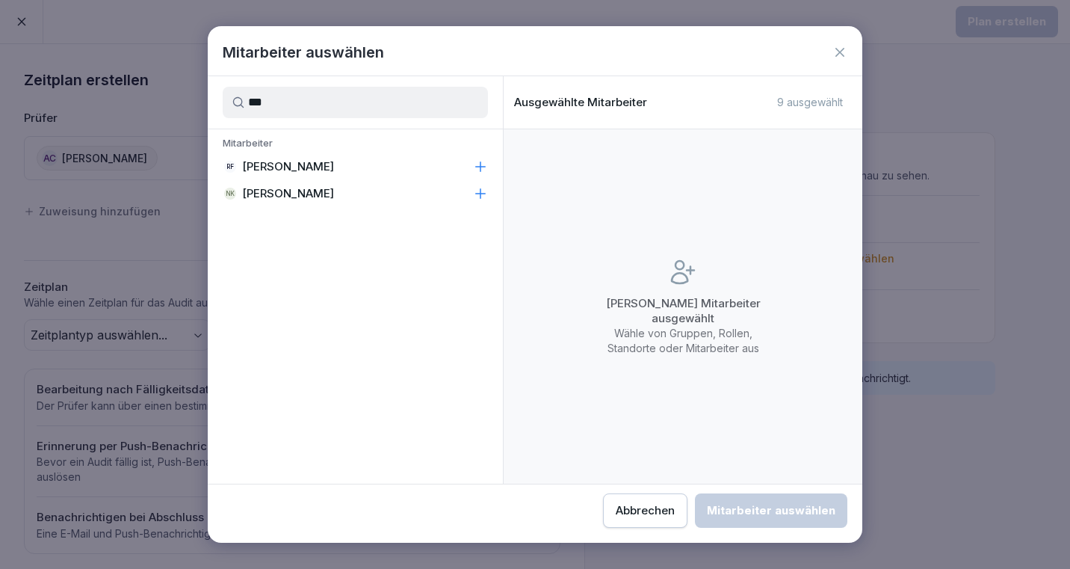
click at [297, 167] on p "[PERSON_NAME]" at bounding box center [288, 166] width 92 height 15
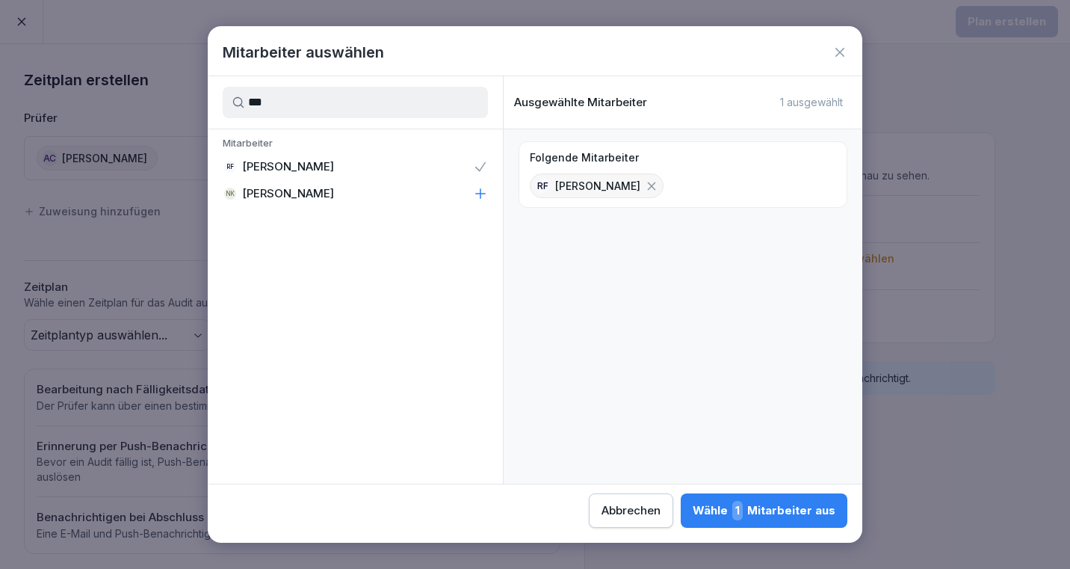
click at [297, 104] on input "***" at bounding box center [355, 102] width 265 height 31
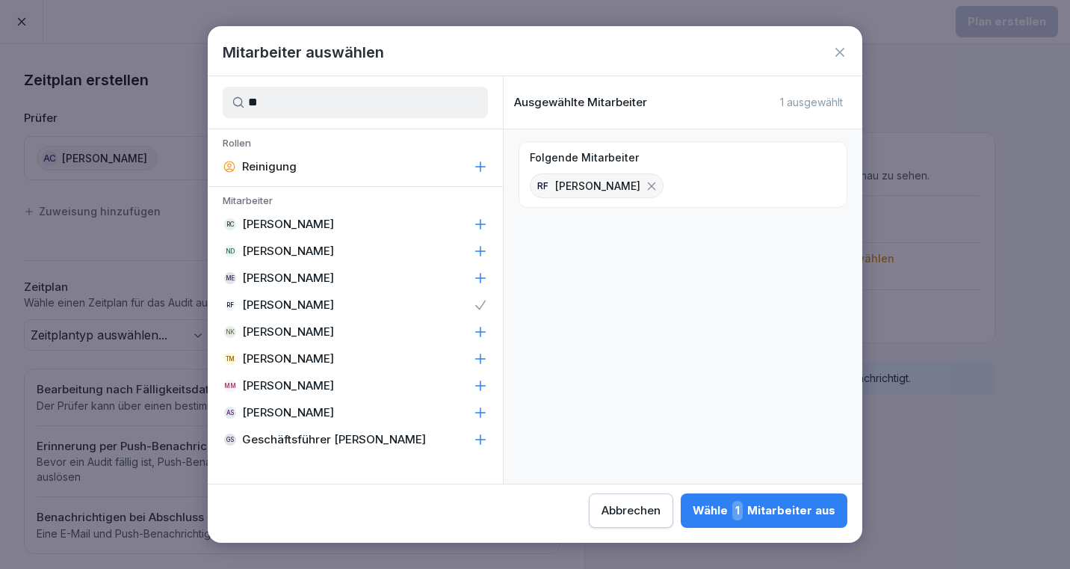
type input "*"
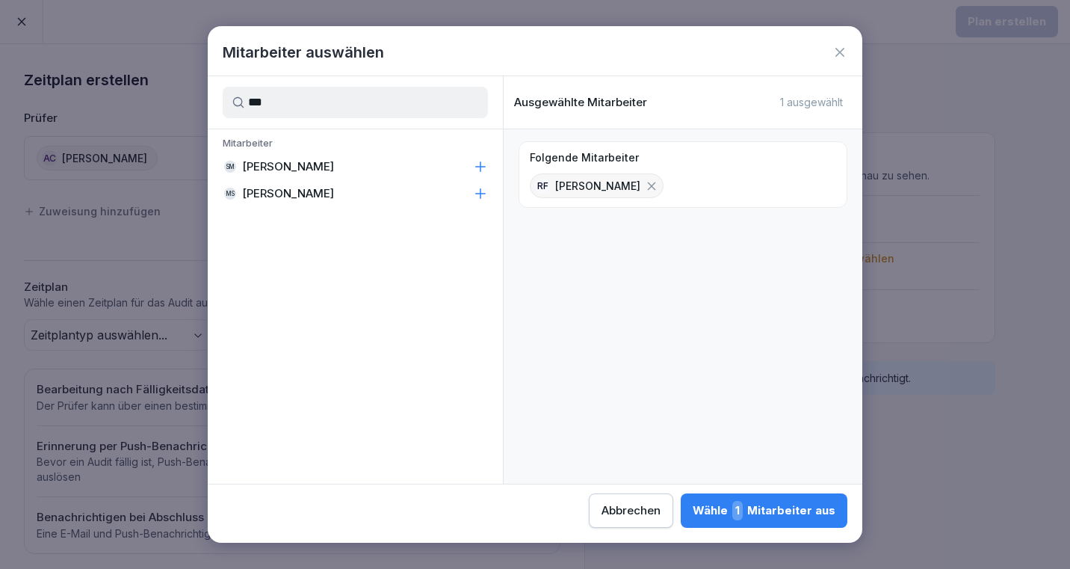
click at [271, 173] on p "[PERSON_NAME]" at bounding box center [288, 166] width 92 height 15
click at [279, 103] on input "***" at bounding box center [355, 102] width 265 height 31
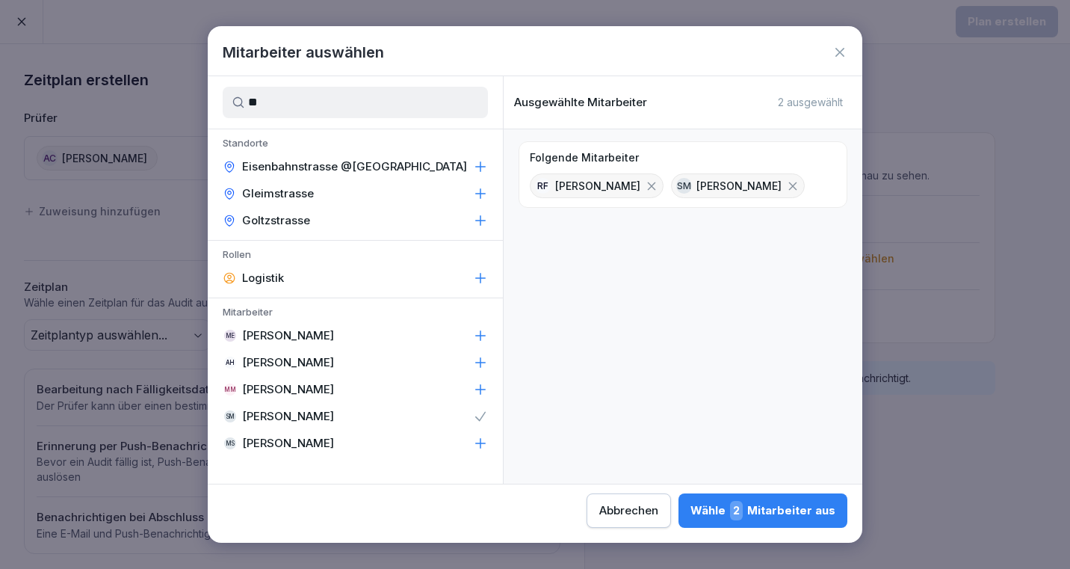
type input "*"
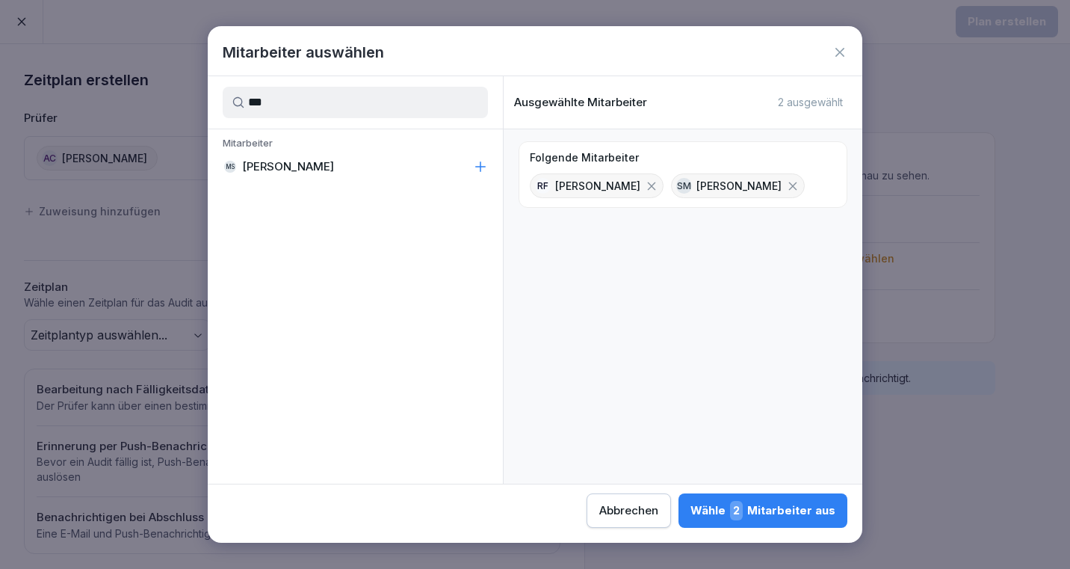
click at [271, 162] on p "[PERSON_NAME]" at bounding box center [288, 166] width 92 height 15
click at [303, 103] on input "***" at bounding box center [355, 102] width 265 height 31
type input "*"
type input "****"
click at [294, 165] on p "[PERSON_NAME]" at bounding box center [288, 166] width 92 height 15
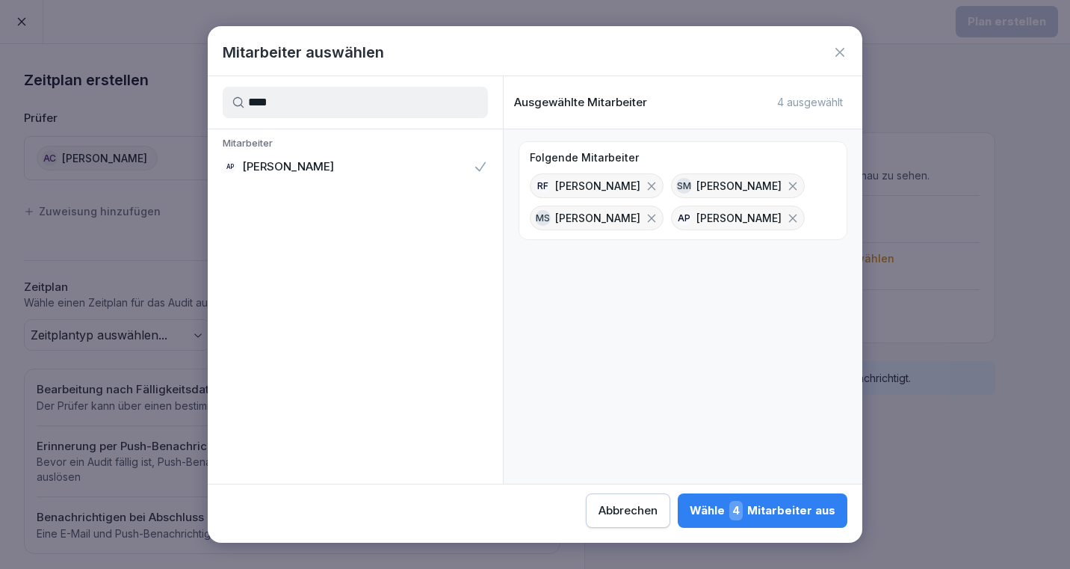
click at [802, 513] on div "Wähle 4 Mitarbeiter aus" at bounding box center [763, 510] width 146 height 19
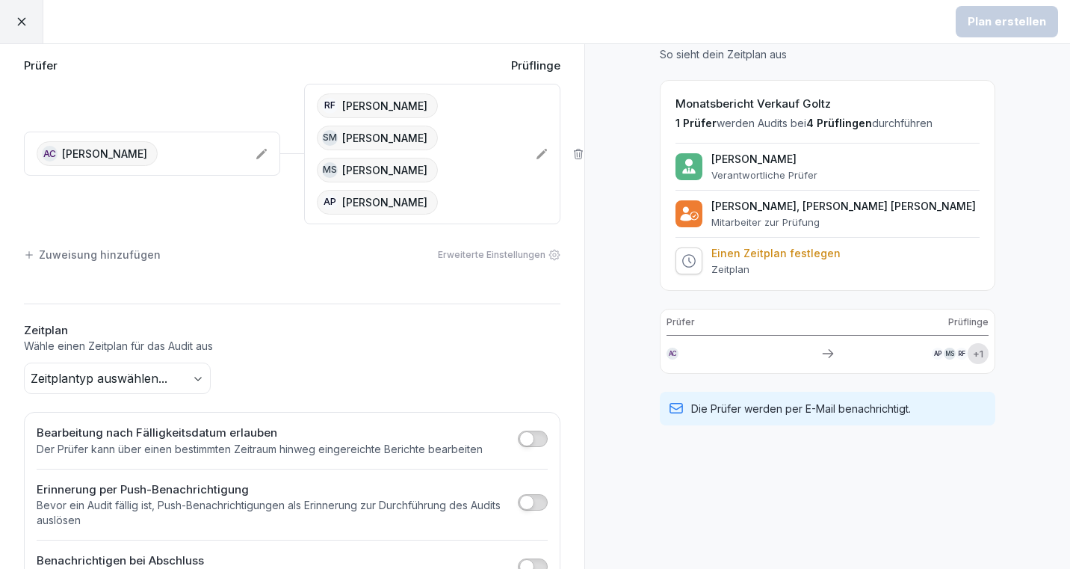
scroll to position [70, 0]
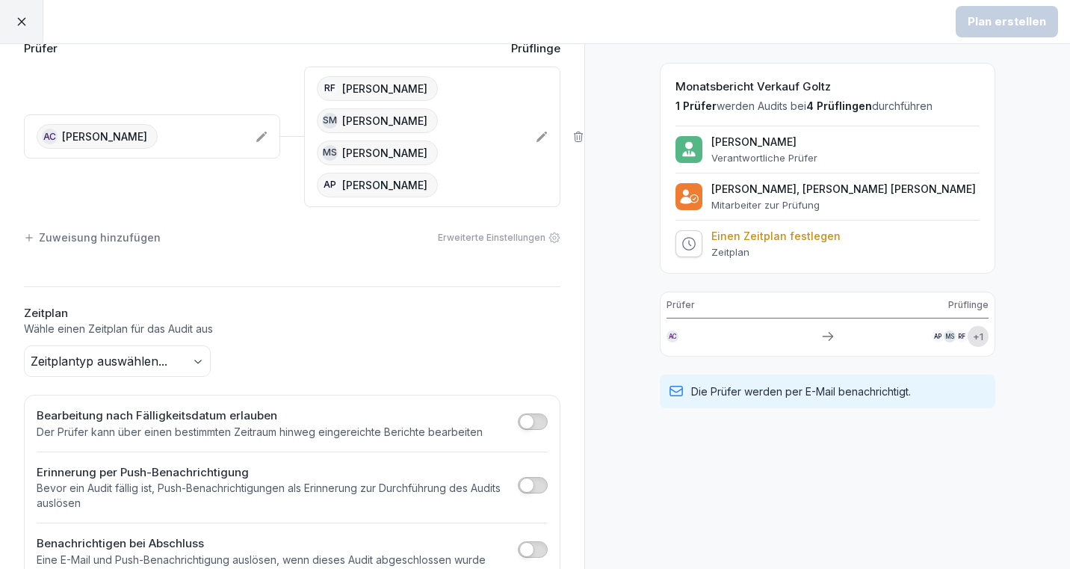
click at [191, 360] on body "Plan erstellen Zeitplan erstellen Prüfer Prüflinge AC [PERSON_NAME] RF [PERSON_…" at bounding box center [535, 284] width 1070 height 569
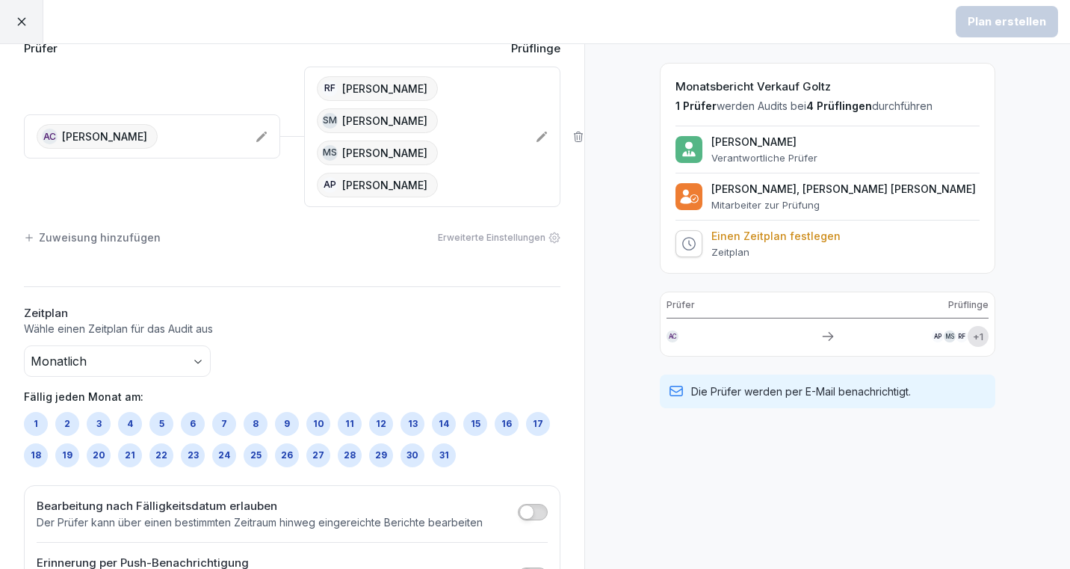
click at [37, 418] on div "1" at bounding box center [36, 424] width 24 height 24
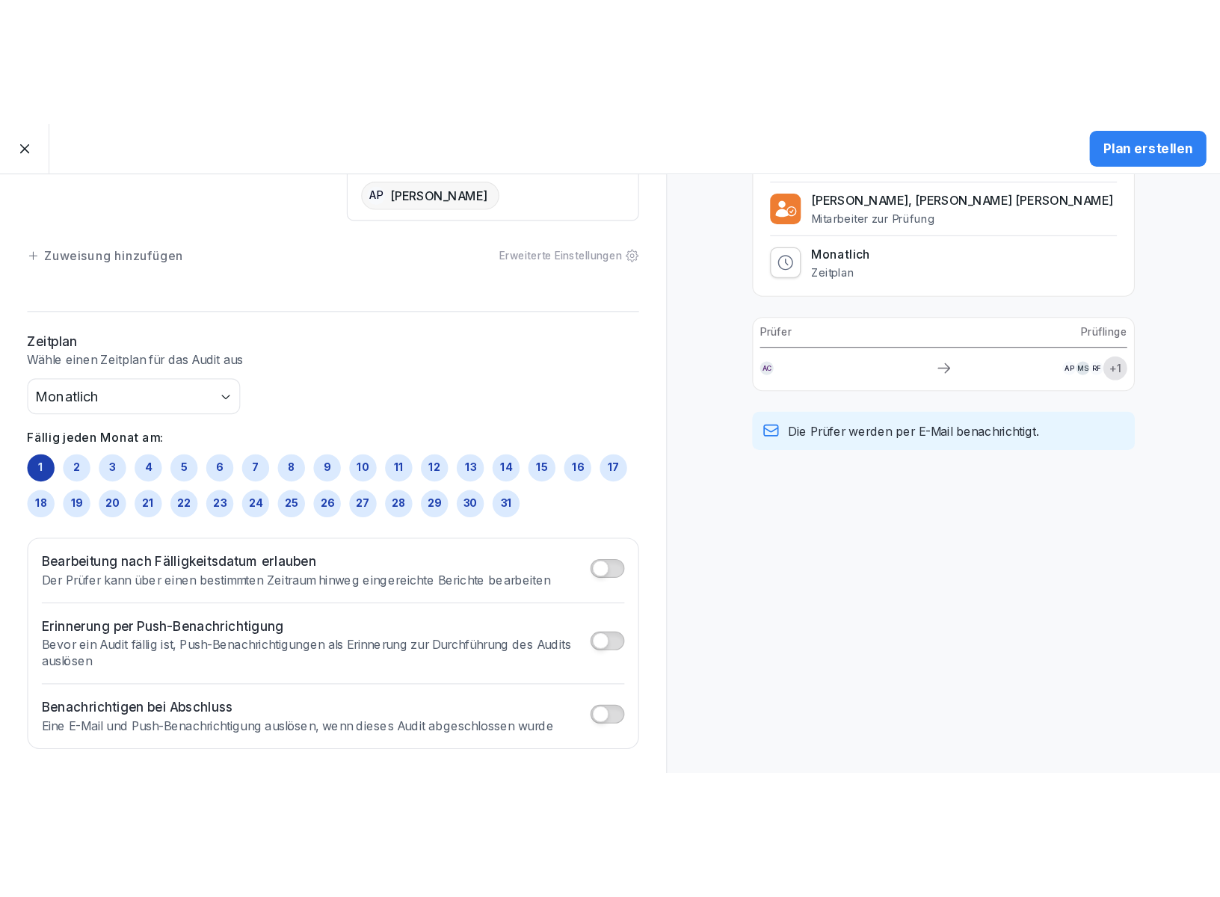
scroll to position [0, 0]
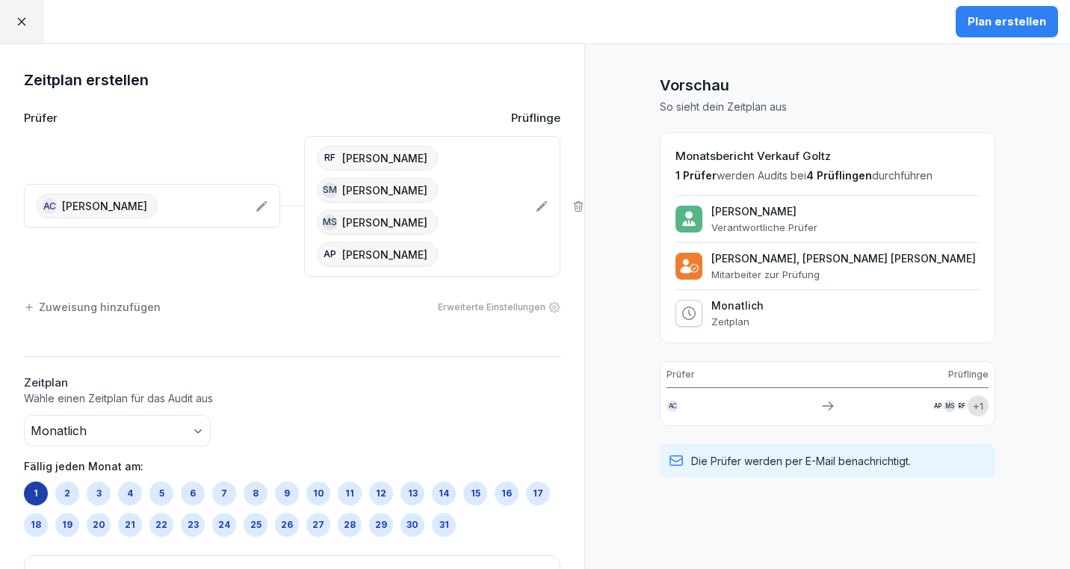
click at [19, 25] on icon at bounding box center [21, 21] width 13 height 13
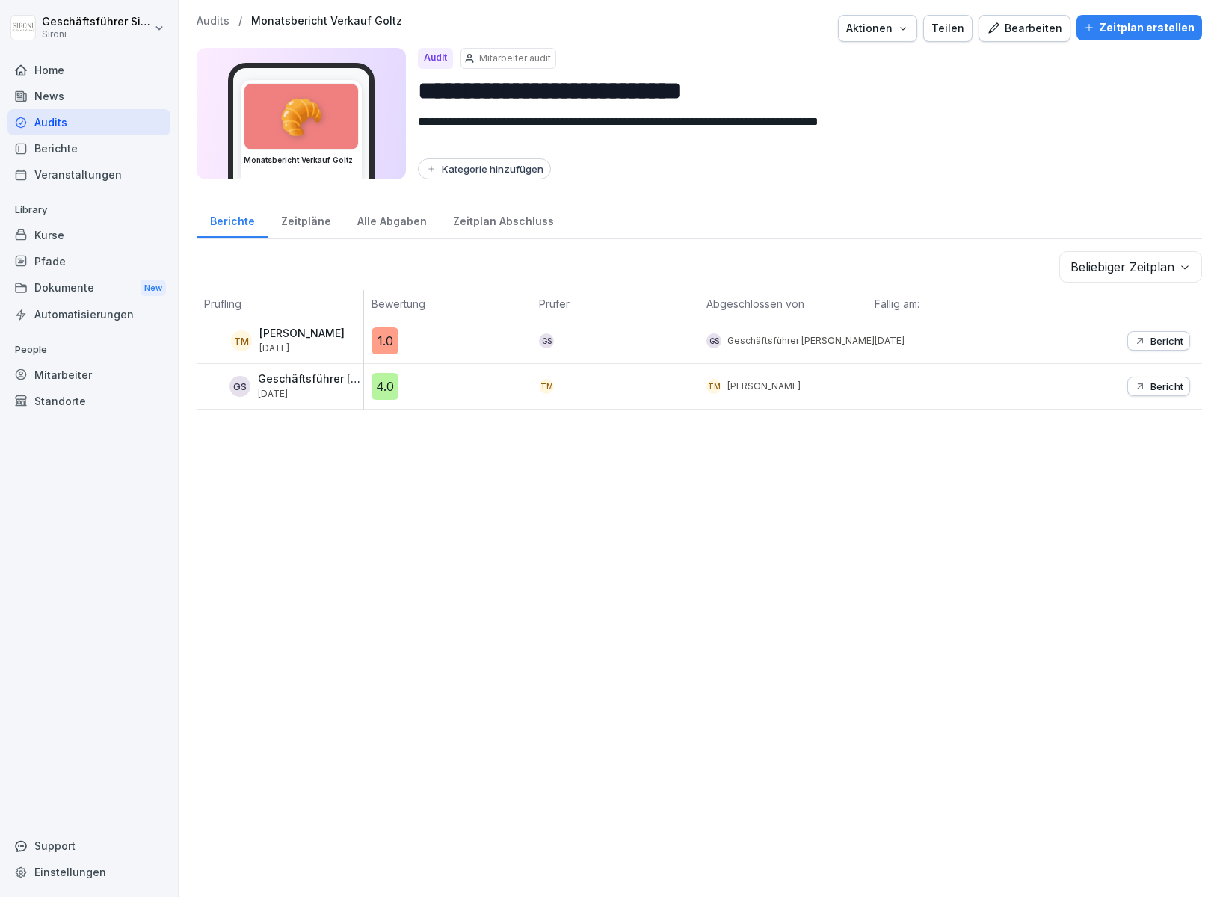
click at [212, 4] on div "**********" at bounding box center [699, 448] width 1041 height 897
click at [211, 19] on p "Audits" at bounding box center [213, 21] width 33 height 13
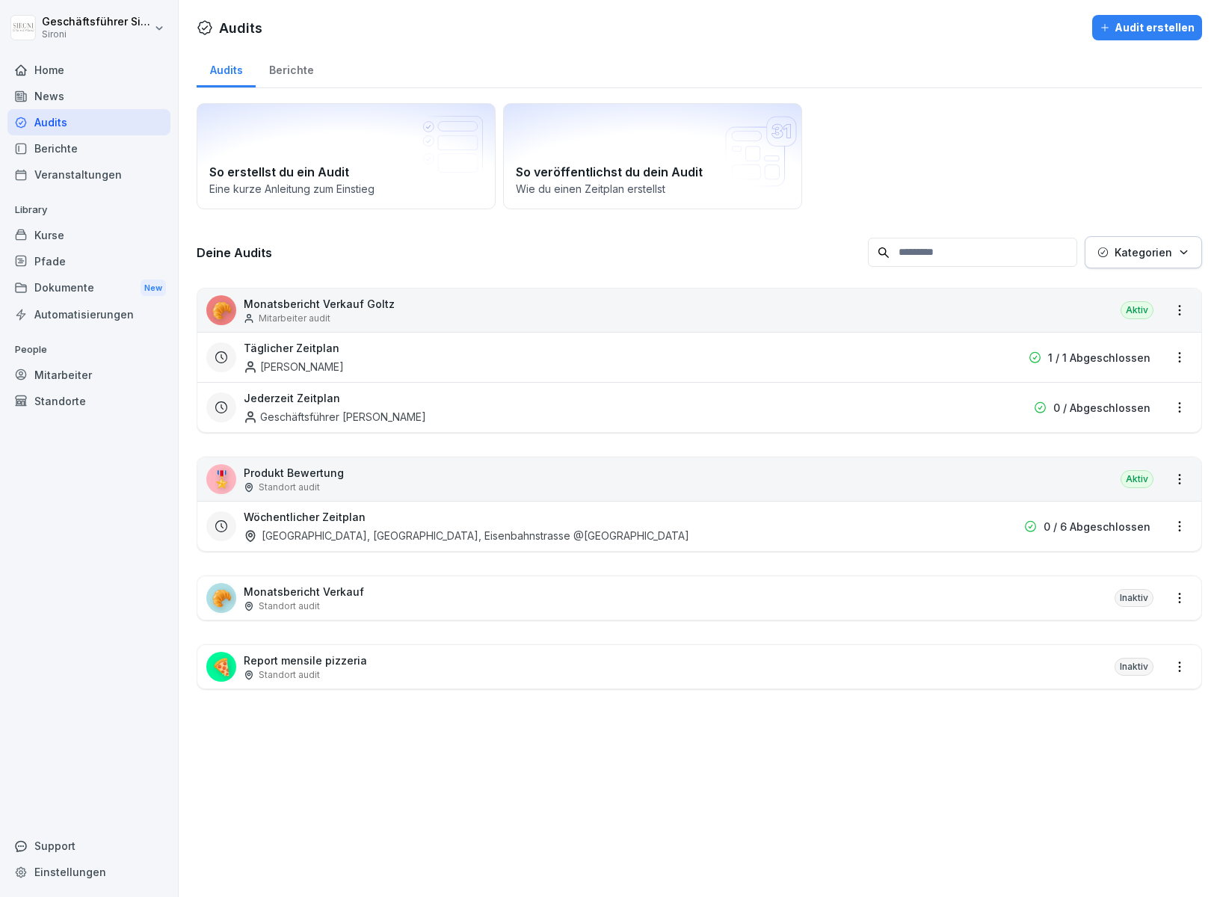
click at [476, 568] on div "🥐 Monatsbericht Verkauf Standort audit Inaktiv" at bounding box center [699, 597] width 1004 height 43
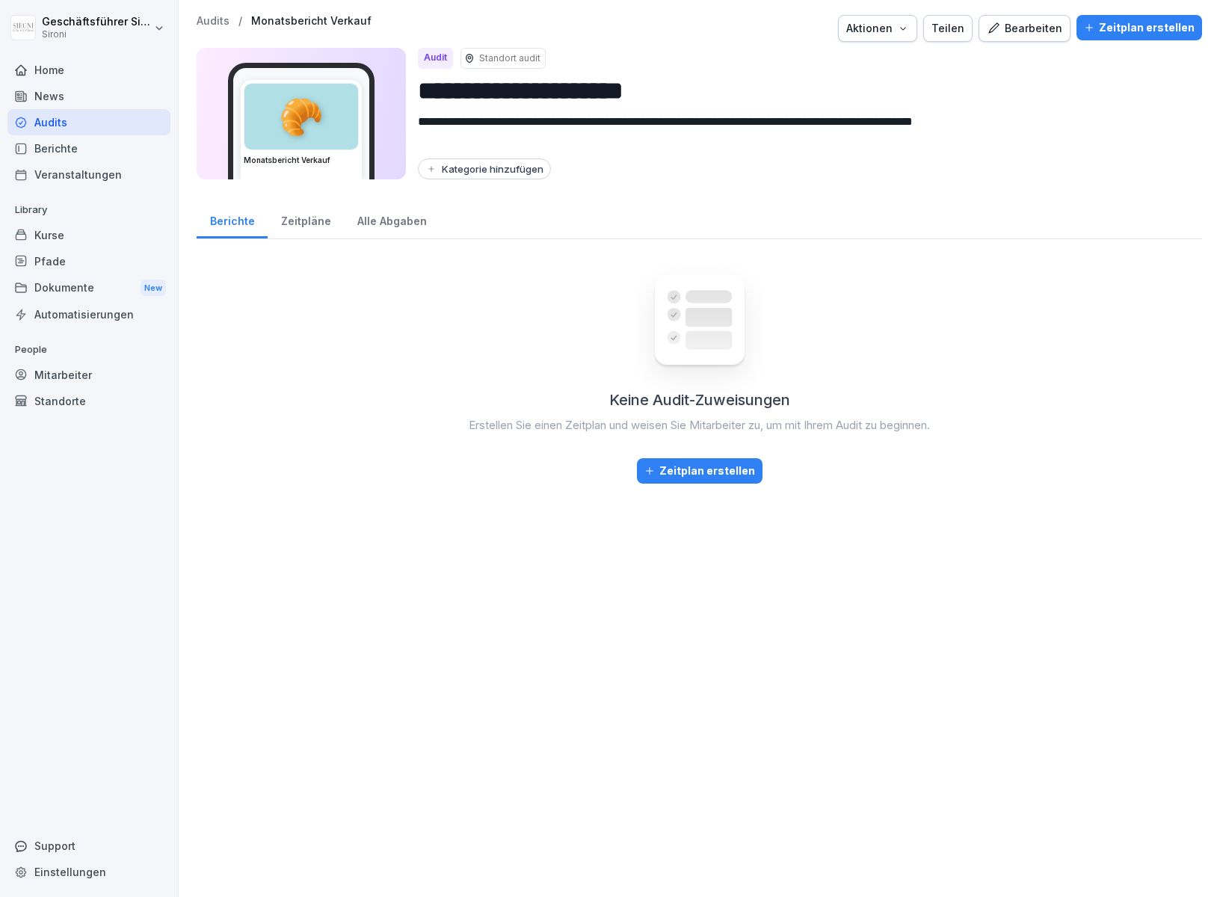
click at [1070, 28] on div "Zeitplan erstellen" at bounding box center [1139, 27] width 111 height 16
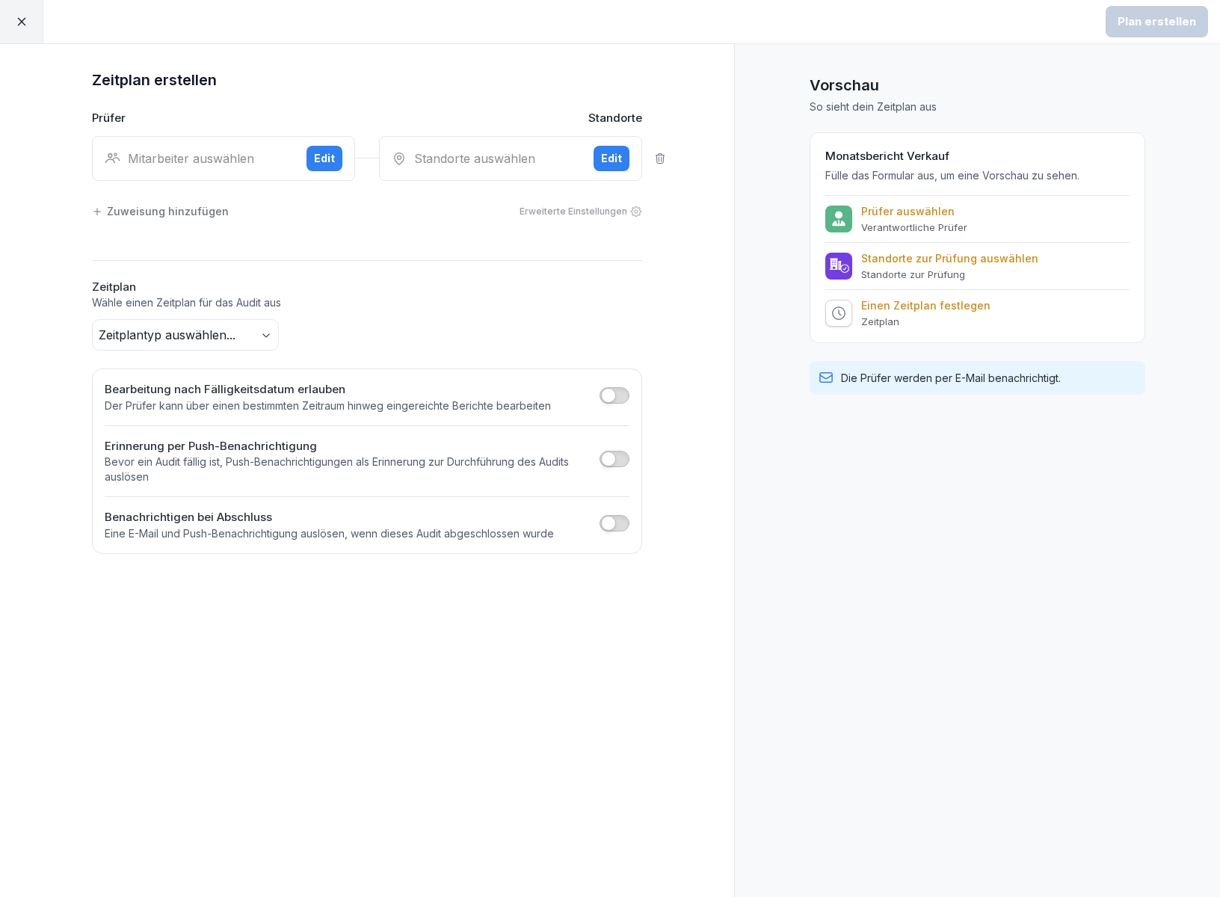
click at [176, 166] on div "Mitarbeiter auswählen" at bounding box center [200, 158] width 190 height 18
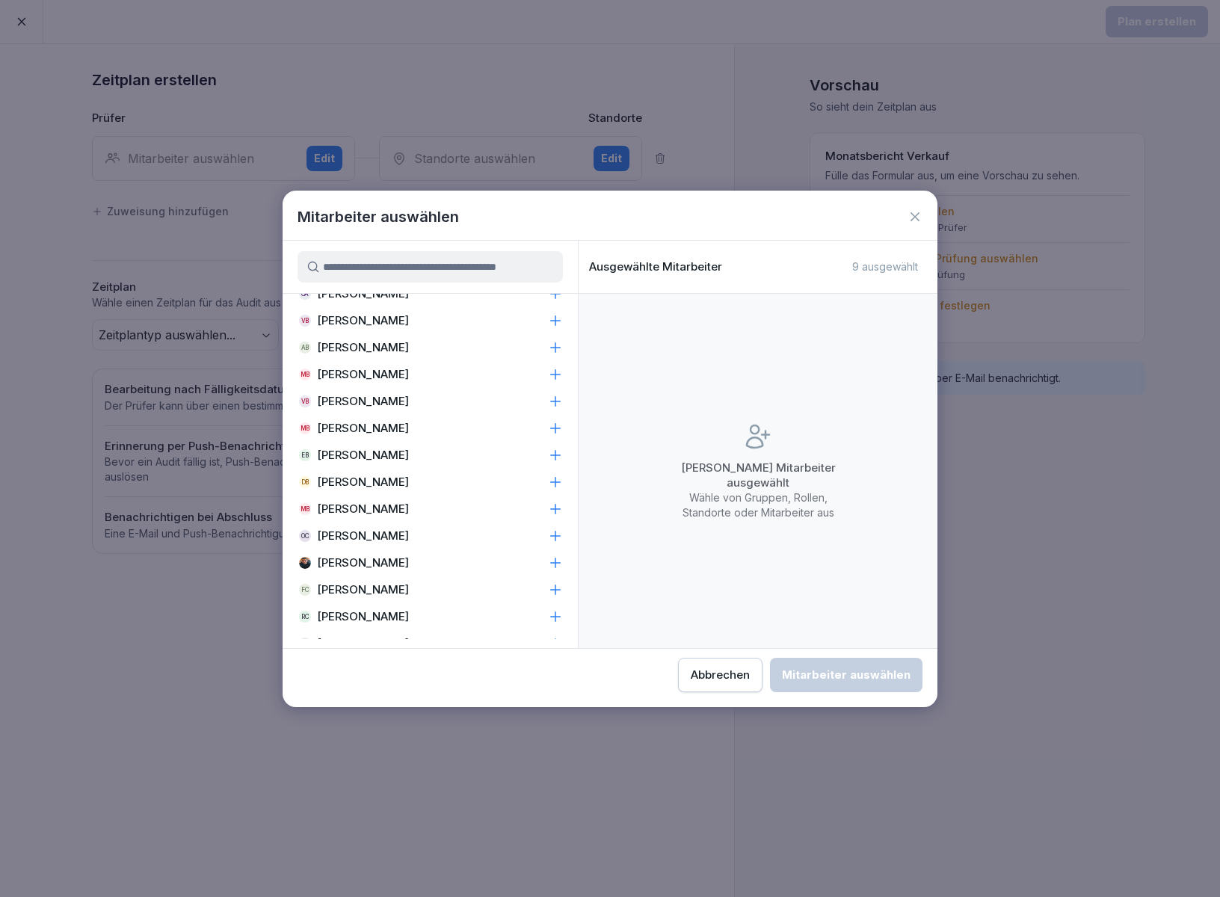
scroll to position [363, 0]
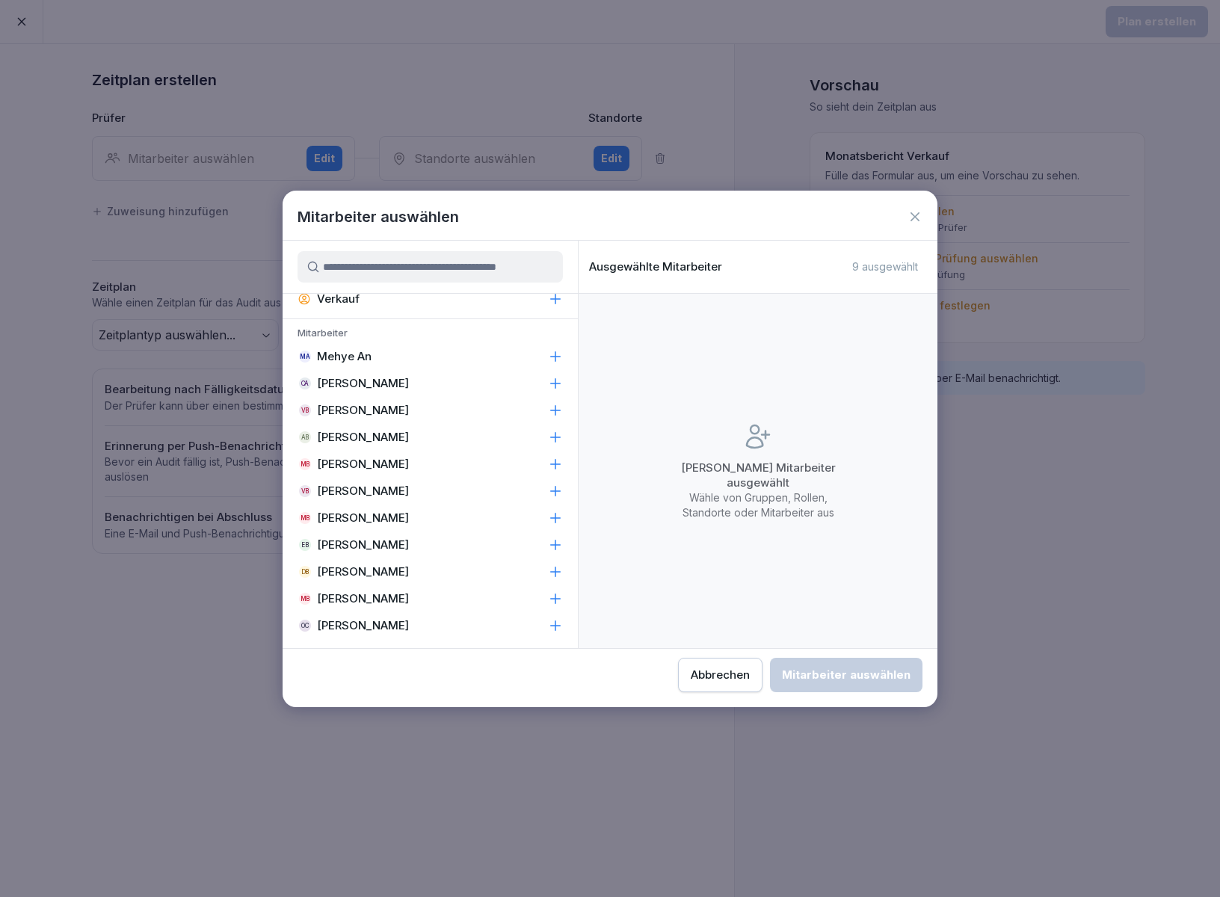
click at [411, 407] on div "VB [PERSON_NAME]" at bounding box center [430, 410] width 295 height 27
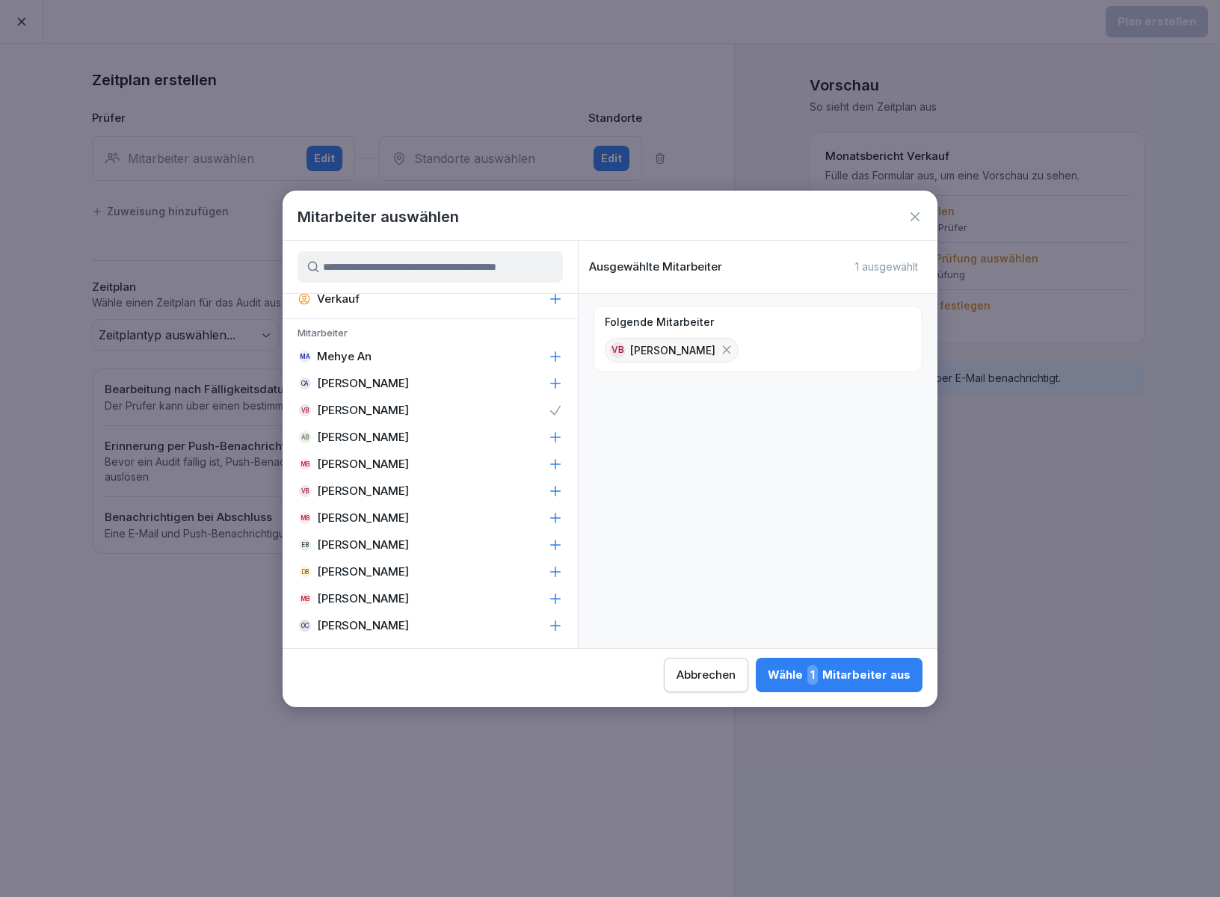
click at [839, 568] on button "Wähle 1 Mitarbeiter aus" at bounding box center [839, 675] width 167 height 34
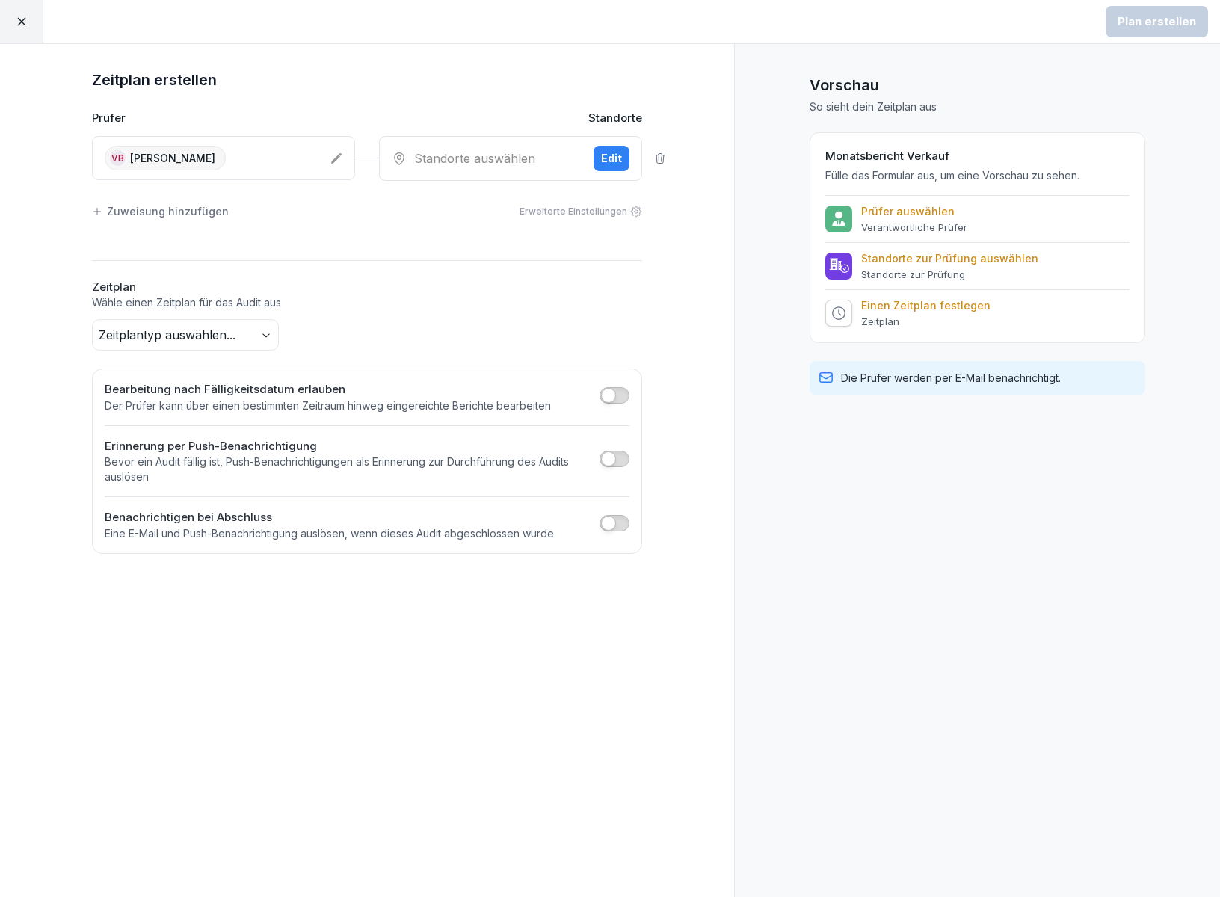
click at [464, 156] on div "Standorte auswählen" at bounding box center [487, 158] width 190 height 18
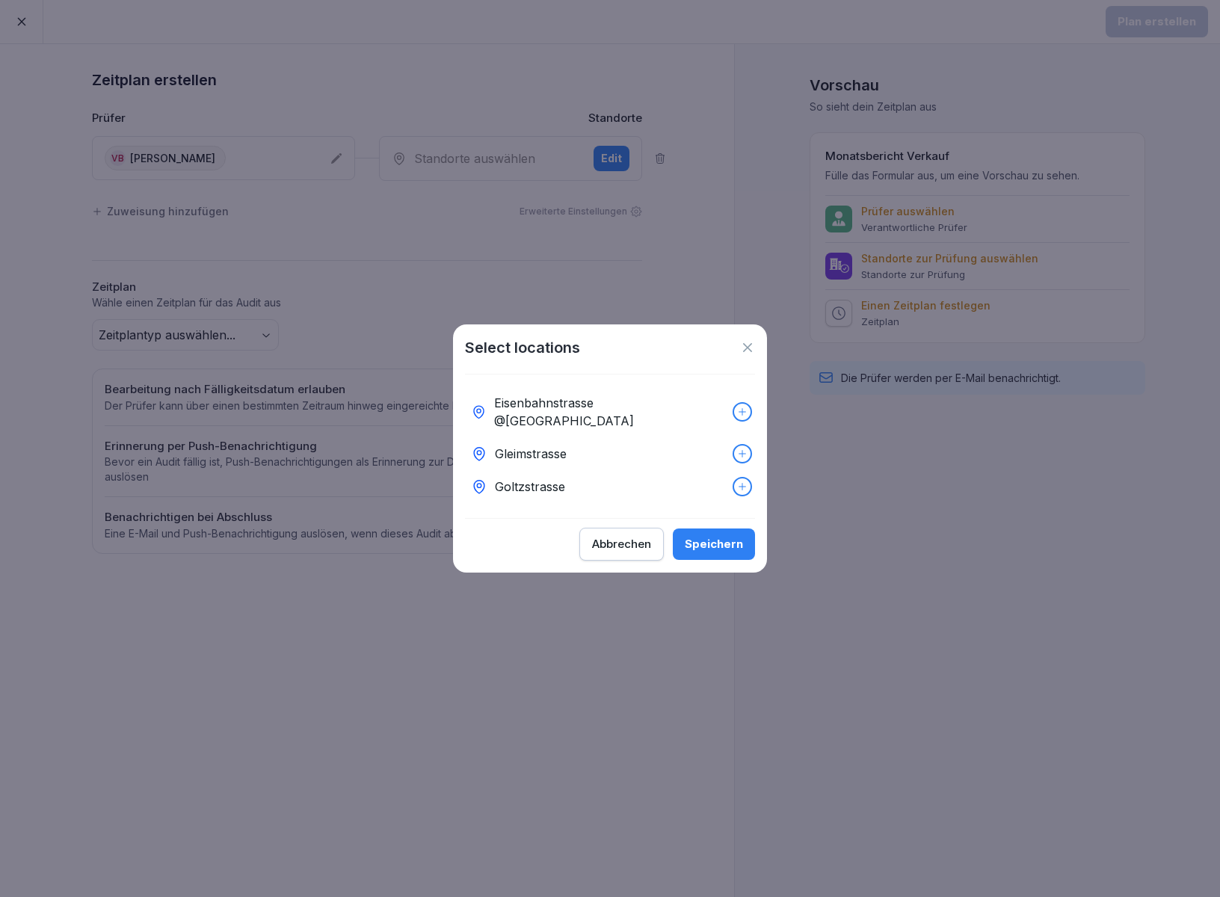
click at [537, 398] on div "Eisenbahnstrasse @[GEOGRAPHIC_DATA]" at bounding box center [610, 411] width 290 height 51
click at [717, 540] on div "Speichern" at bounding box center [714, 544] width 58 height 16
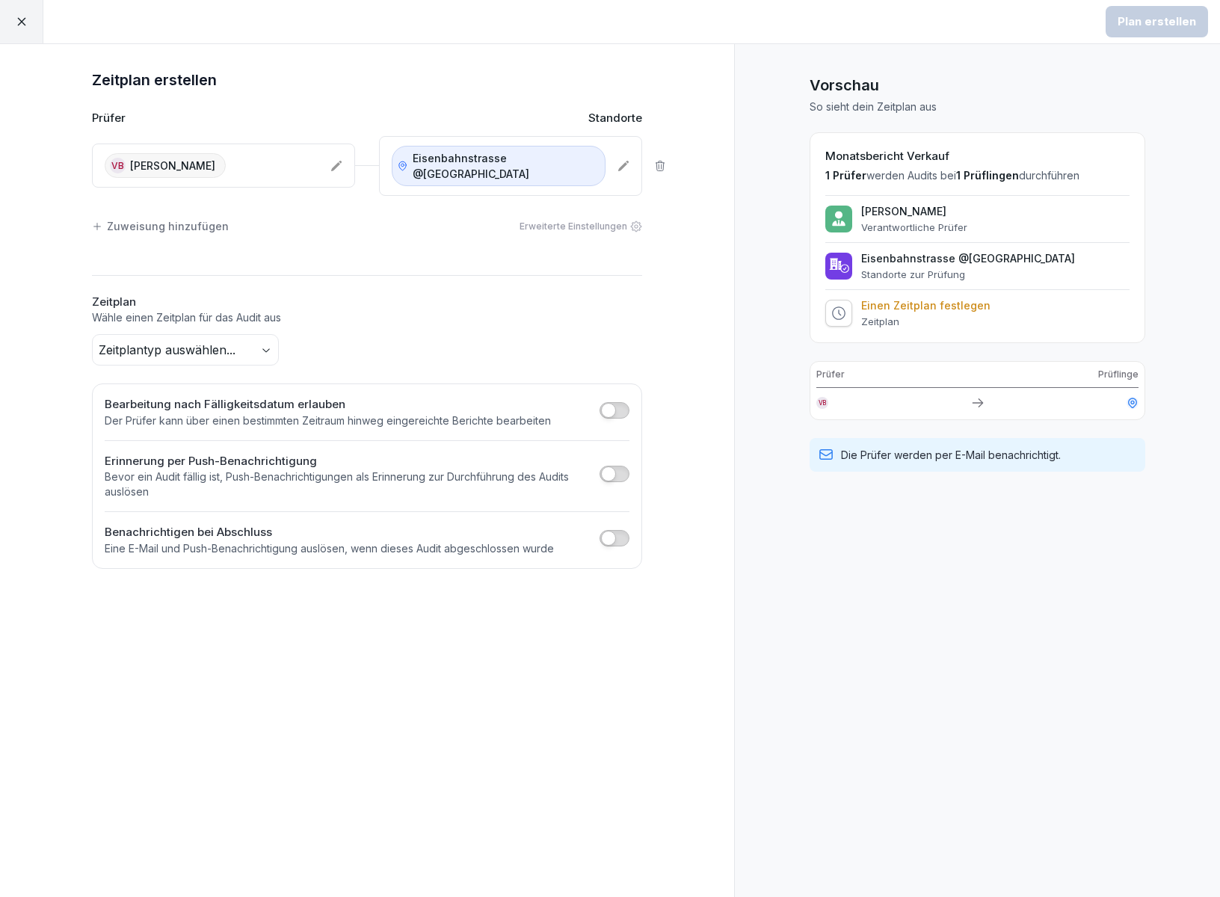
click at [24, 25] on icon at bounding box center [21, 22] width 8 height 8
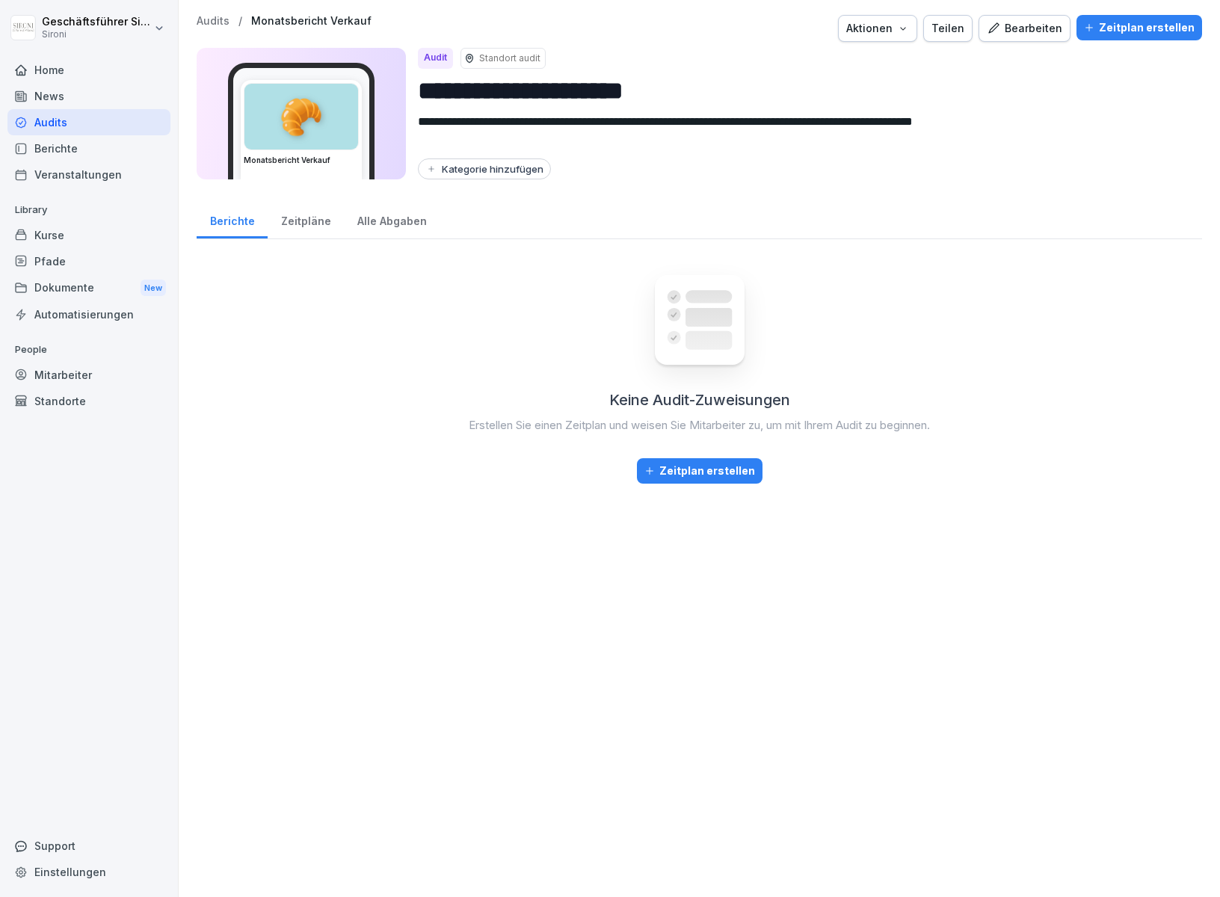
click at [213, 18] on p "Audits" at bounding box center [213, 21] width 33 height 13
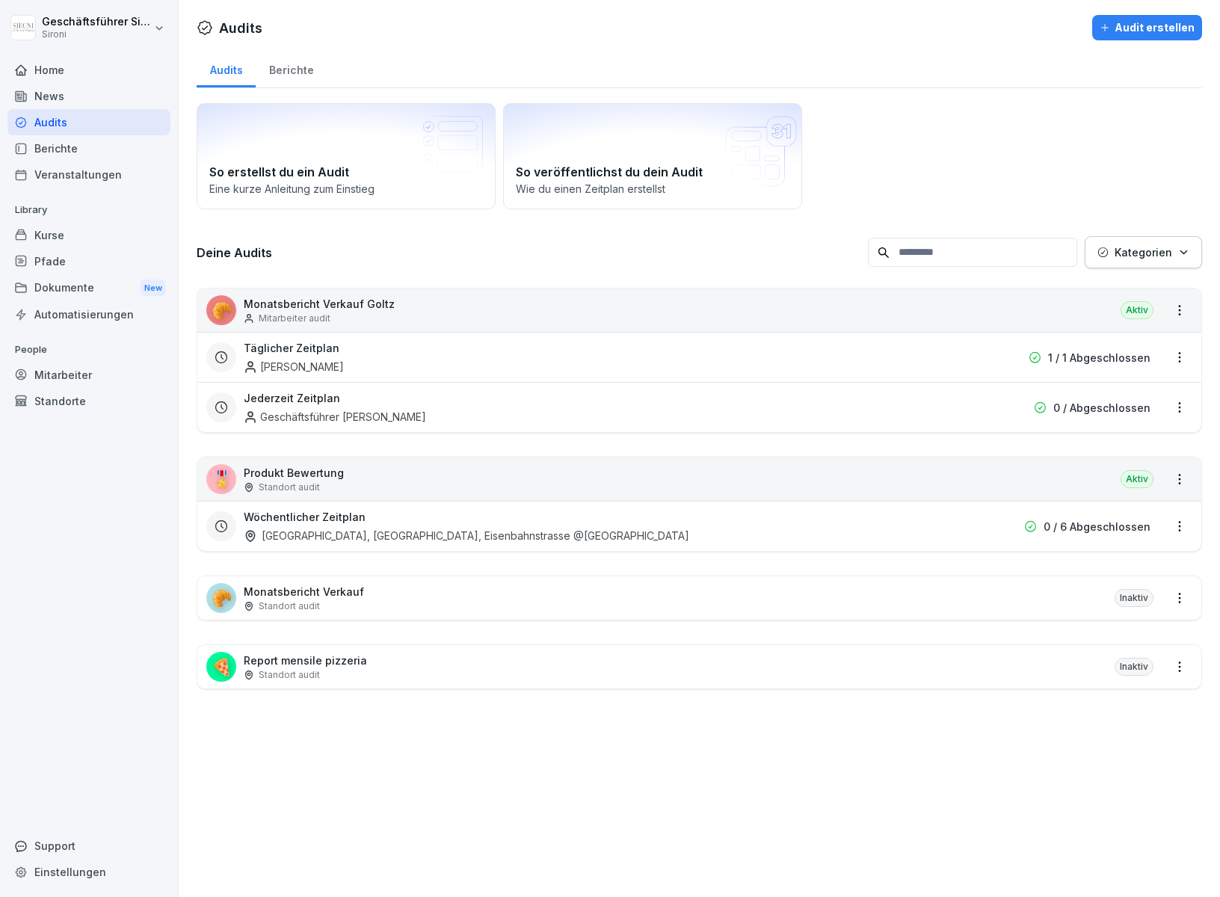
click at [424, 481] on div "🎖️ Produkt Bewertung Standort audit Aktiv" at bounding box center [699, 478] width 1004 height 43
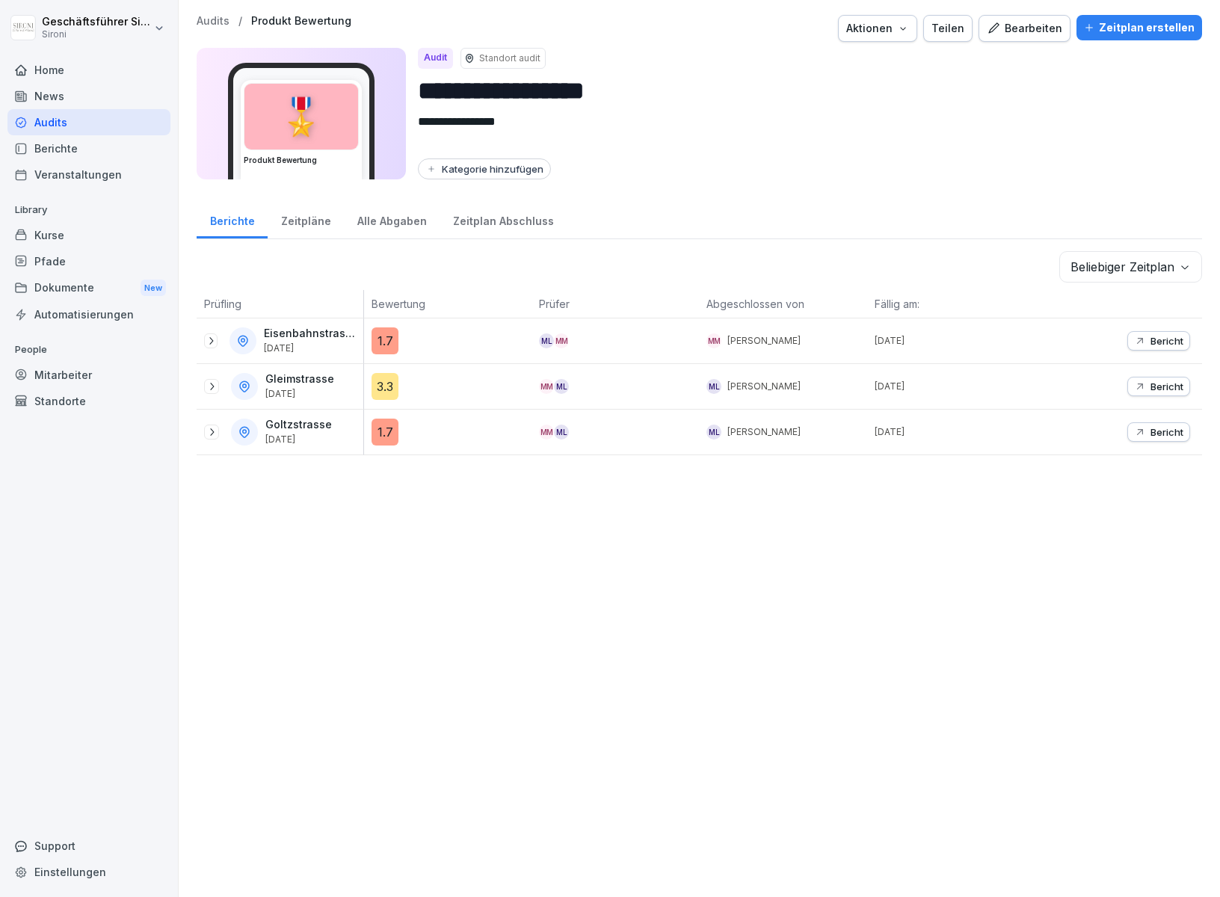
click at [303, 217] on div "Zeitpläne" at bounding box center [306, 219] width 76 height 38
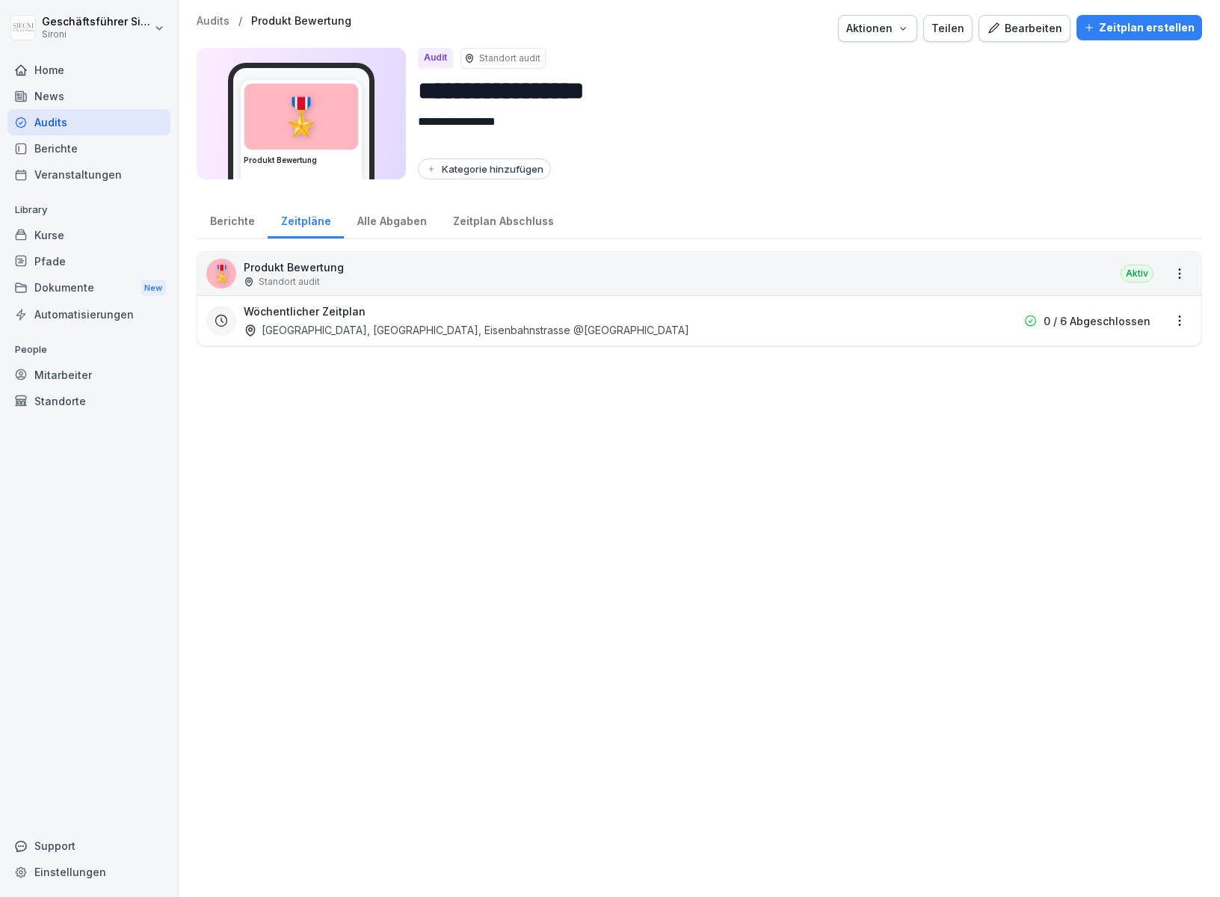
click at [354, 328] on div "[GEOGRAPHIC_DATA], [GEOGRAPHIC_DATA], Eisenbahnstrasse @[GEOGRAPHIC_DATA]" at bounding box center [466, 330] width 445 height 16
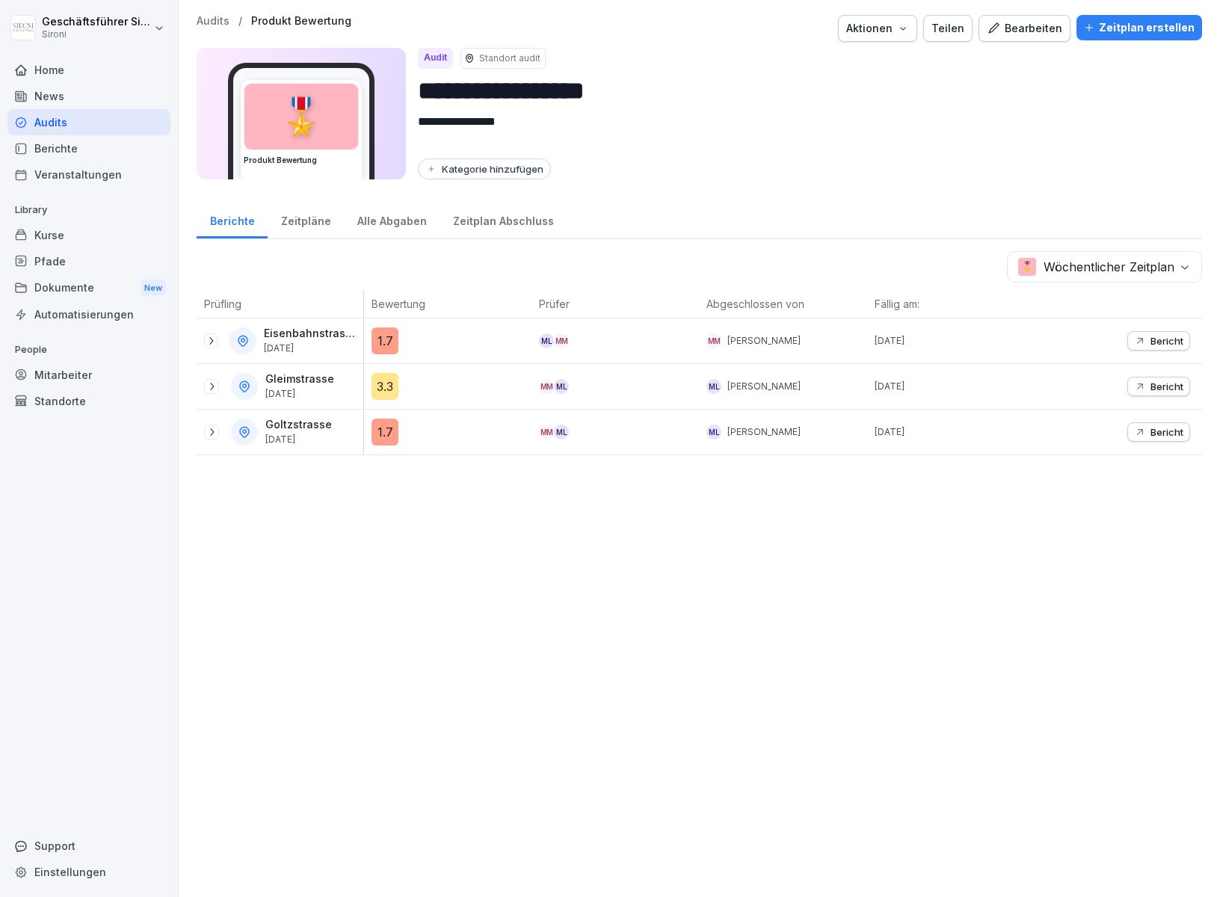
click at [209, 341] on icon at bounding box center [211, 341] width 12 height 12
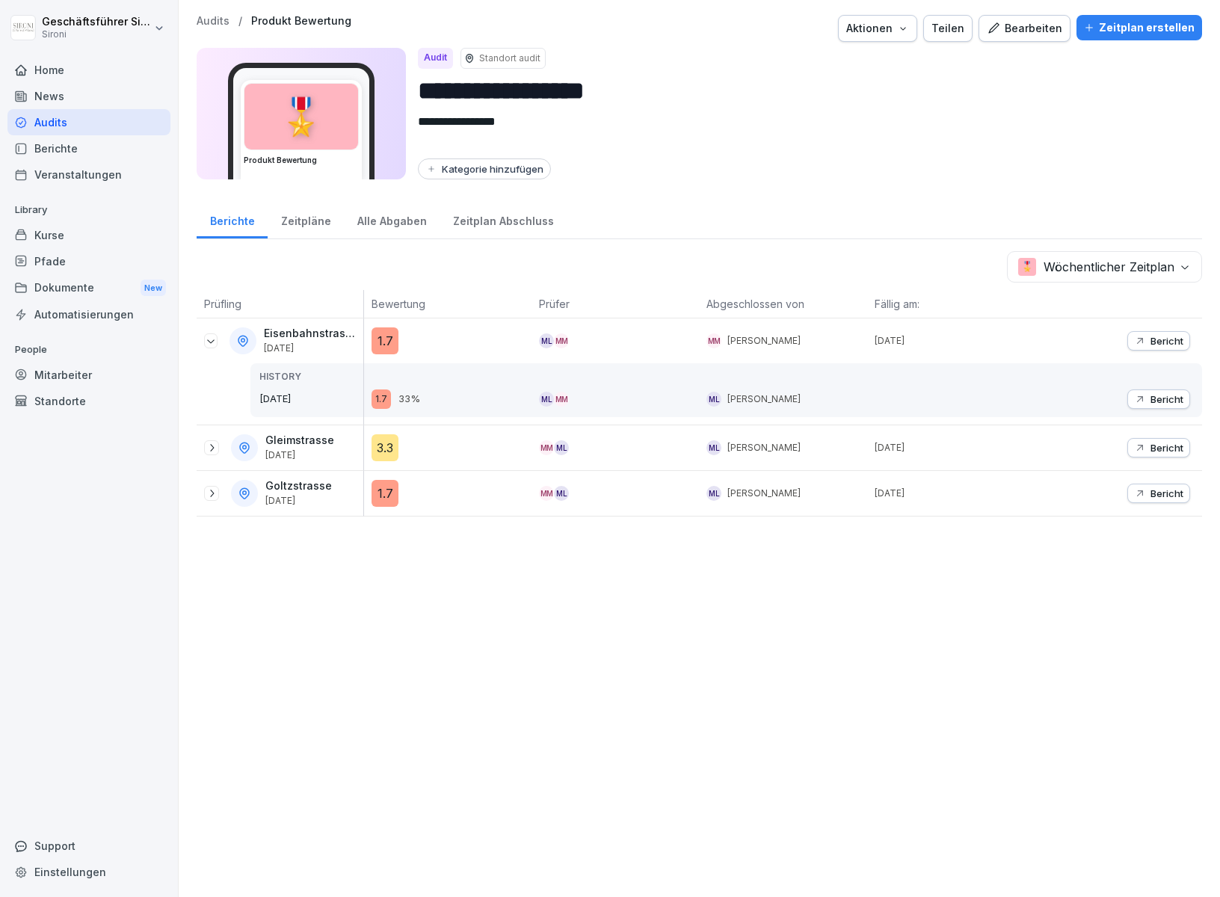
click at [1070, 395] on p "Bericht" at bounding box center [1166, 399] width 33 height 12
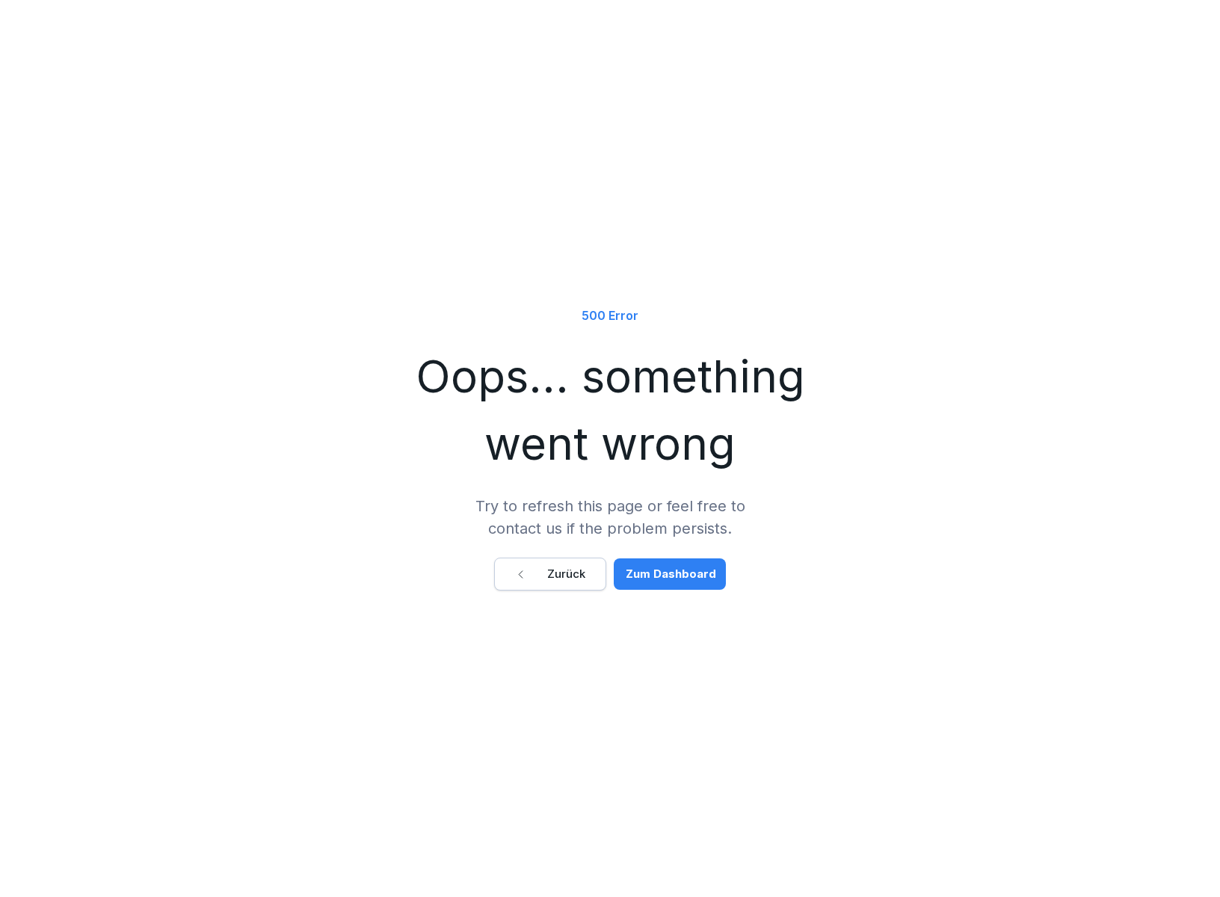
click at [571, 562] on button "Zurück" at bounding box center [550, 574] width 112 height 33
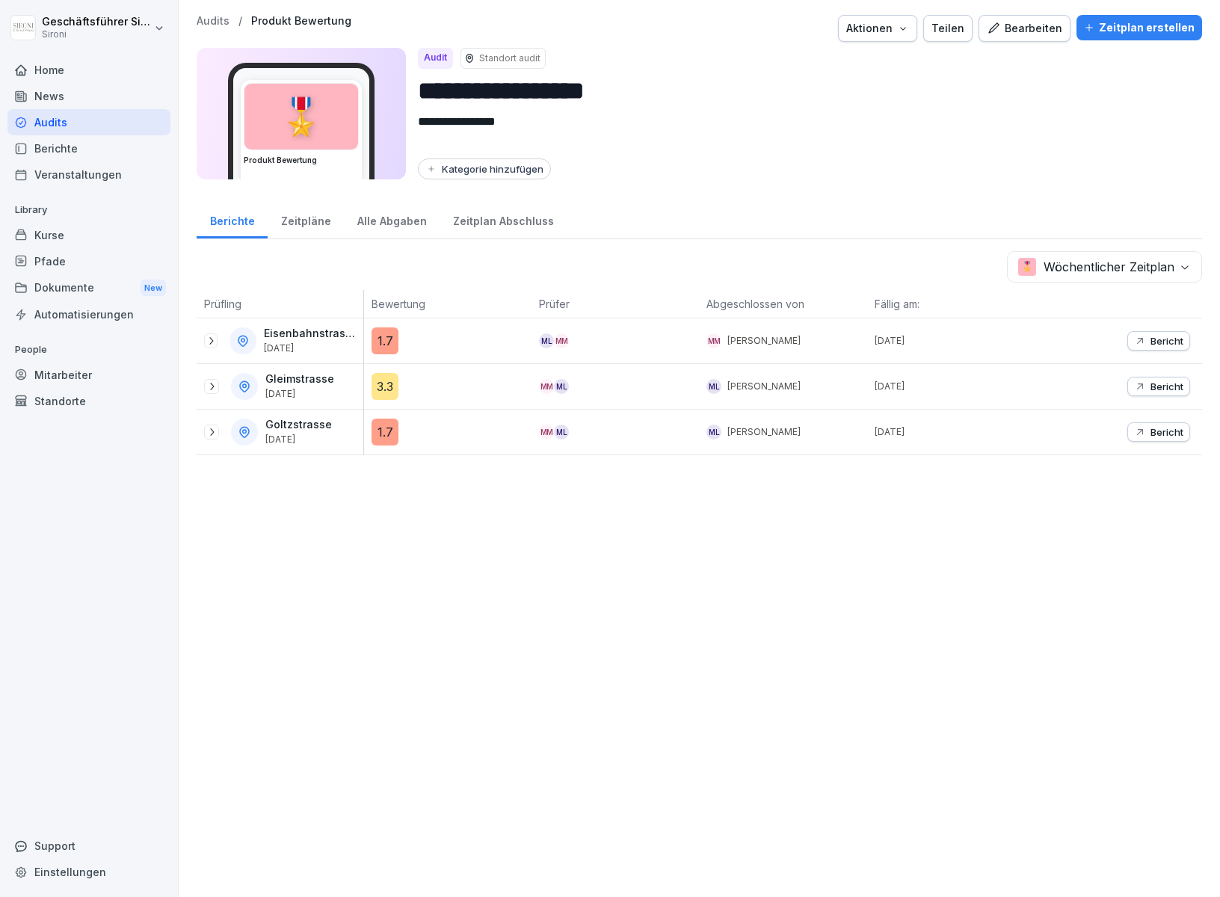
click at [1070, 396] on div "Bericht" at bounding box center [1117, 386] width 167 height 45
click at [1070, 386] on p "Bericht" at bounding box center [1166, 386] width 33 height 12
click at [1159, 426] on p "Bericht" at bounding box center [1166, 432] width 33 height 12
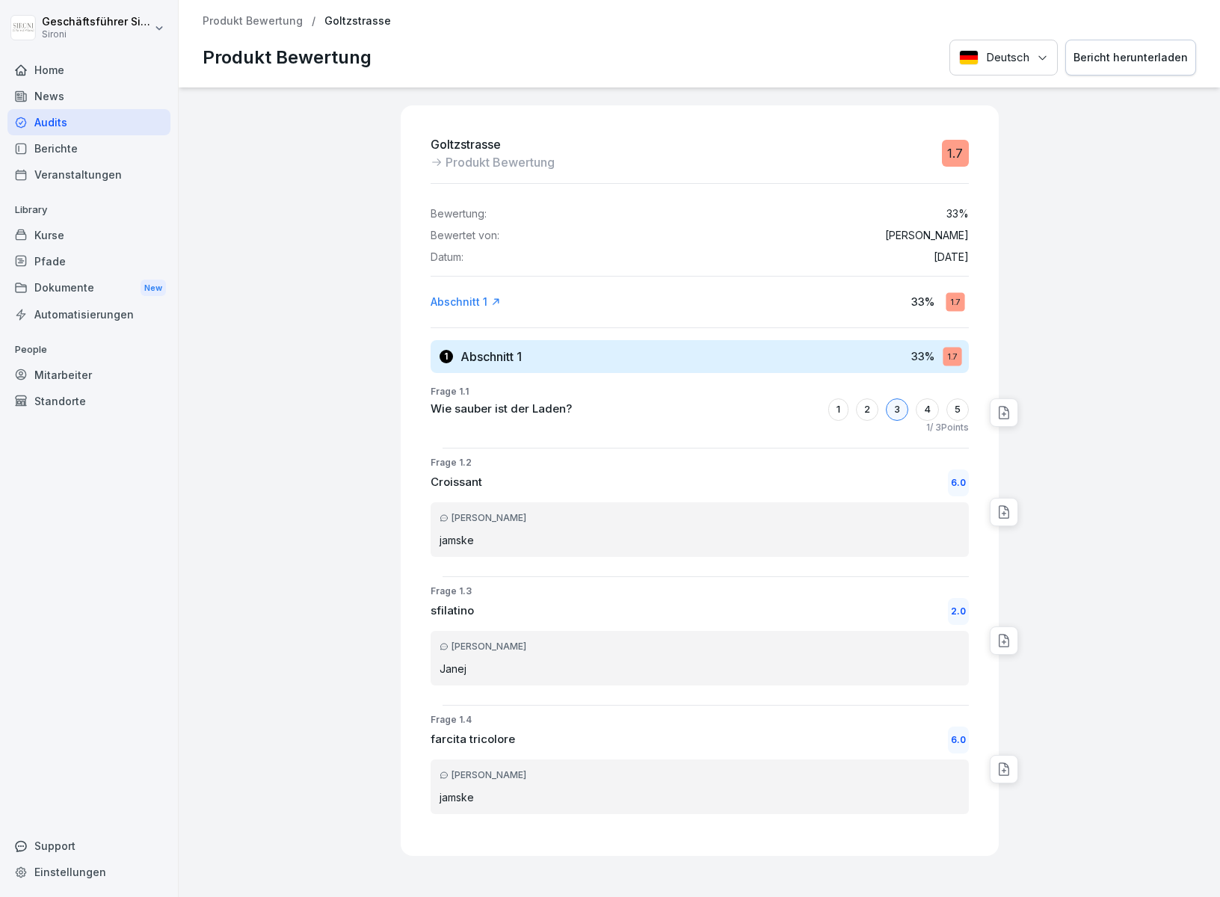
click at [256, 19] on p "Produkt Bewertung" at bounding box center [253, 21] width 100 height 13
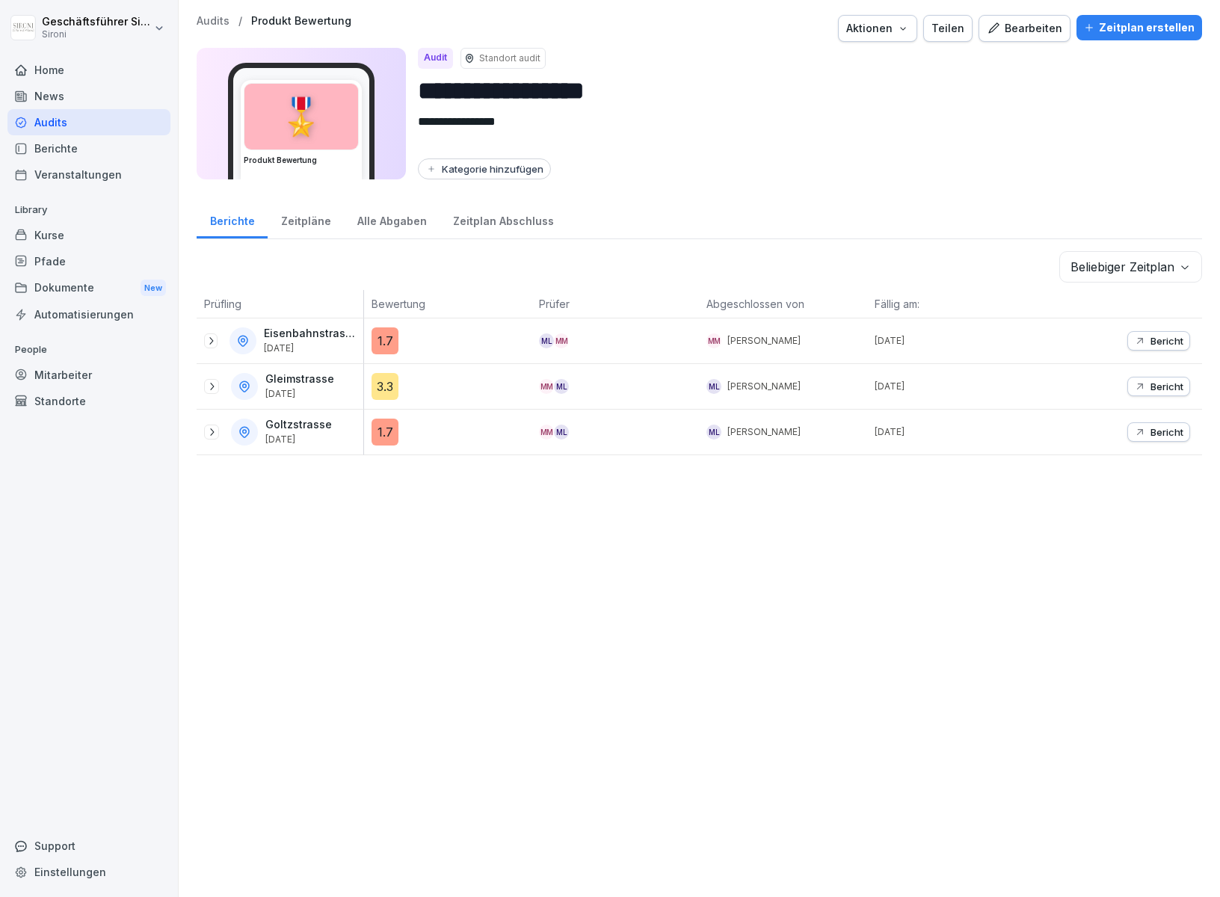
click at [45, 71] on div "Home" at bounding box center [88, 70] width 163 height 26
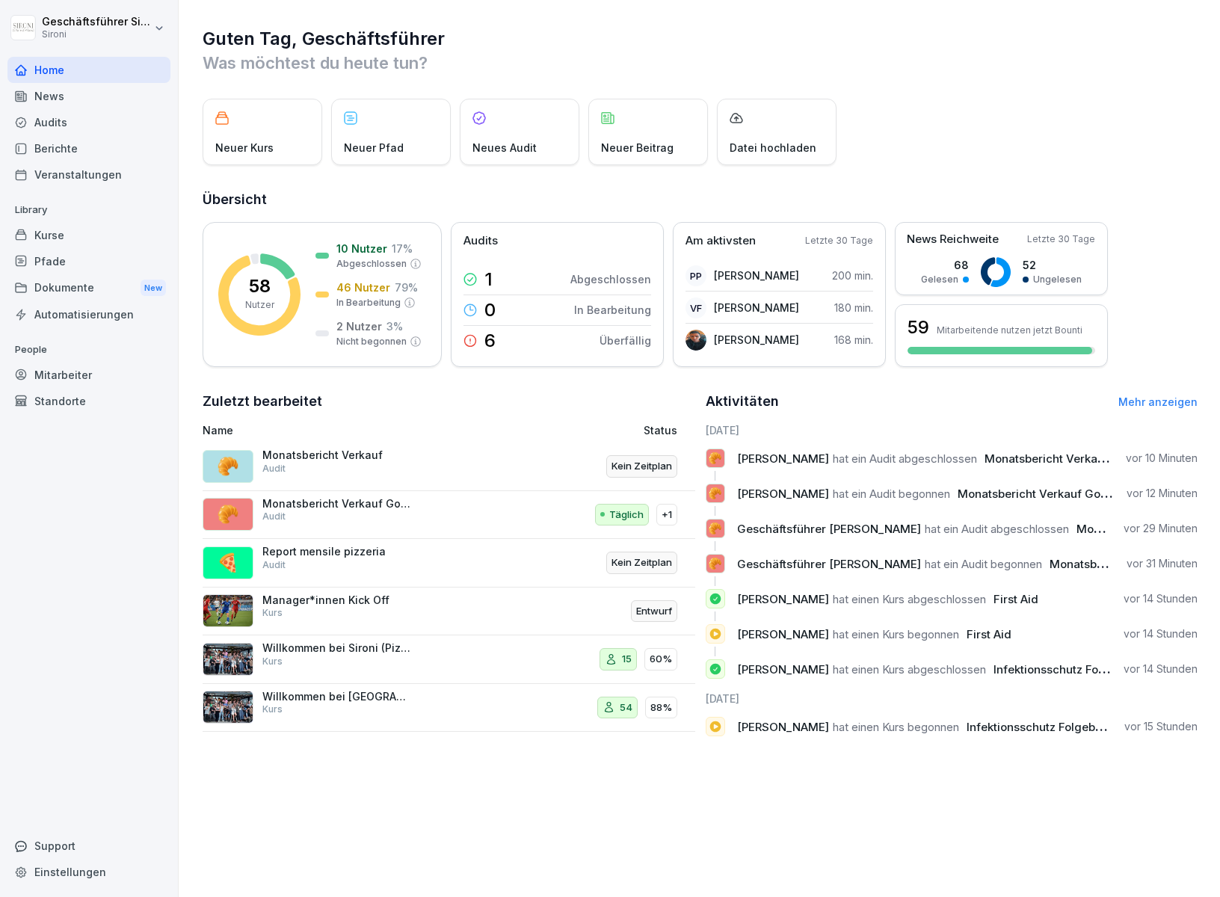
click at [33, 81] on div "Home" at bounding box center [88, 70] width 163 height 26
click at [34, 77] on div "Home" at bounding box center [88, 70] width 163 height 26
